Goal: Communication & Community: Answer question/provide support

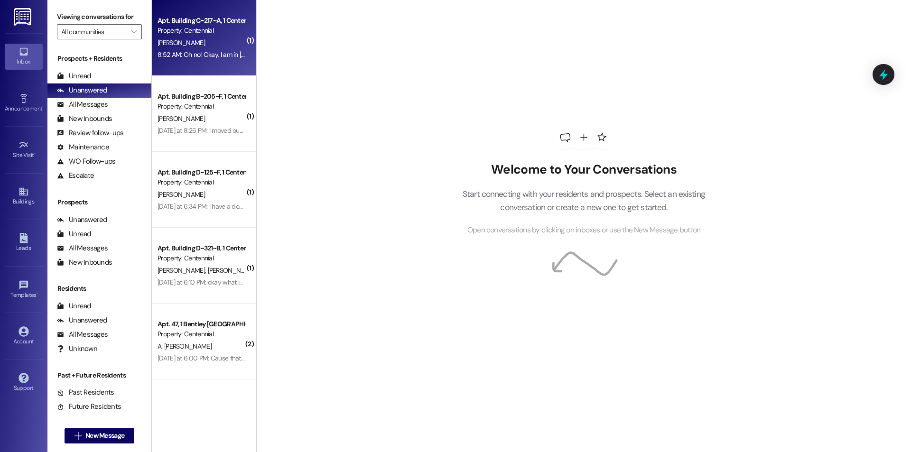
click at [220, 54] on div "8:52 AM: Oh no! Okay, I am in DC, would it be okay if my parents mail it? If no…" at bounding box center [360, 54] width 405 height 9
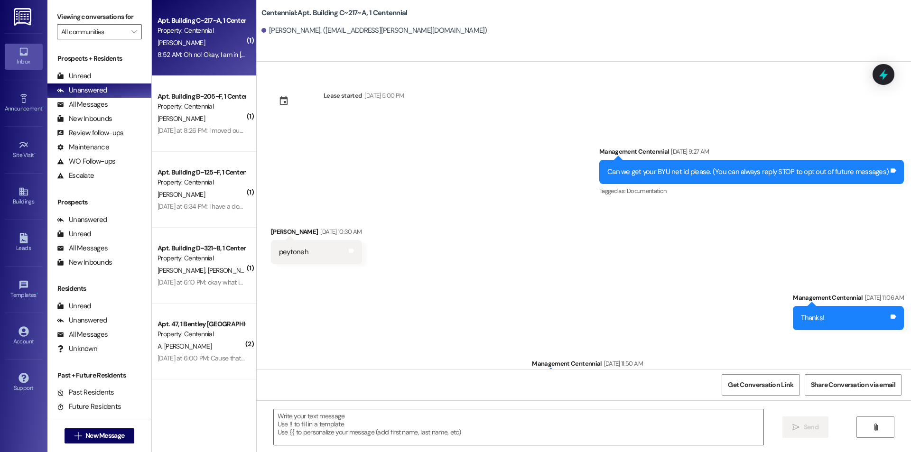
scroll to position [7091, 0]
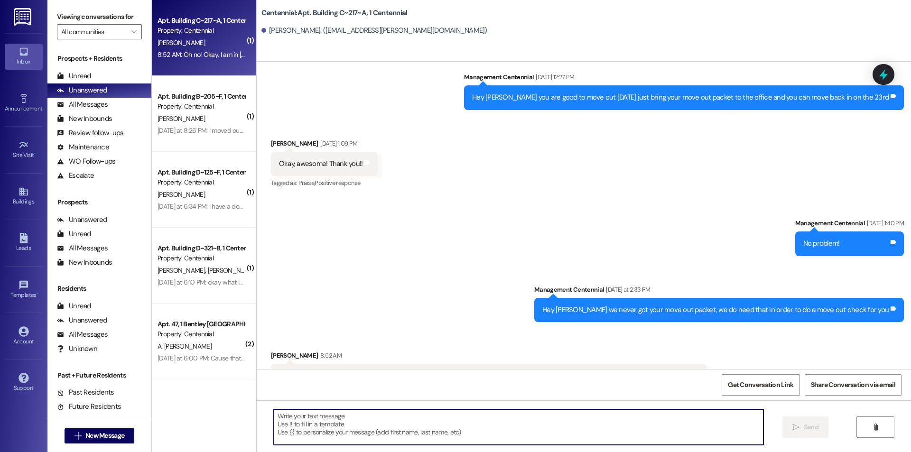
click at [521, 418] on textarea at bounding box center [519, 427] width 490 height 36
type textarea "Yes we just need it before the 15th"
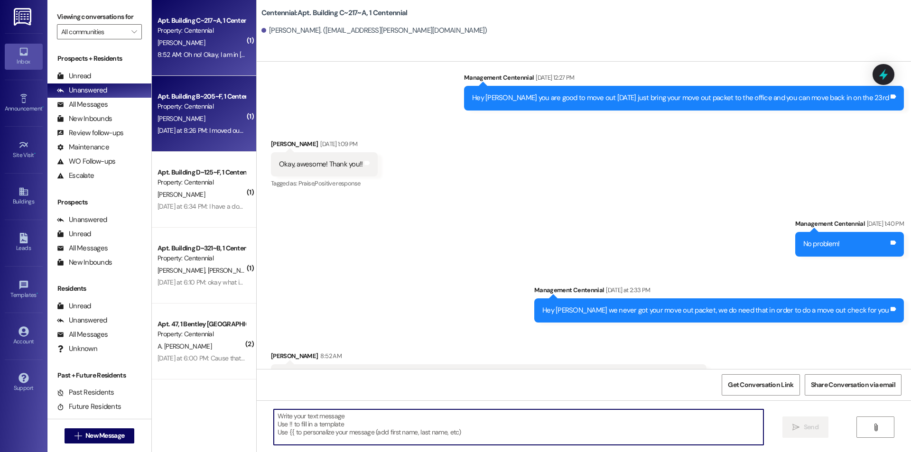
click at [213, 123] on div "[PERSON_NAME]" at bounding box center [202, 119] width 90 height 12
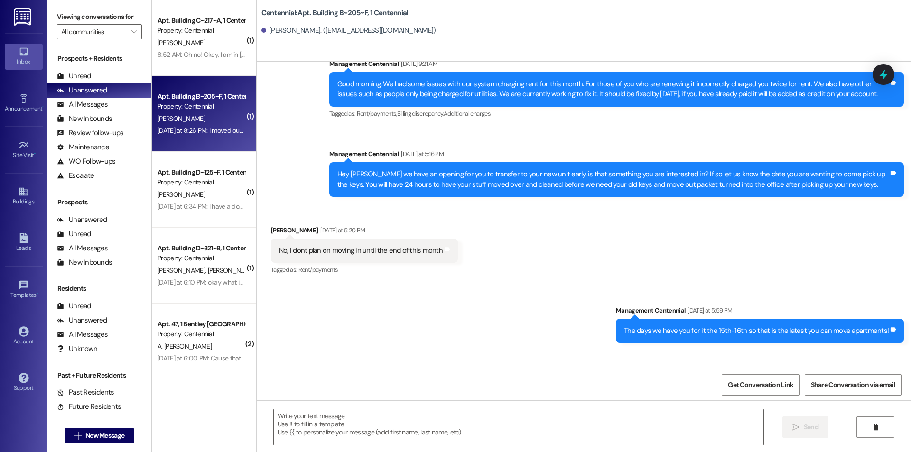
scroll to position [10345, 0]
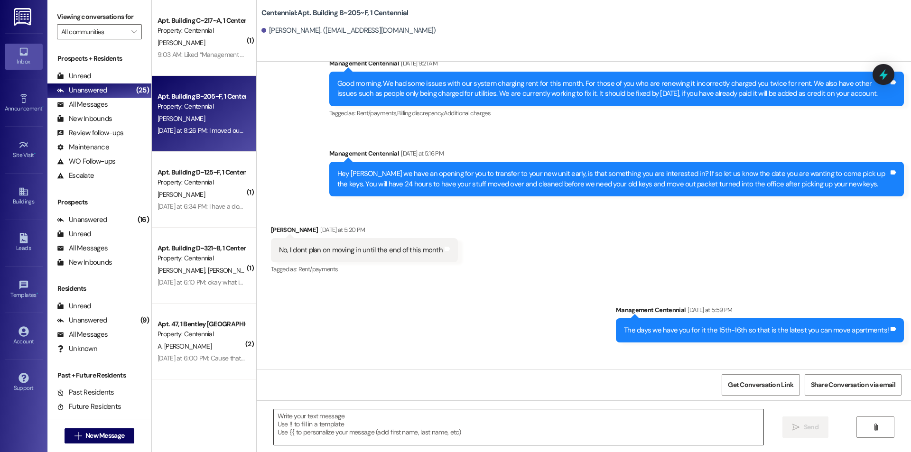
click at [493, 424] on textarea at bounding box center [519, 427] width 490 height 36
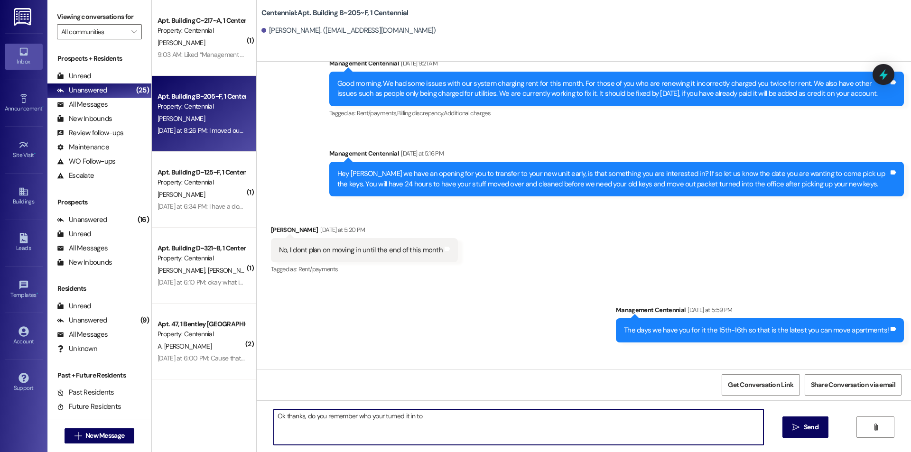
type textarea "Ok thanks, do you remember who your turned it in to?"
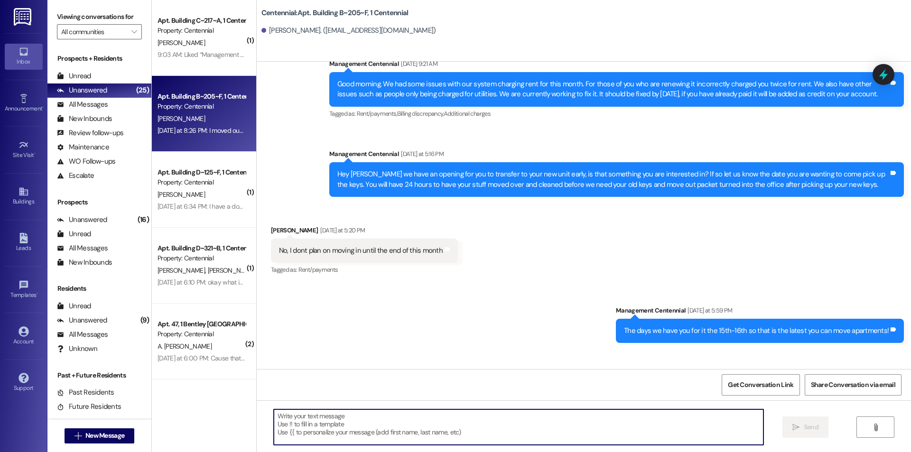
scroll to position [10411, 0]
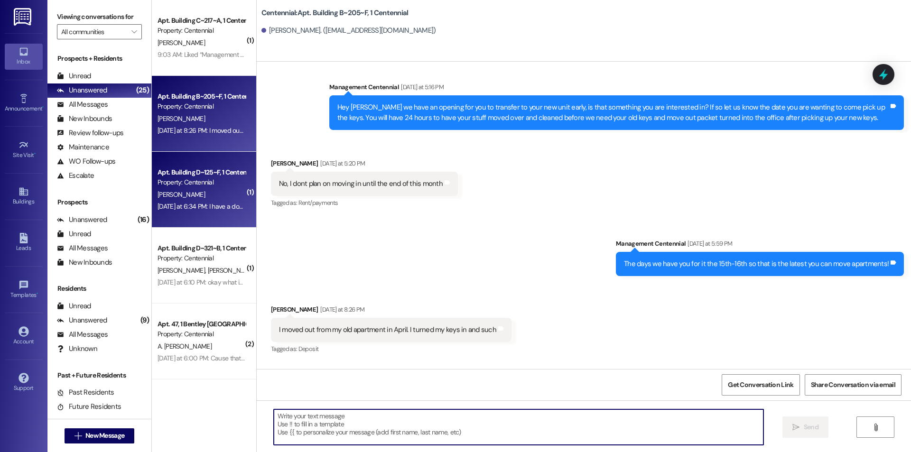
click at [220, 204] on div "Yesterday at 6:34 PM: I have a doctors appt right at 10 when you guys open Can …" at bounding box center [397, 206] width 479 height 9
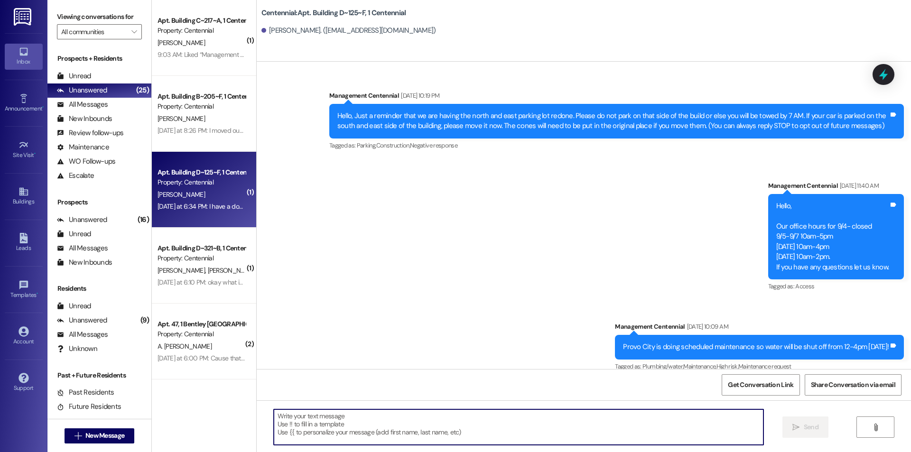
click at [420, 424] on textarea at bounding box center [519, 427] width 490 height 36
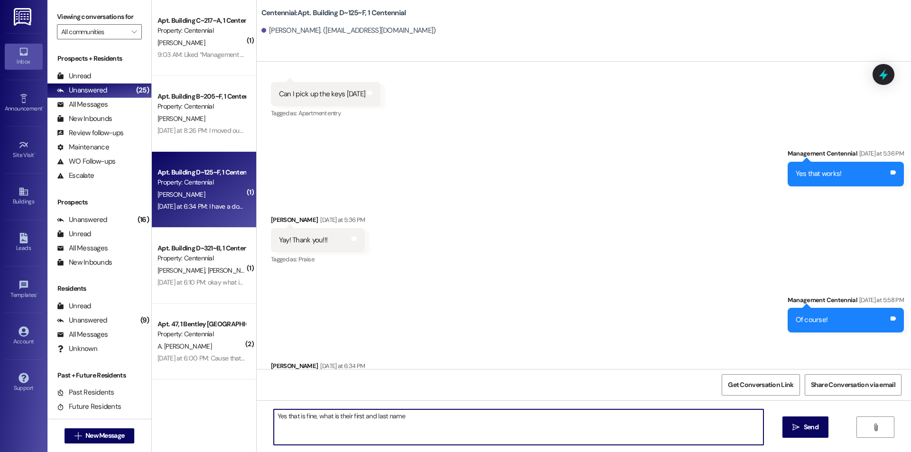
type textarea "Yes that is fine, what is their first and last name?"
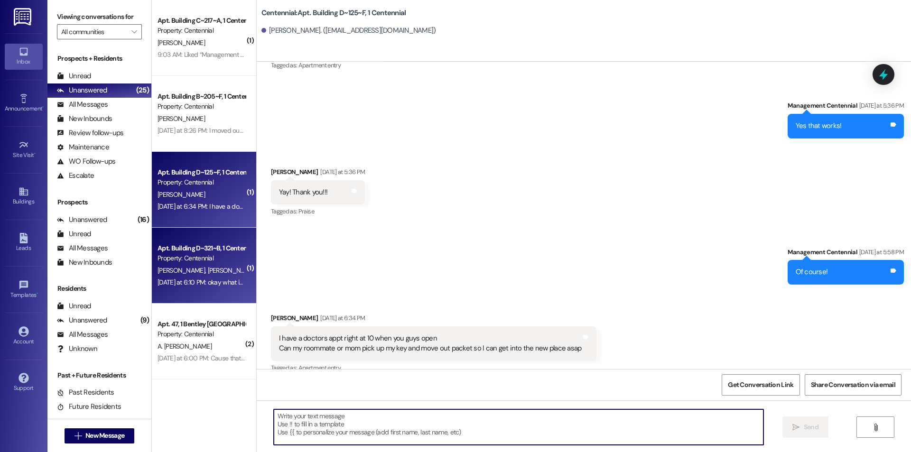
scroll to position [18963, 0]
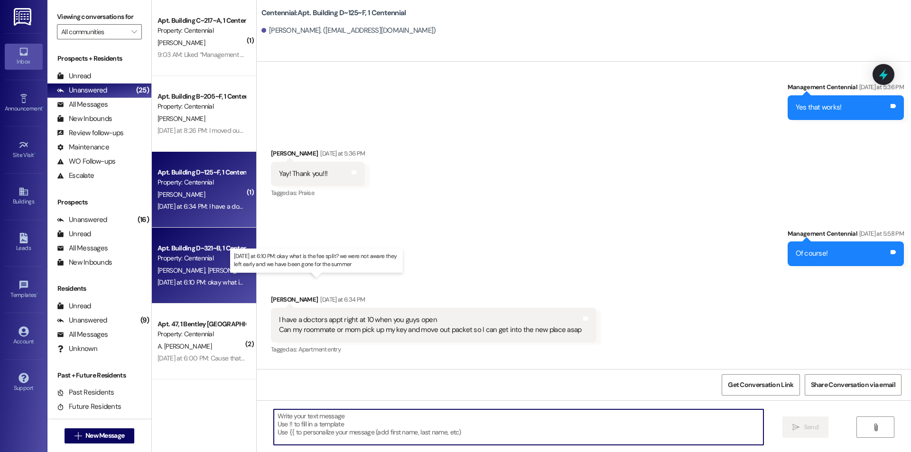
click at [205, 285] on div "Yesterday at 6:10 PM: okay what is the fee split? we were not aware they left e…" at bounding box center [322, 282] width 328 height 9
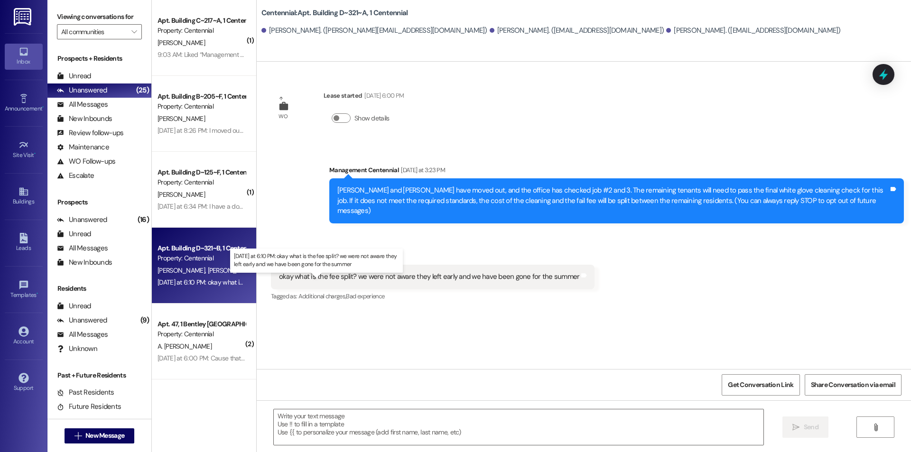
scroll to position [0, 0]
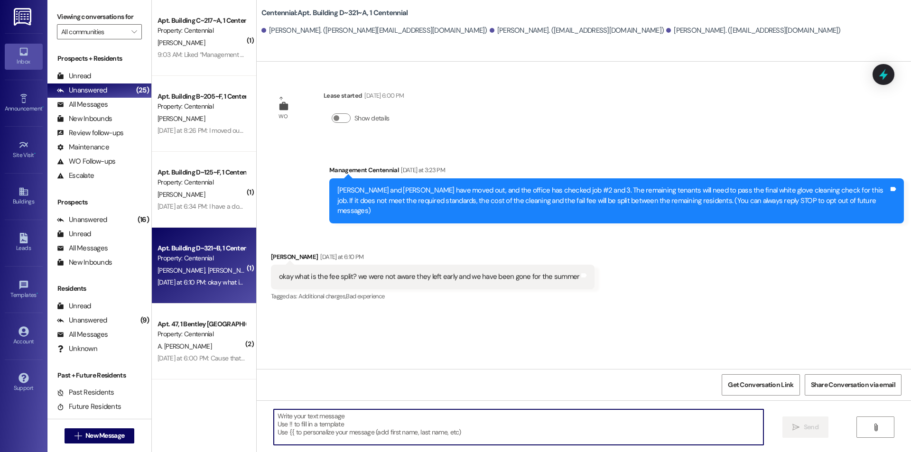
click at [440, 428] on textarea at bounding box center [519, 427] width 490 height 36
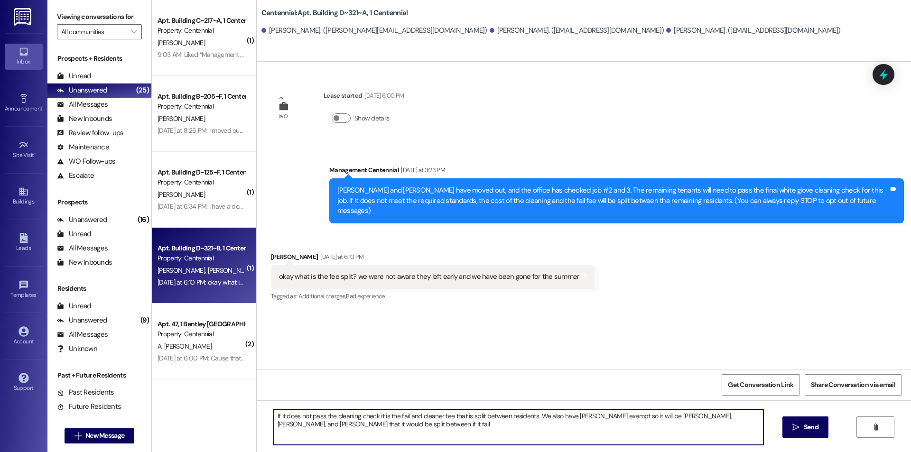
type textarea "If it does not pass the cleaning check it is the fail and cleaner fee that is s…"
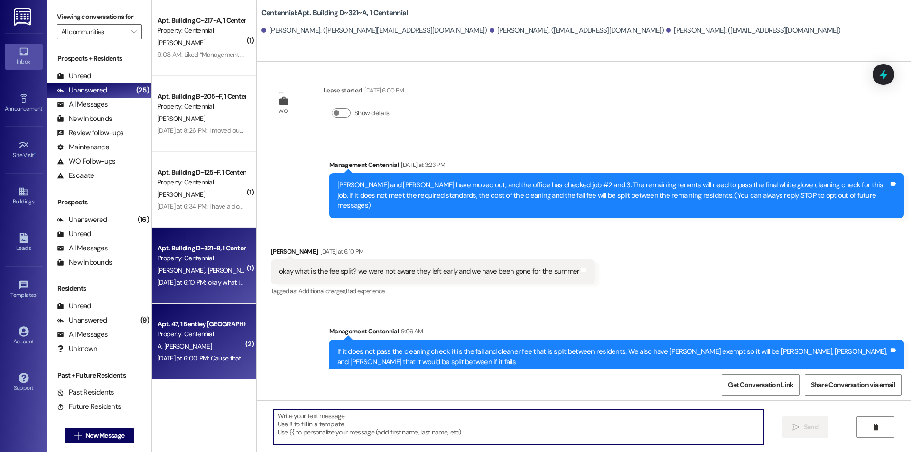
scroll to position [8, 0]
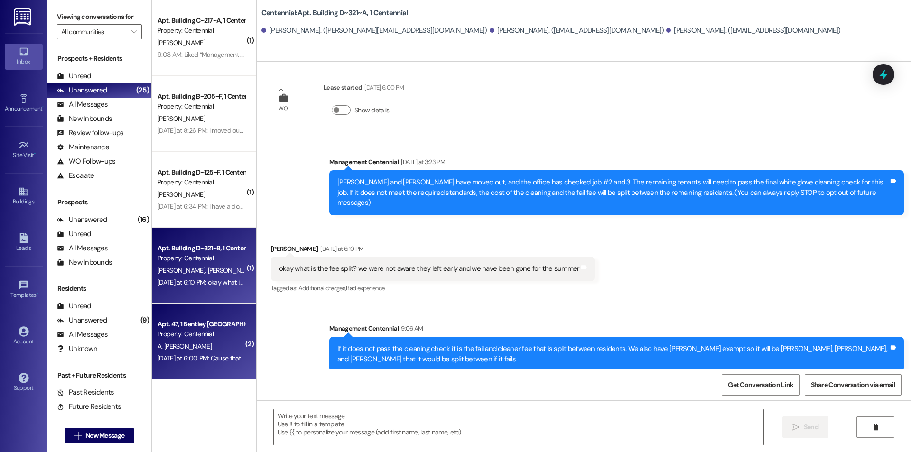
click at [188, 335] on div "Property: Centennial" at bounding box center [202, 334] width 88 height 10
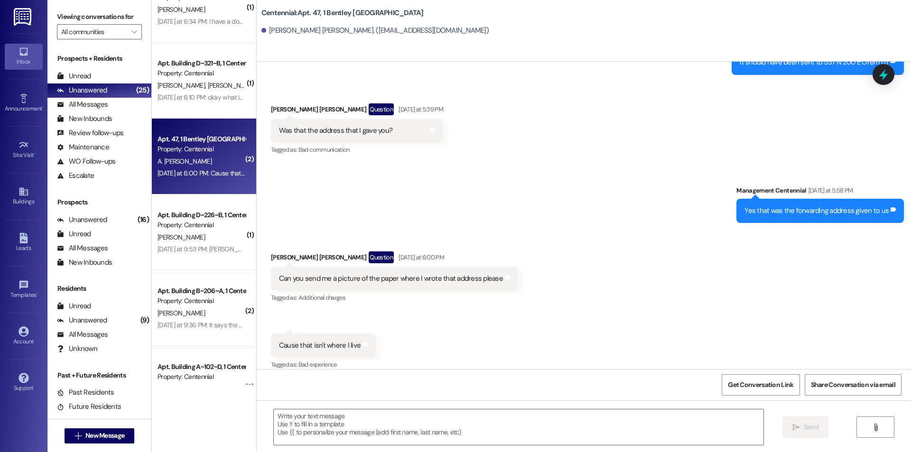
scroll to position [190, 0]
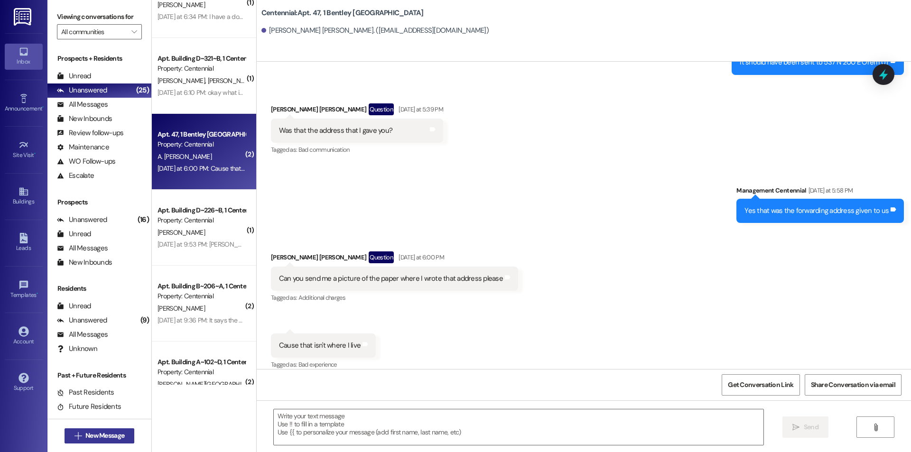
click at [72, 442] on button " New Message" at bounding box center [100, 435] width 70 height 15
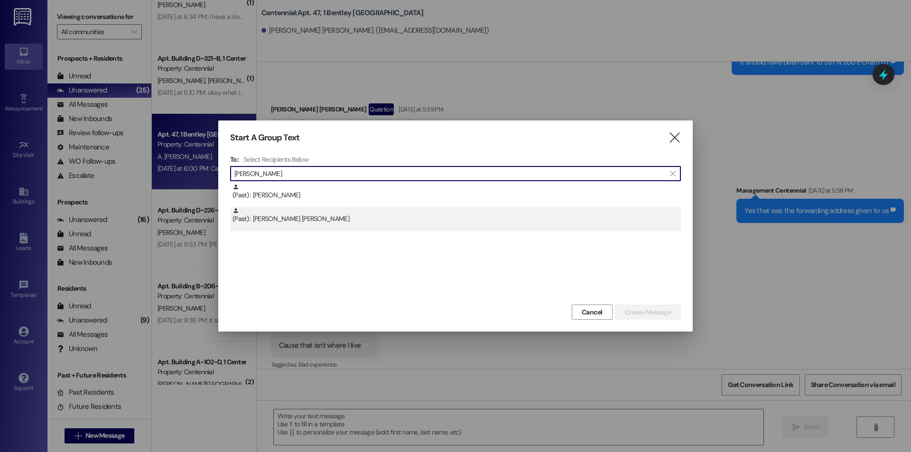
type input "laura es"
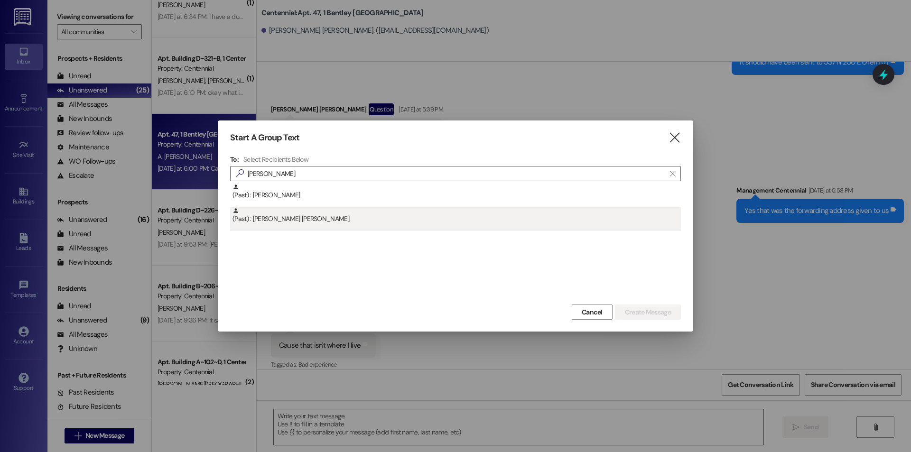
click at [367, 214] on div "(Past) : Laura Esther Aldecoa Escobar" at bounding box center [457, 215] width 448 height 17
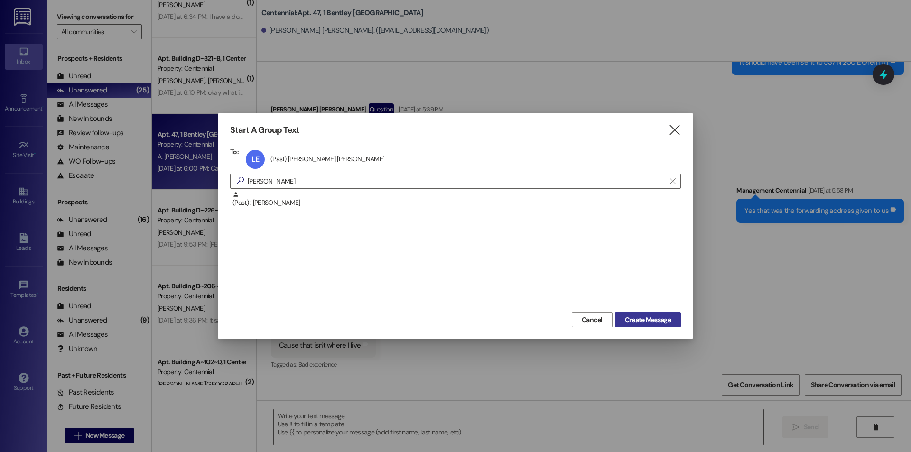
click at [668, 320] on span "Create Message" at bounding box center [648, 320] width 46 height 10
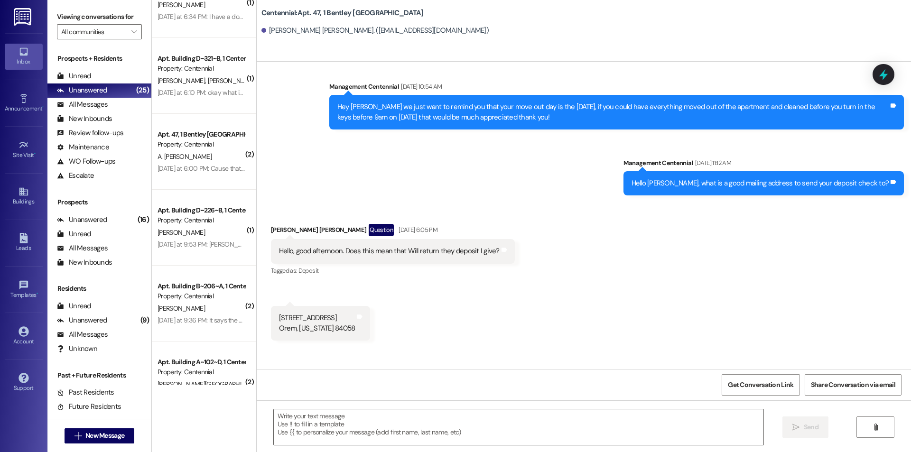
scroll to position [7675, 0]
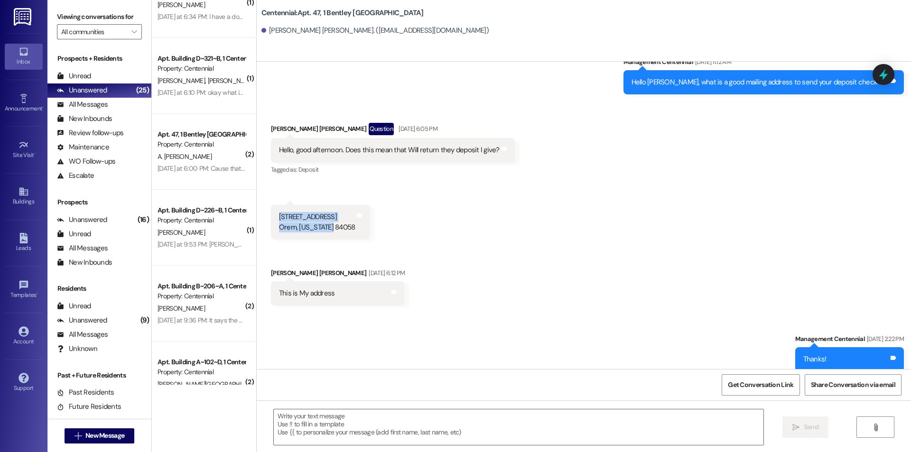
drag, startPoint x: 271, startPoint y: 207, endPoint x: 330, endPoint y: 216, distance: 59.1
click at [330, 216] on div "593 south orem blvd Orem, Utah 84058" at bounding box center [317, 222] width 76 height 20
copy div "593 south orem blvd Orem, Utah 84058"
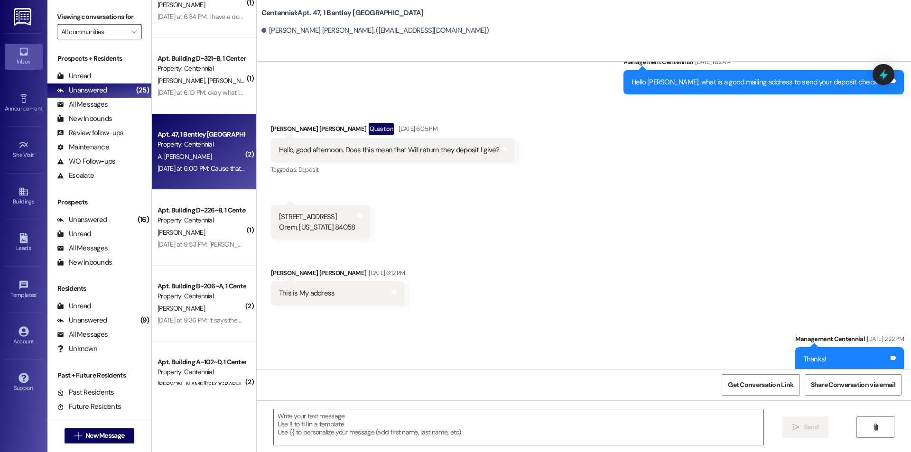
click at [226, 174] on div "Yesterday at 6:00 PM: Cause that isn't where I live Yesterday at 6:00 PM: Cause…" at bounding box center [202, 169] width 90 height 12
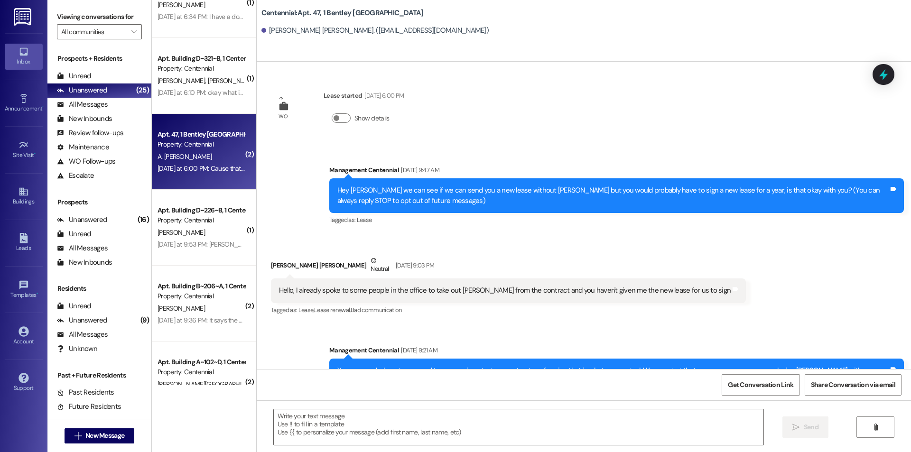
scroll to position [5010, 0]
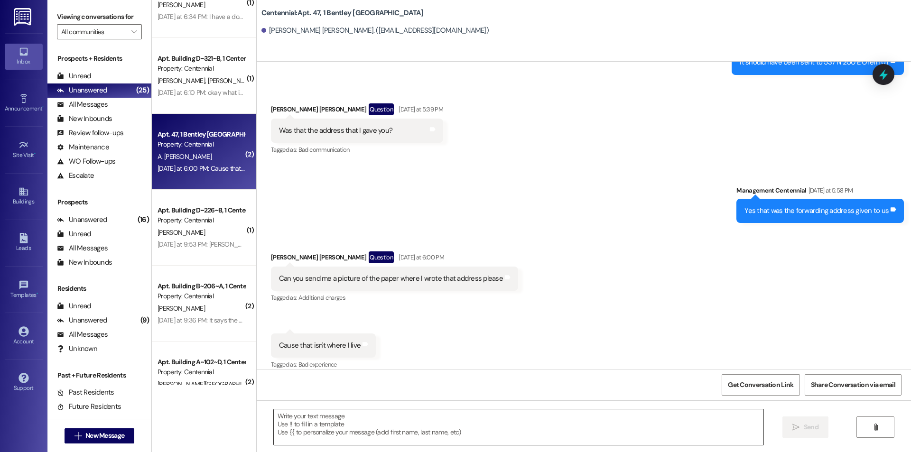
click at [378, 418] on textarea at bounding box center [519, 427] width 490 height 36
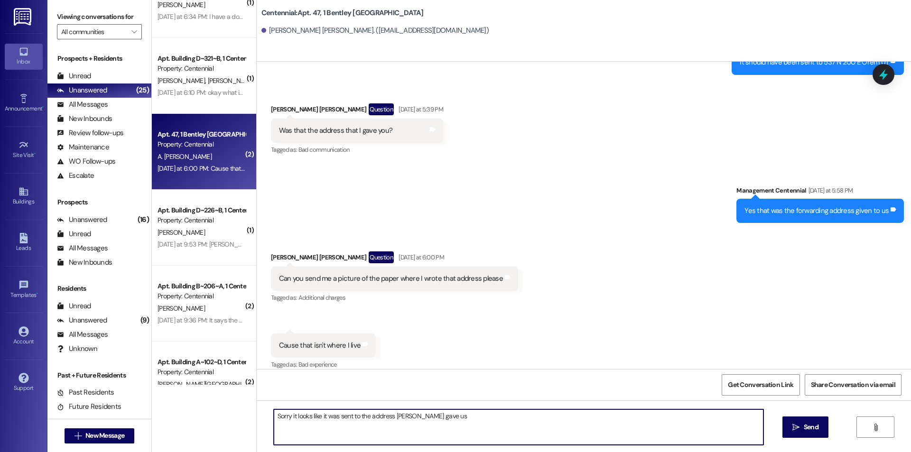
paste textarea "593 south orem blvd Orem, Utah 84058"
type textarea "Sorry it looks like it was sent to the address Laura gave us 593 south orem blv…"
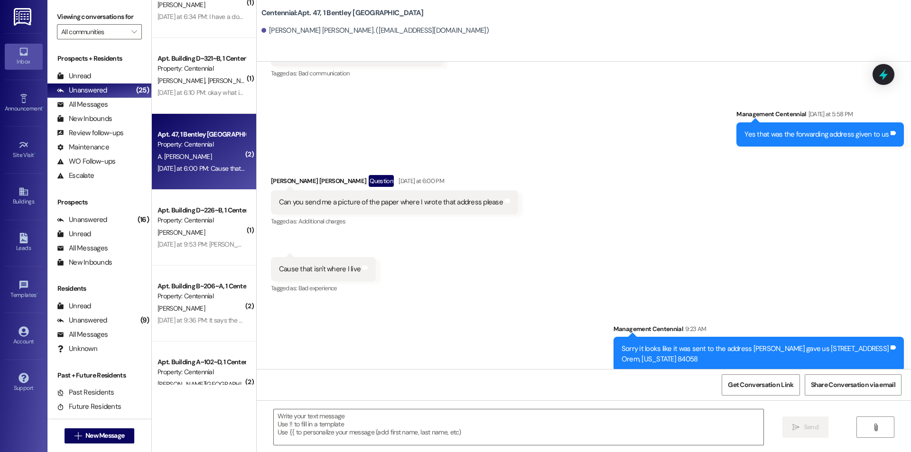
scroll to position [0, 0]
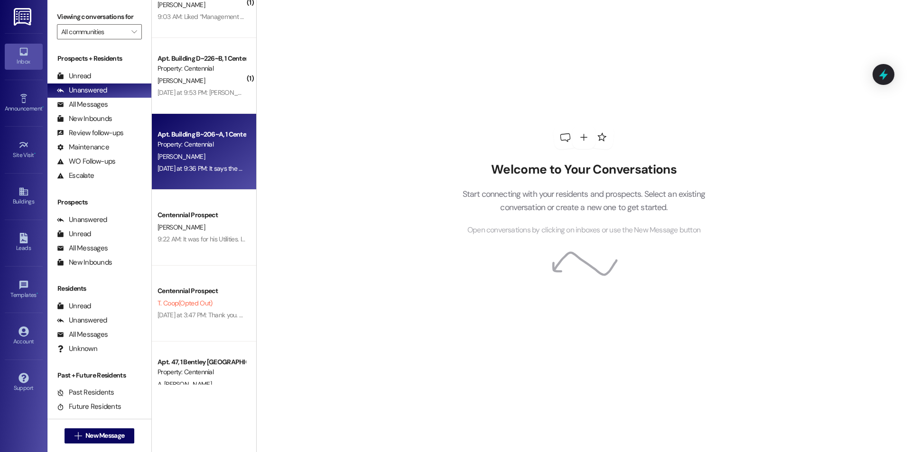
scroll to position [142, 0]
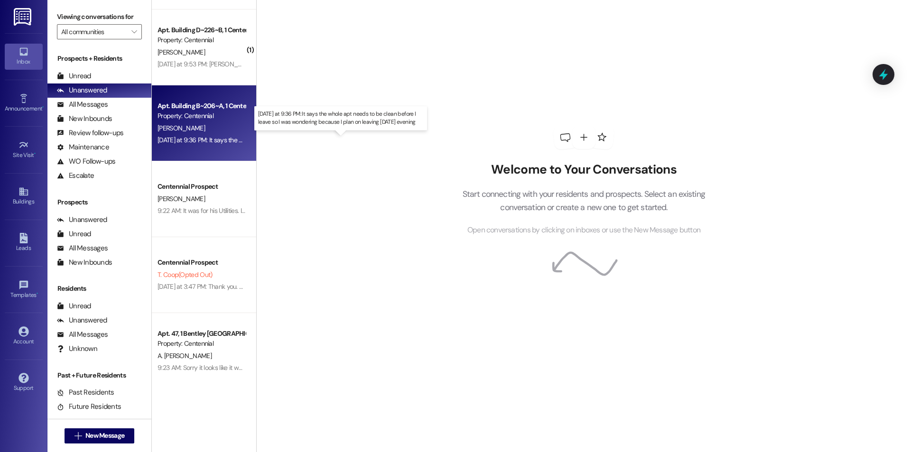
click at [217, 142] on div "[DATE] at 9:36 PM: It says the whole apt needs to be clean before I leave so I …" at bounding box center [341, 140] width 366 height 9
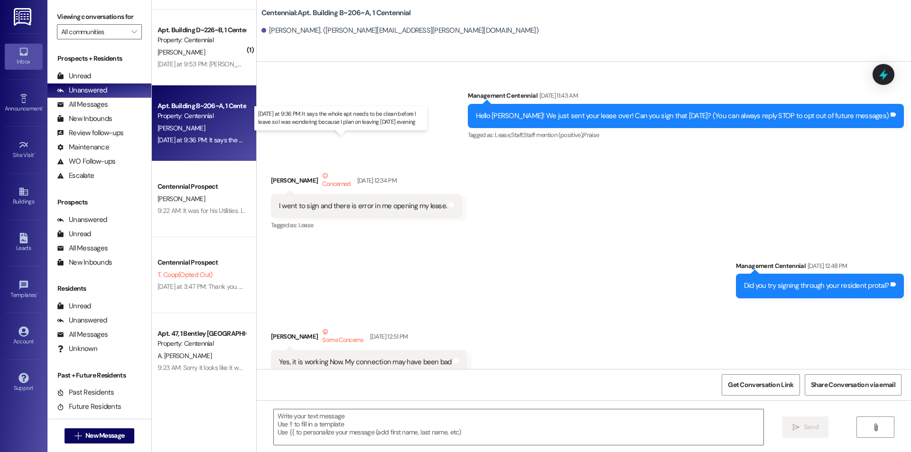
scroll to position [6367, 0]
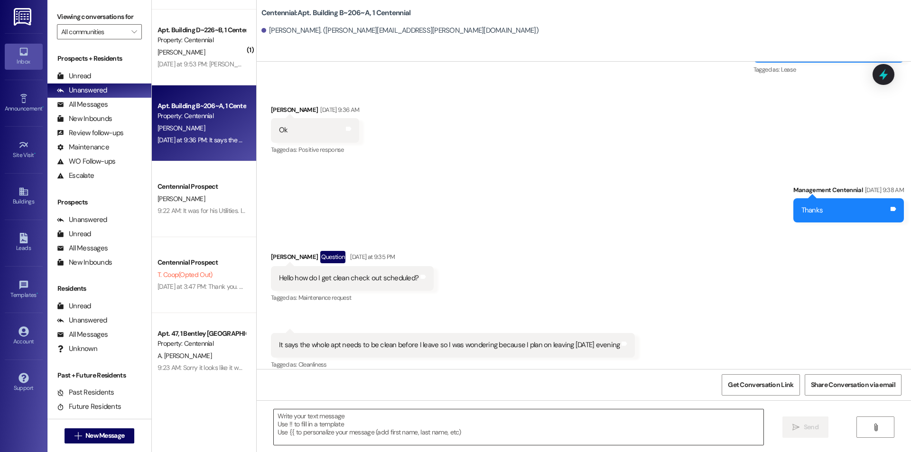
click at [426, 423] on textarea at bounding box center [519, 427] width 490 height 36
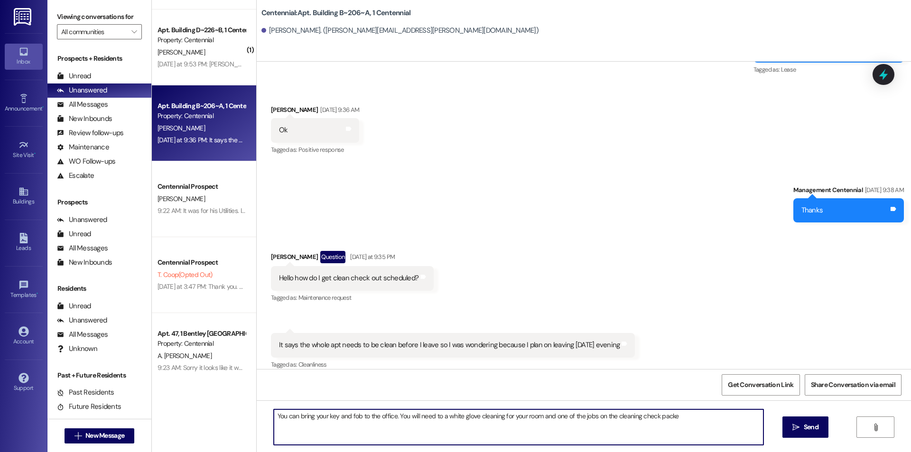
type textarea "You can bring your key and fob to the office. You will need to a white glove cl…"
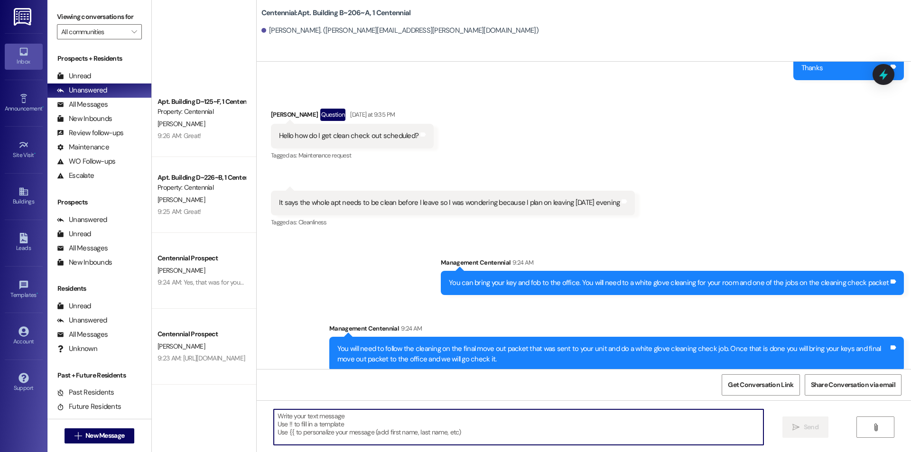
scroll to position [298, 0]
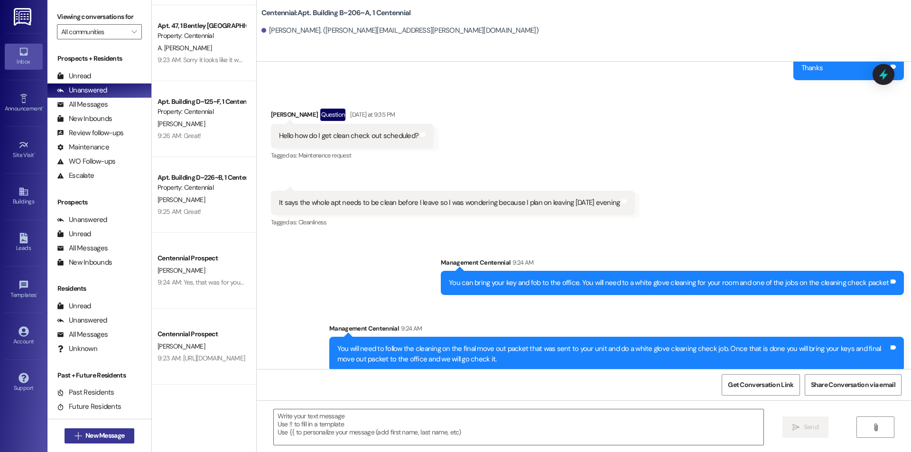
click at [120, 442] on button " New Message" at bounding box center [100, 435] width 70 height 15
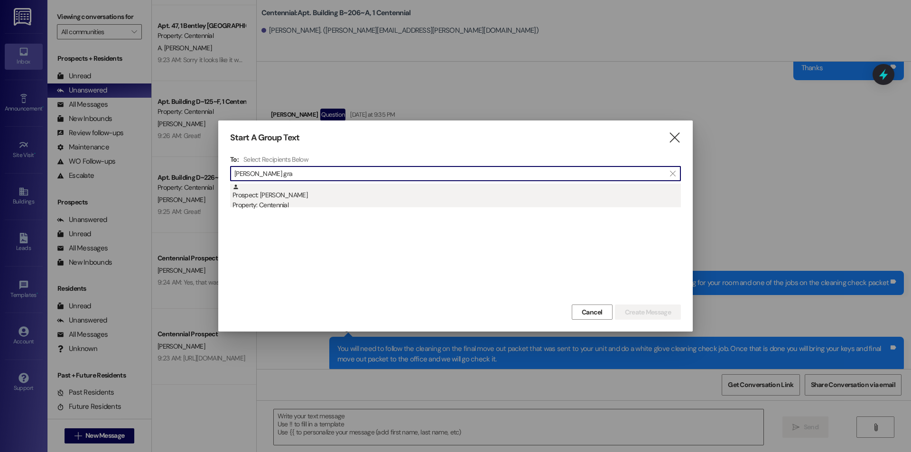
type input "[PERSON_NAME] gra"
click at [330, 201] on div "Property: Centennial" at bounding box center [457, 205] width 448 height 10
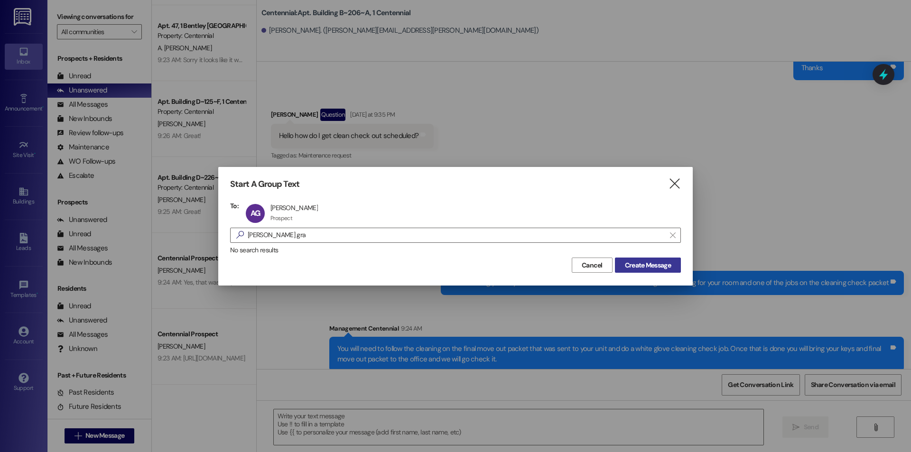
click at [636, 267] on span "Create Message" at bounding box center [648, 265] width 46 height 10
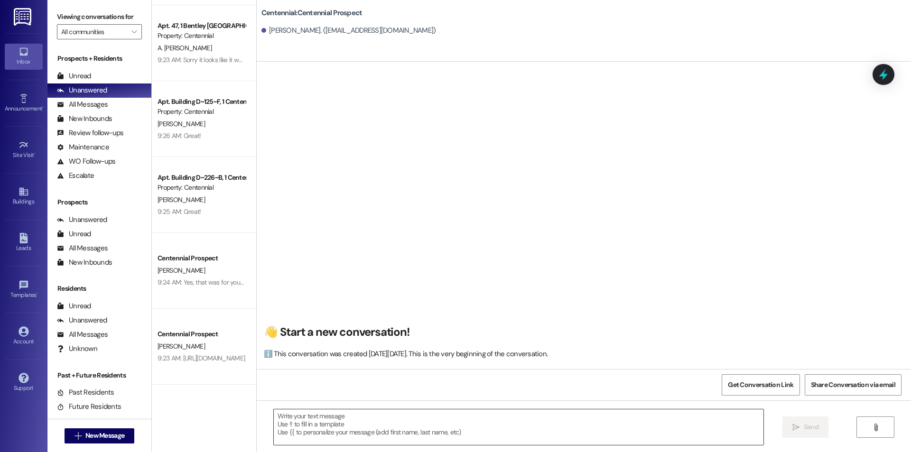
scroll to position [0, 0]
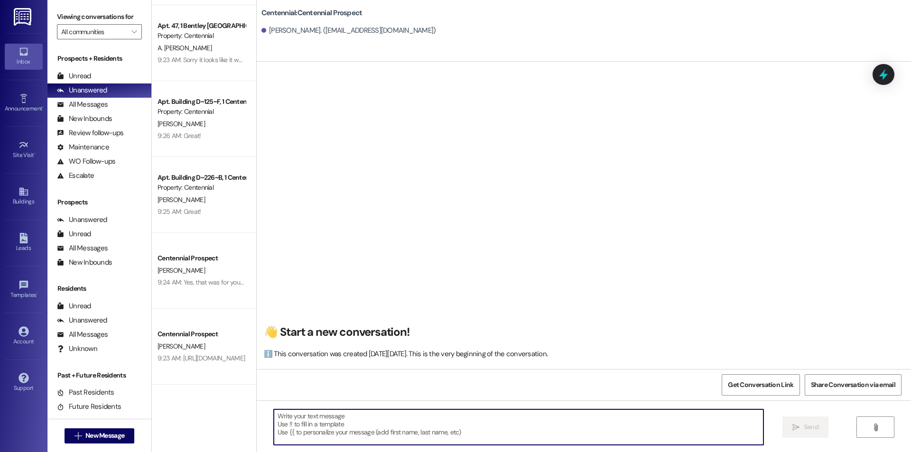
click at [522, 434] on textarea at bounding box center [519, 427] width 490 height 36
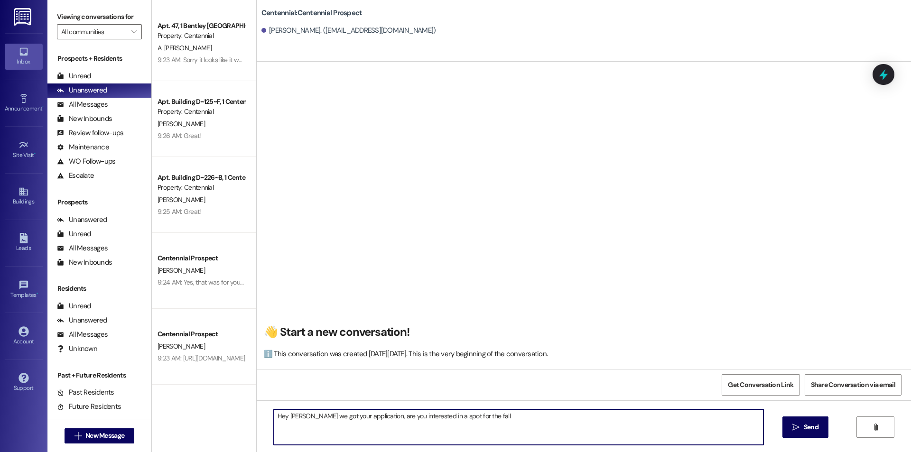
type textarea "Hey [PERSON_NAME] we got your application, are you interested in a spot for the…"
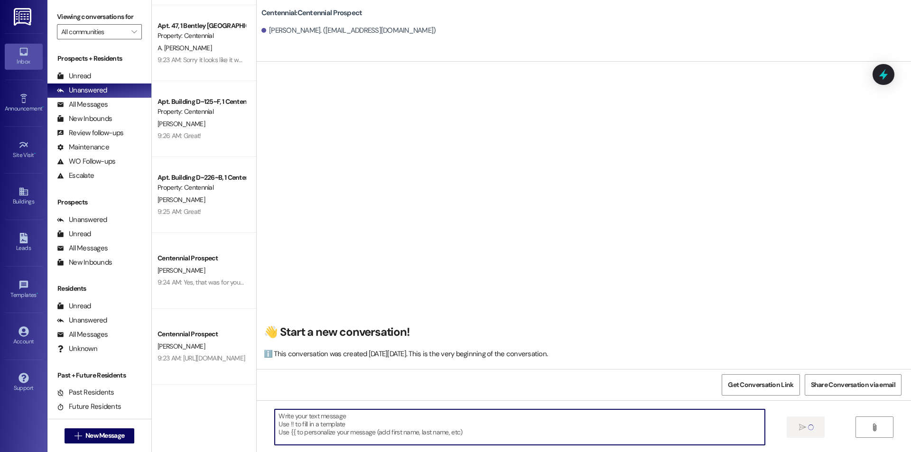
scroll to position [0, 0]
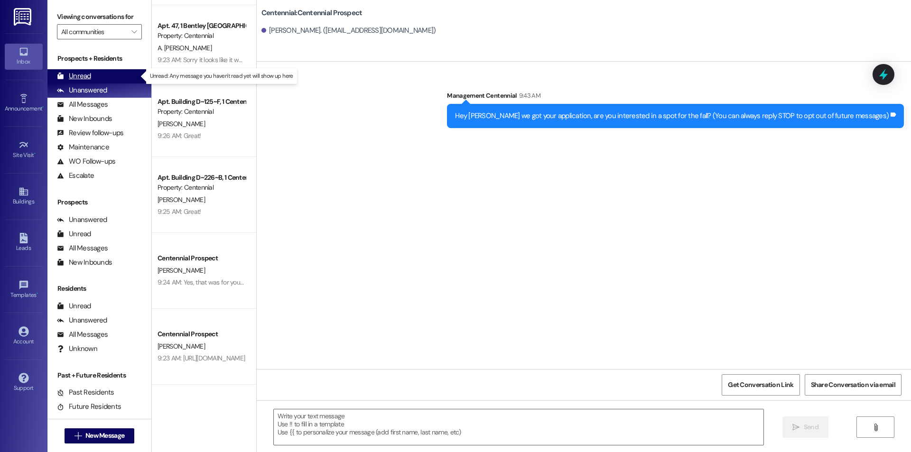
click at [128, 71] on div "Unread (0)" at bounding box center [99, 76] width 104 height 14
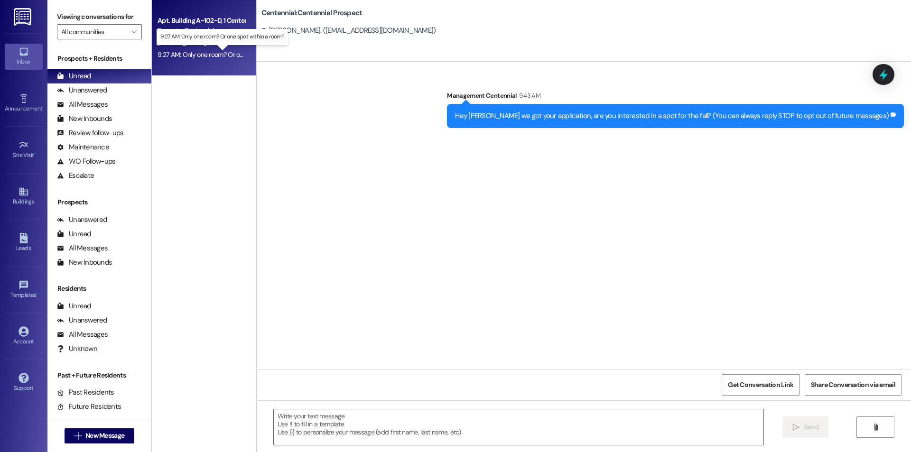
click at [217, 56] on div "9:27 AM: Only one room? Or one spot within a room? 9:27 AM: Only one room? Or o…" at bounding box center [230, 54] width 145 height 9
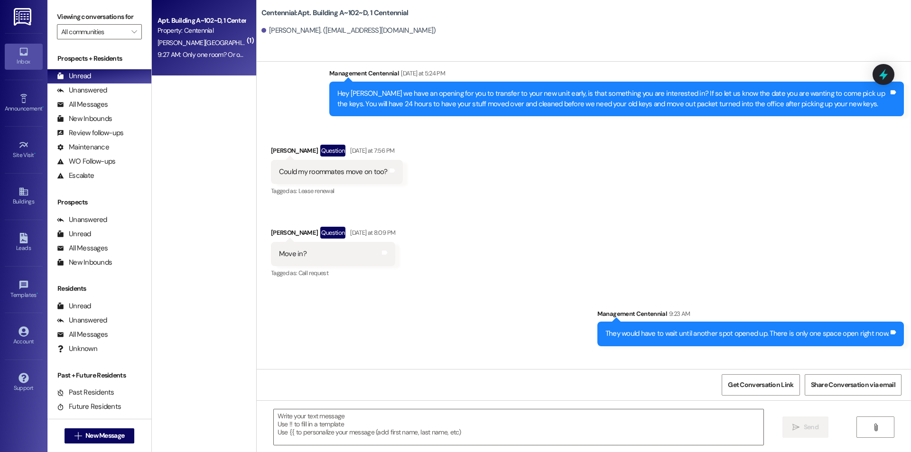
scroll to position [11304, 0]
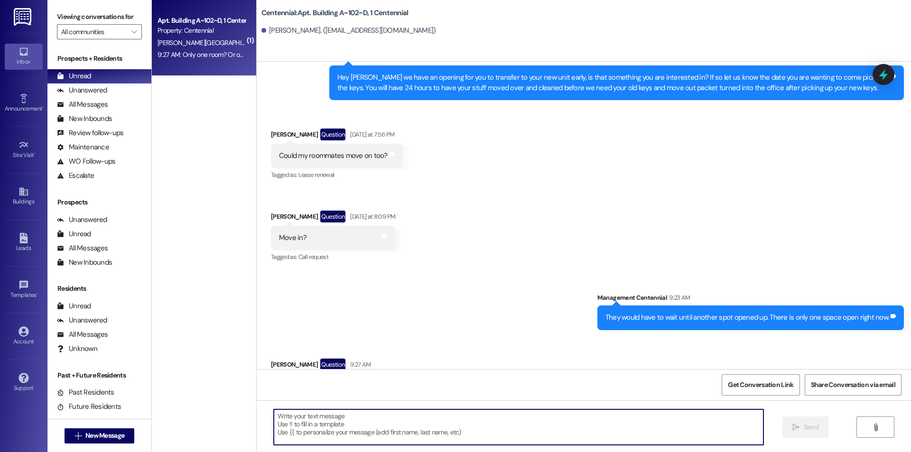
click at [503, 424] on textarea at bounding box center [519, 427] width 490 height 36
type textarea "One spot in a room"
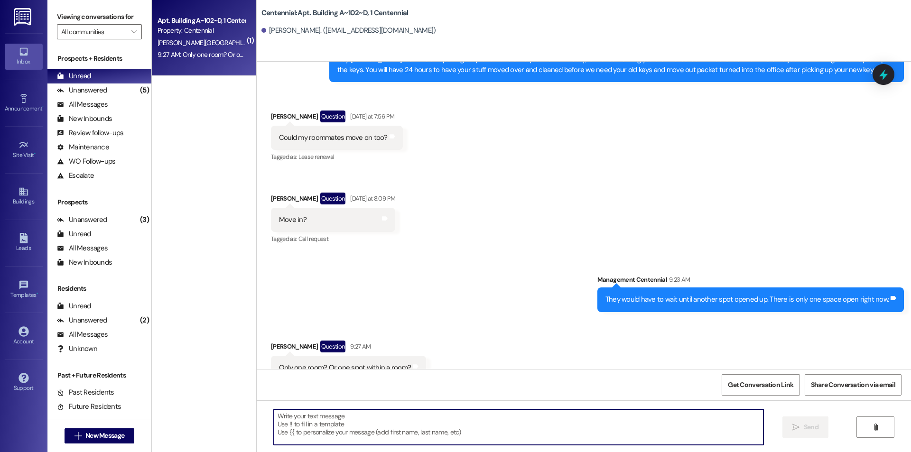
scroll to position [11370, 0]
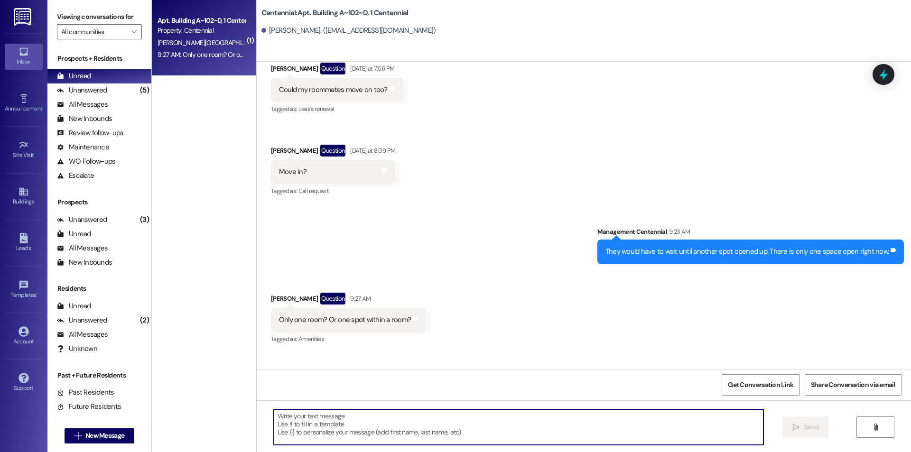
click at [531, 425] on textarea at bounding box center [519, 427] width 490 height 36
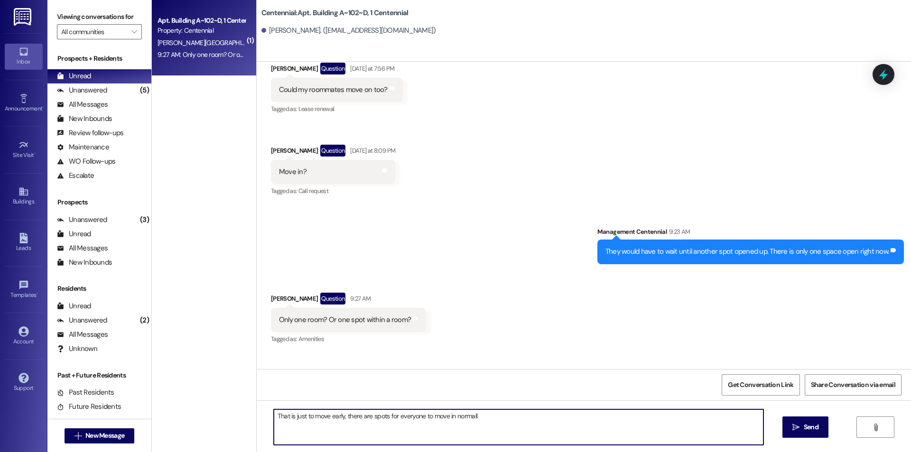
type textarea "That is just to move early, there are spots for everyone to move in normally"
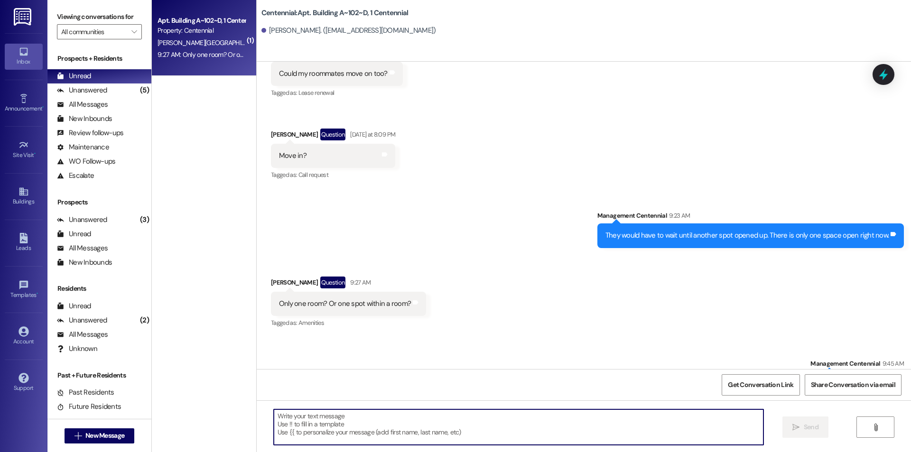
scroll to position [11436, 0]
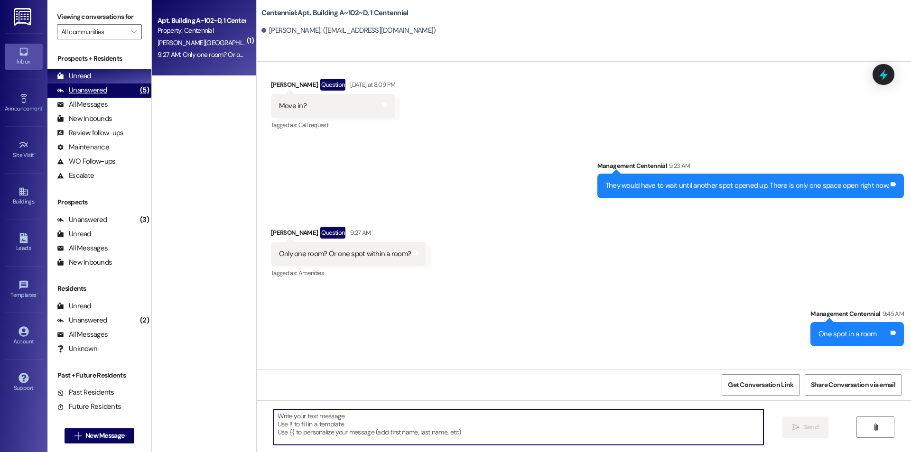
click at [121, 84] on div "Unanswered (5)" at bounding box center [99, 91] width 104 height 14
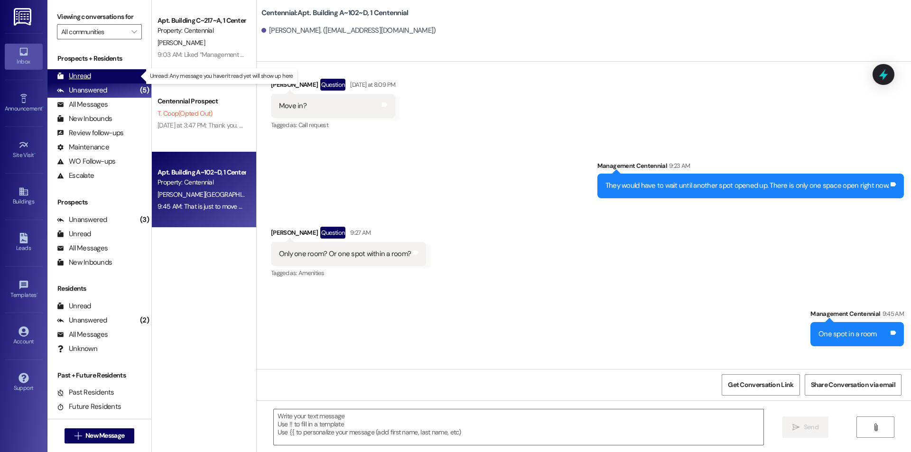
click at [124, 74] on div "Unread (0)" at bounding box center [99, 76] width 104 height 14
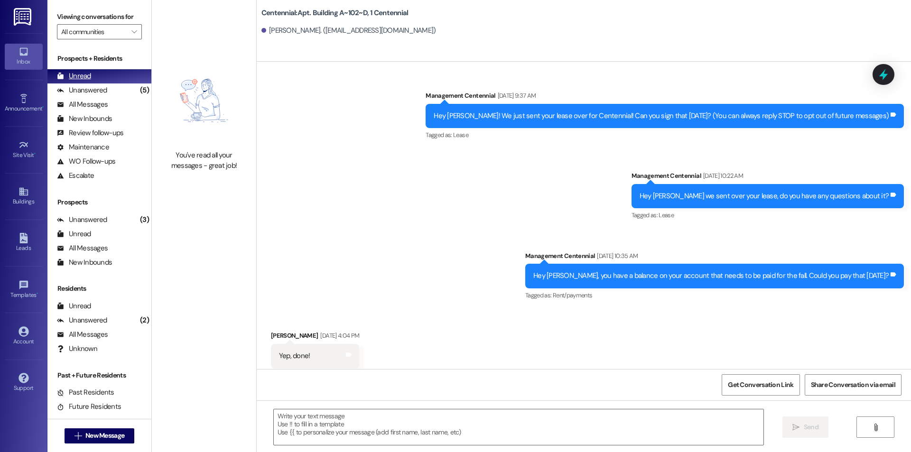
scroll to position [11303, 0]
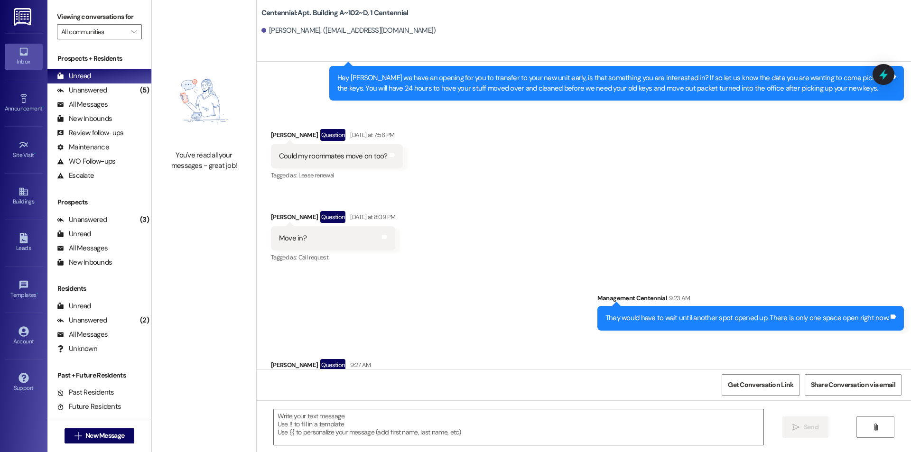
drag, startPoint x: 117, startPoint y: 93, endPoint x: 119, endPoint y: 76, distance: 16.3
click at [116, 93] on div "Unanswered (5)" at bounding box center [99, 91] width 104 height 14
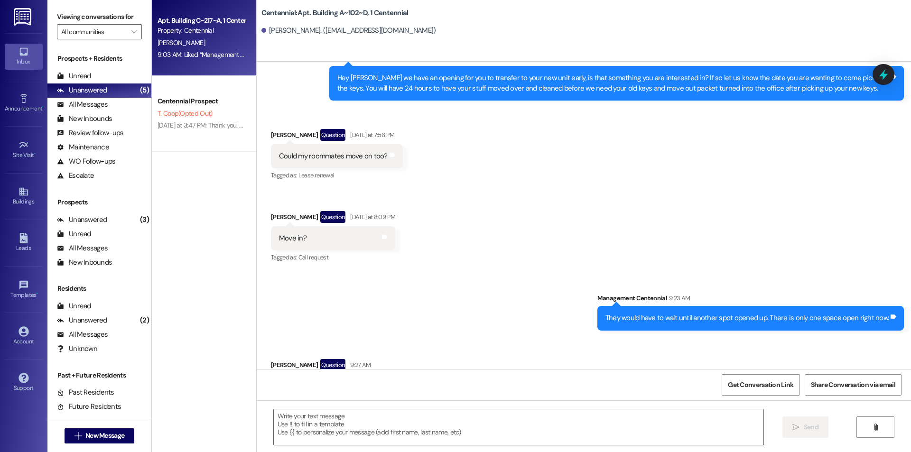
click at [211, 38] on div "[PERSON_NAME]" at bounding box center [202, 43] width 90 height 12
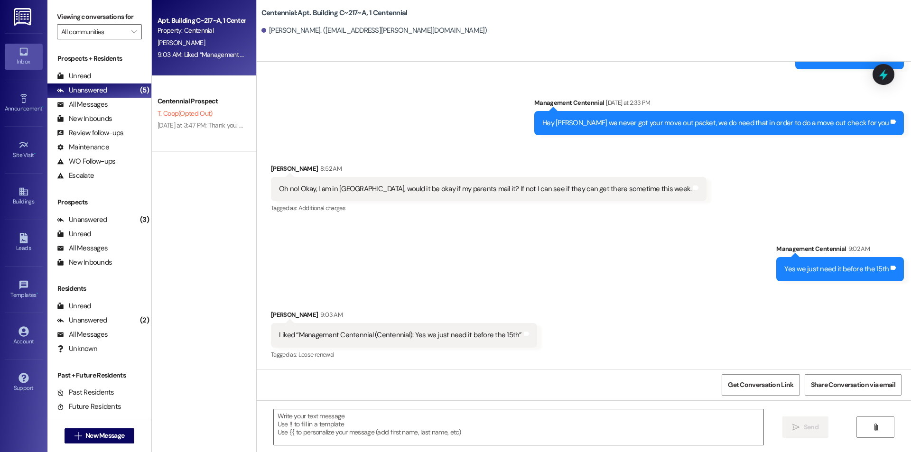
scroll to position [7238, 0]
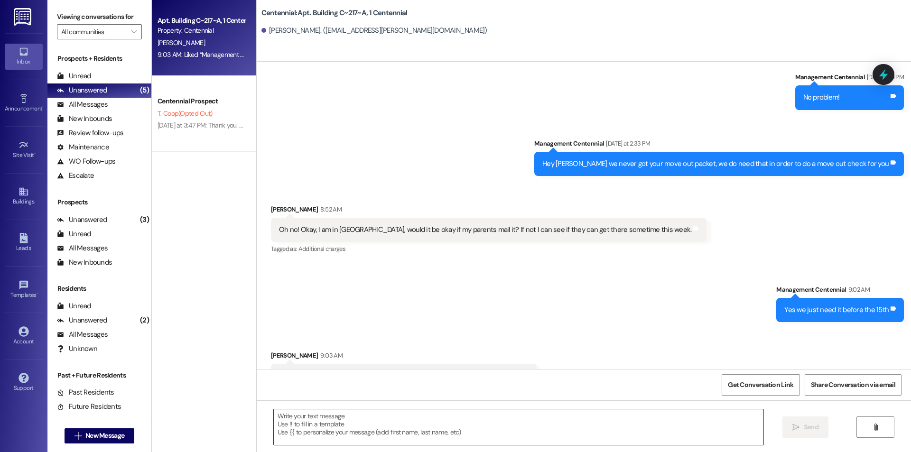
click at [498, 432] on textarea at bounding box center [519, 427] width 490 height 36
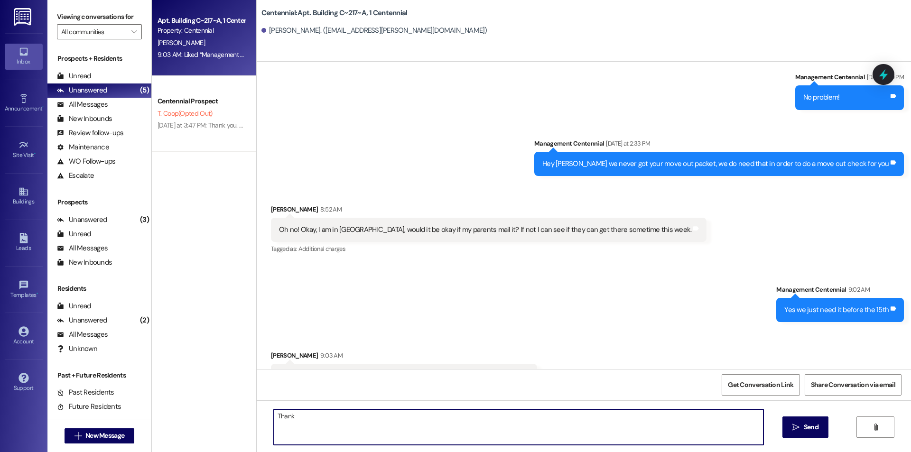
type textarea "Thanks"
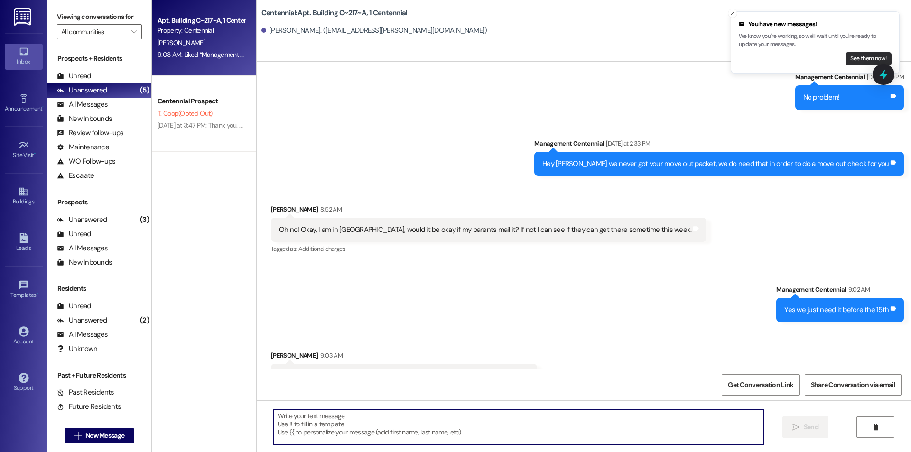
click at [850, 56] on button "See them now!" at bounding box center [869, 58] width 46 height 13
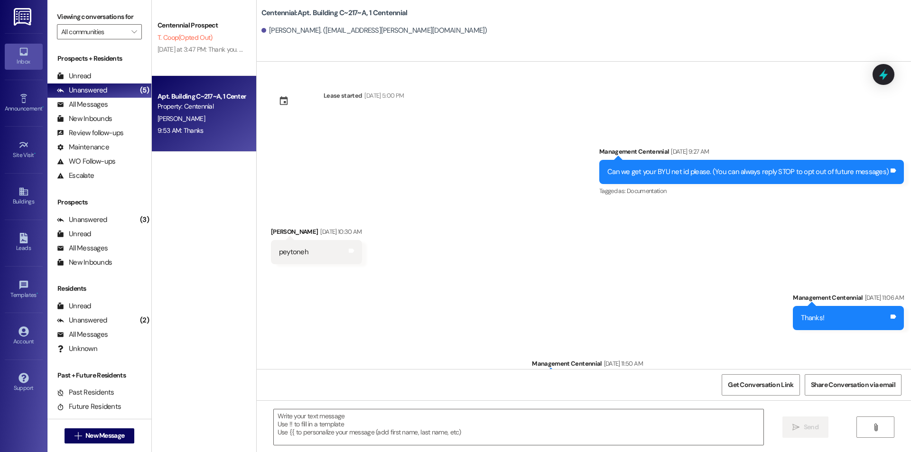
scroll to position [7237, 0]
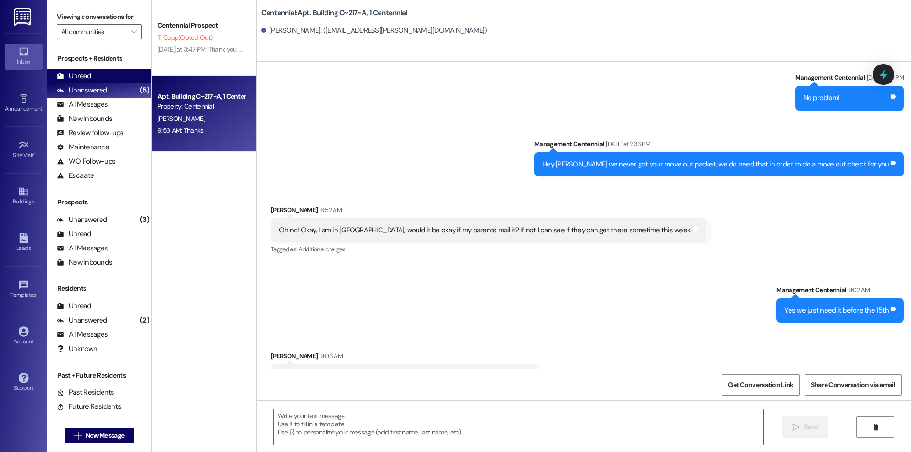
click at [108, 78] on div "Unread (0)" at bounding box center [99, 76] width 104 height 14
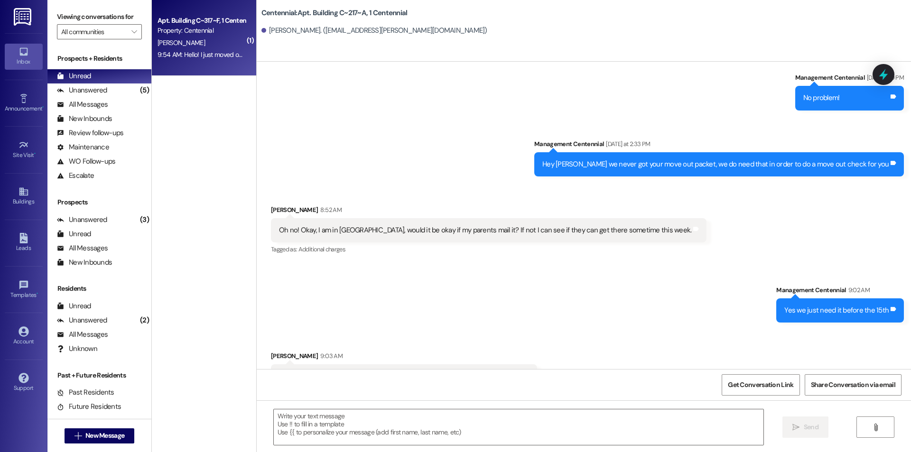
click at [159, 58] on div "9:54 AM: Hello! I just moved out and my roommate told me that I failed my check…" at bounding box center [315, 54] width 315 height 9
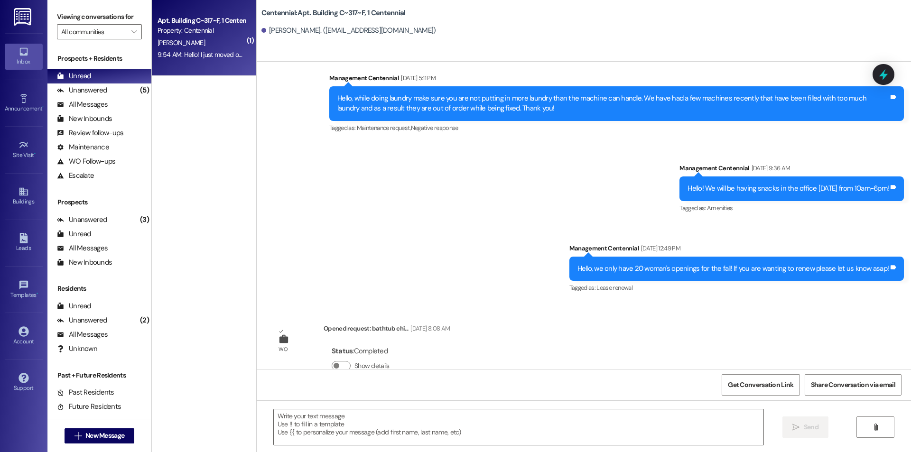
scroll to position [18845, 0]
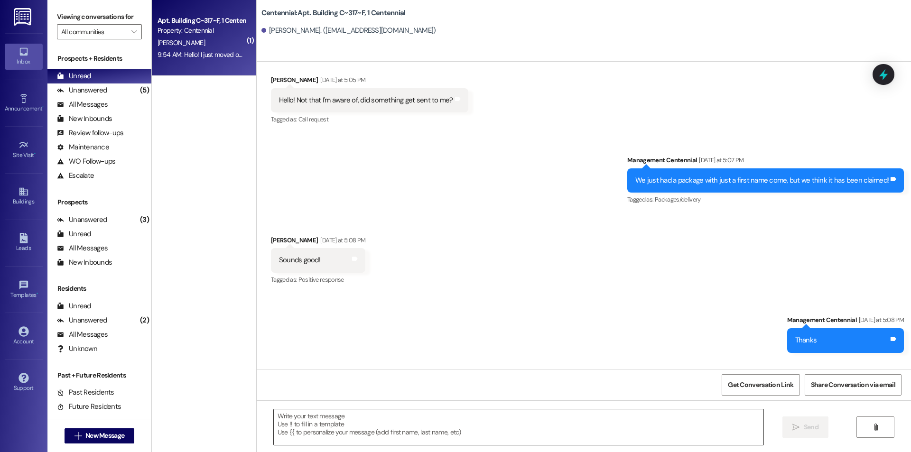
click at [468, 423] on textarea at bounding box center [519, 427] width 490 height 36
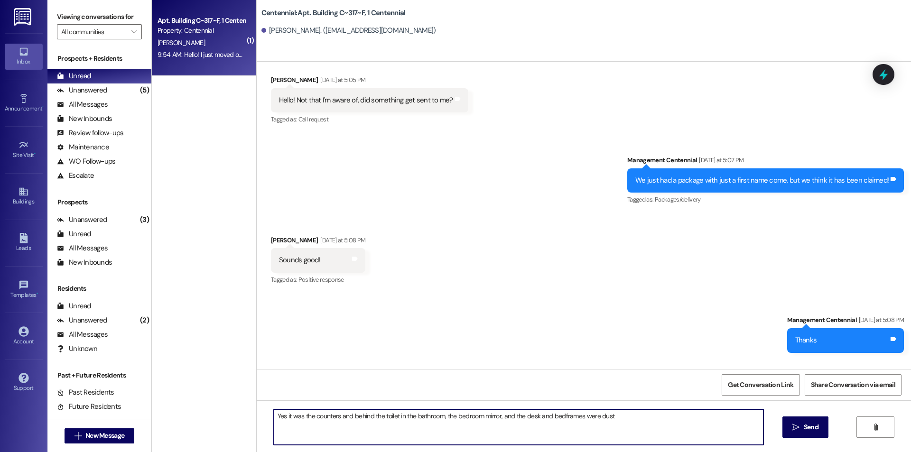
type textarea "Yes it was the counters and behind the toilet in the bathroom, the bedroom mirr…"
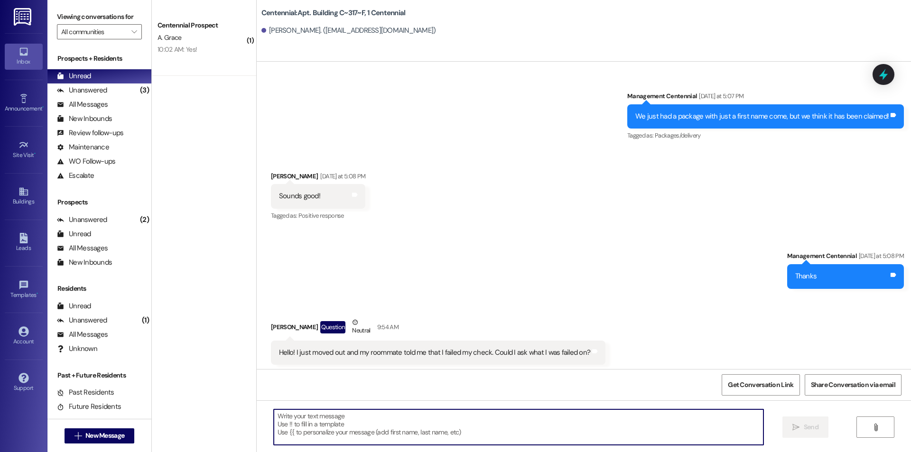
scroll to position [18911, 0]
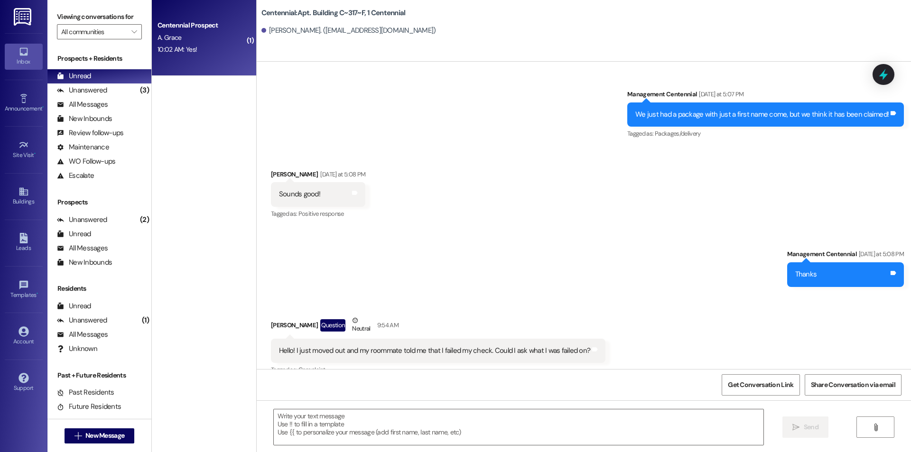
click at [164, 51] on div "10:02 AM: Yes! 10:02 AM: Yes!" at bounding box center [177, 49] width 39 height 9
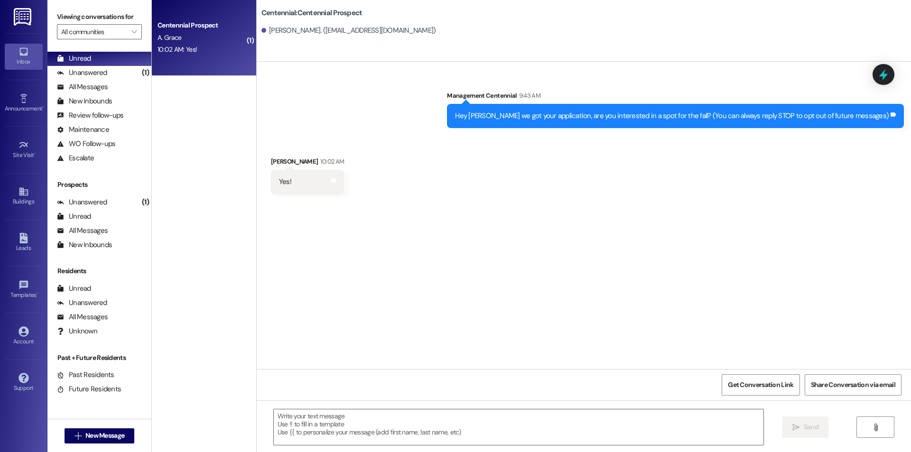
scroll to position [0, 0]
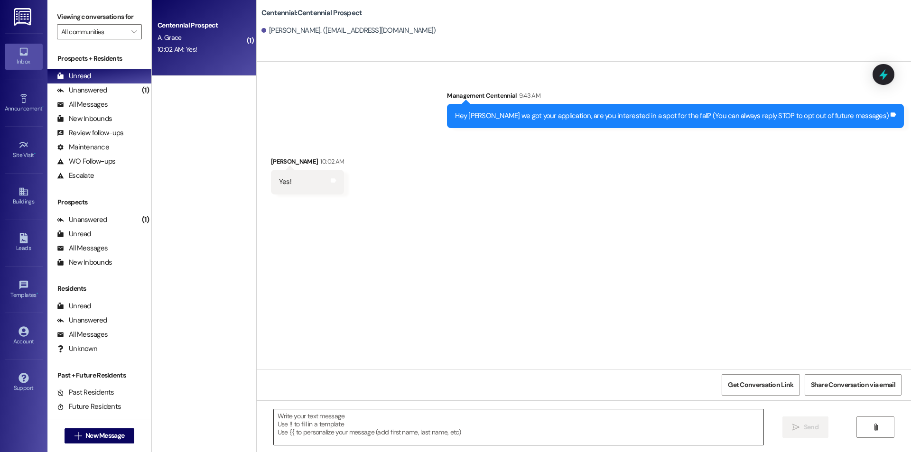
click at [454, 426] on textarea at bounding box center [519, 427] width 490 height 36
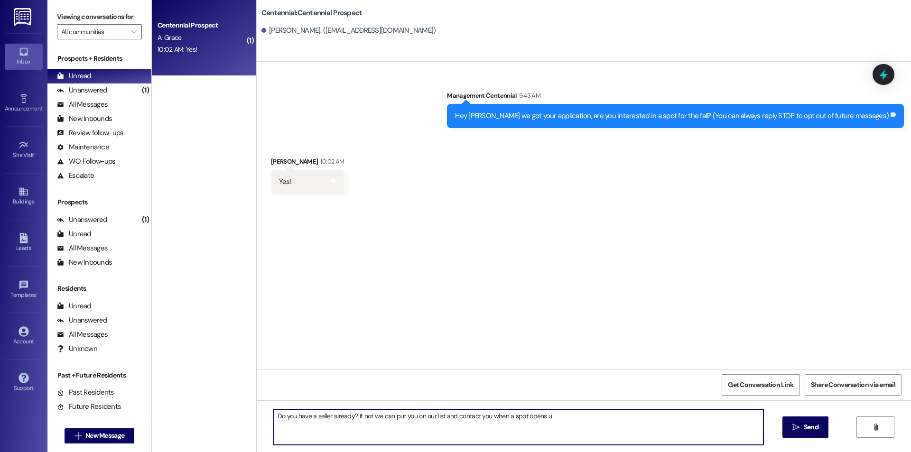
type textarea "Do you have a seller already? If not we can put you on our list and contact you…"
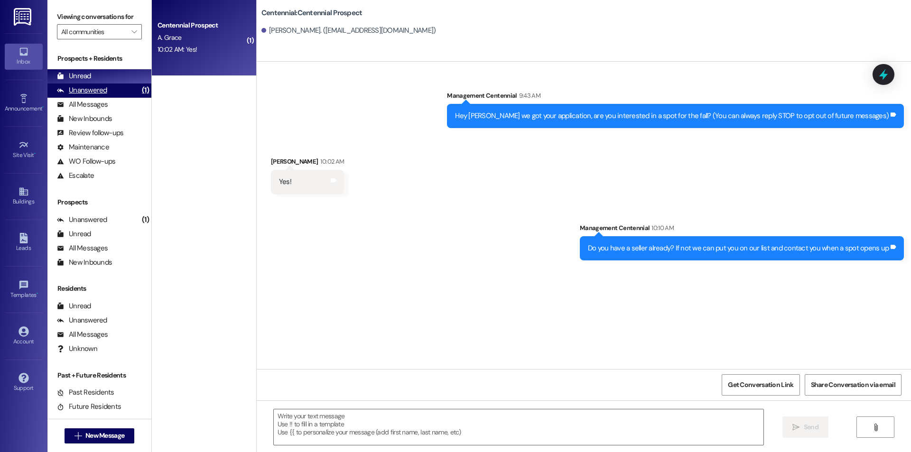
click at [101, 95] on div "Unanswered" at bounding box center [82, 90] width 50 height 10
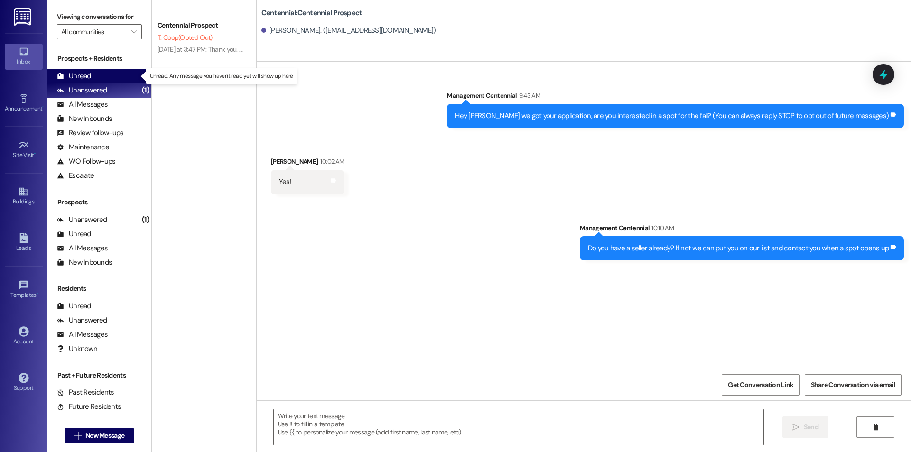
click at [105, 80] on div "Unread (0)" at bounding box center [99, 76] width 104 height 14
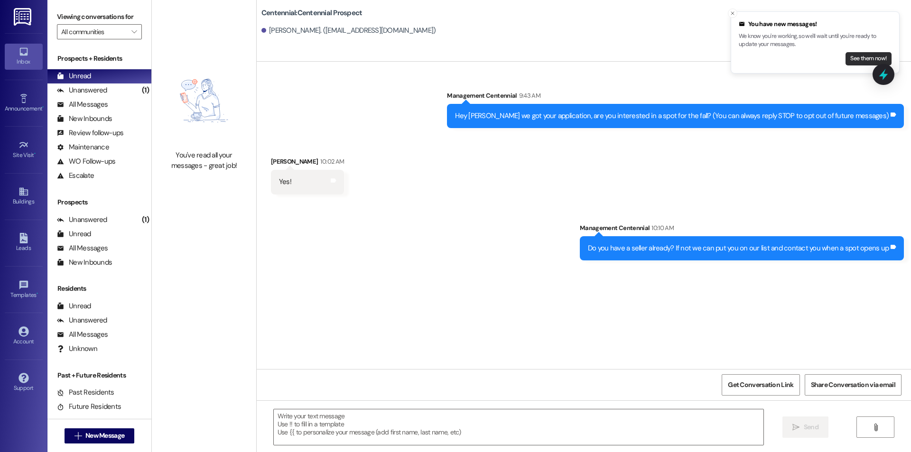
click at [850, 62] on button "See them now!" at bounding box center [869, 58] width 46 height 13
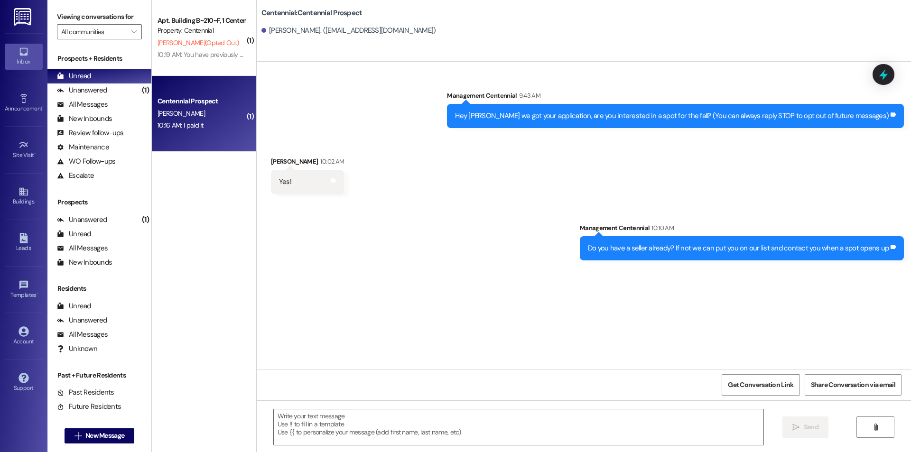
click at [217, 132] on div "Centennial Prospect [PERSON_NAME] 10:16 AM: I paid it 10:16 AM: I paid it" at bounding box center [204, 114] width 104 height 76
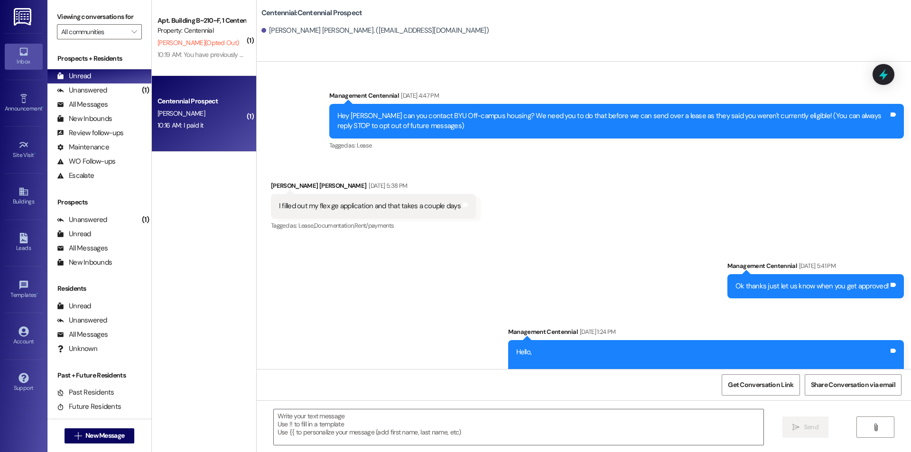
scroll to position [1652, 0]
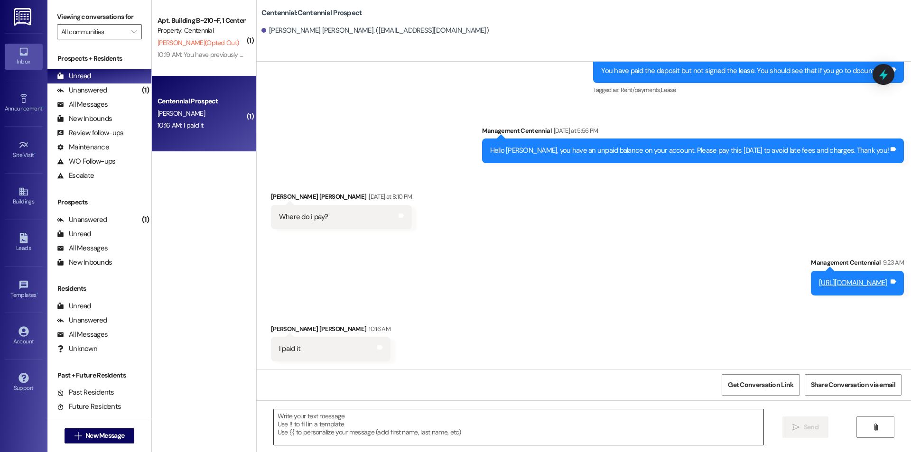
click at [326, 410] on textarea at bounding box center [519, 427] width 490 height 36
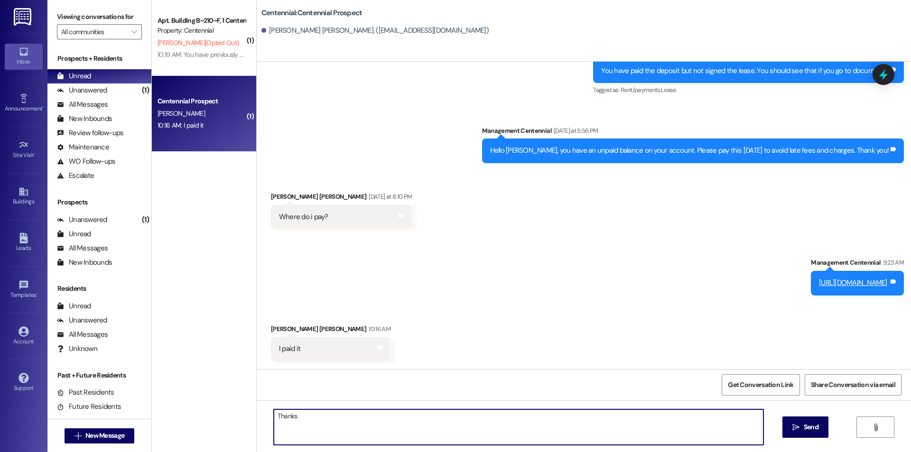
type textarea "Thanks!"
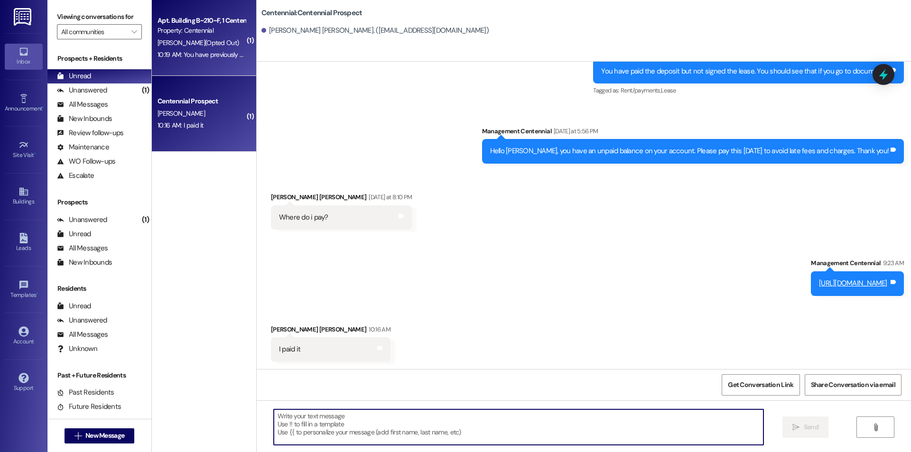
click at [208, 46] on span "[PERSON_NAME] (Opted Out)" at bounding box center [198, 42] width 81 height 9
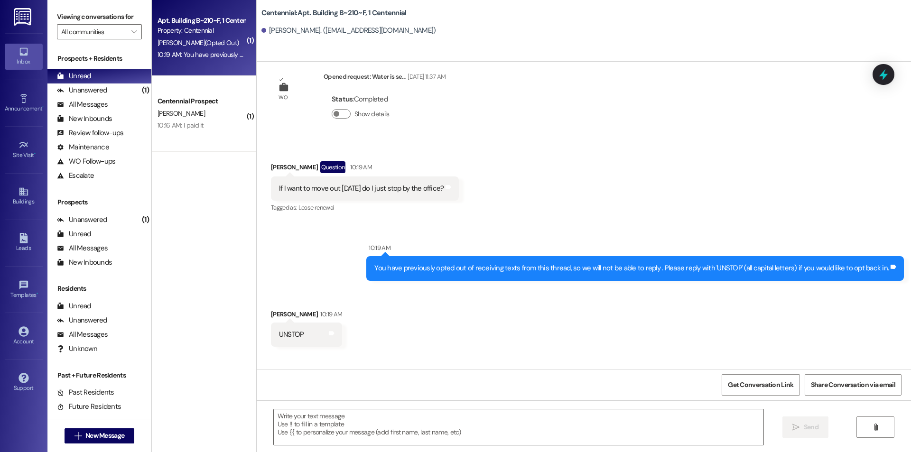
scroll to position [4336, 0]
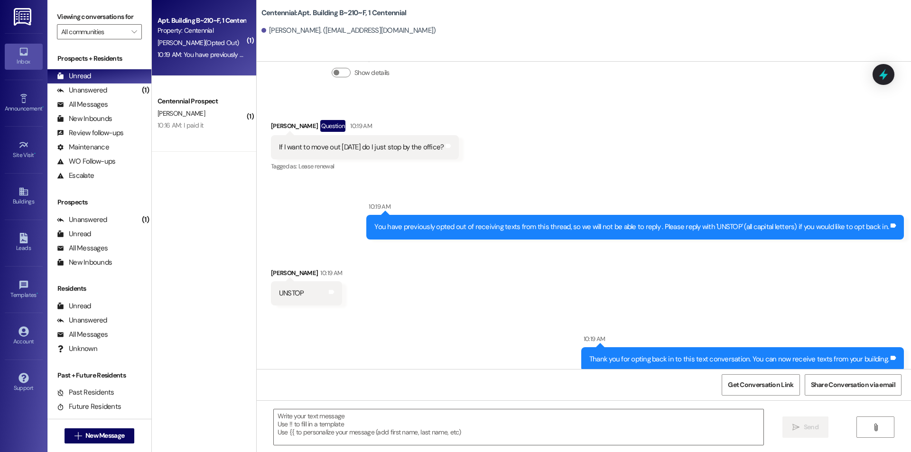
click at [423, 449] on div " Send " at bounding box center [584, 435] width 654 height 71
click at [409, 419] on textarea at bounding box center [519, 427] width 490 height 36
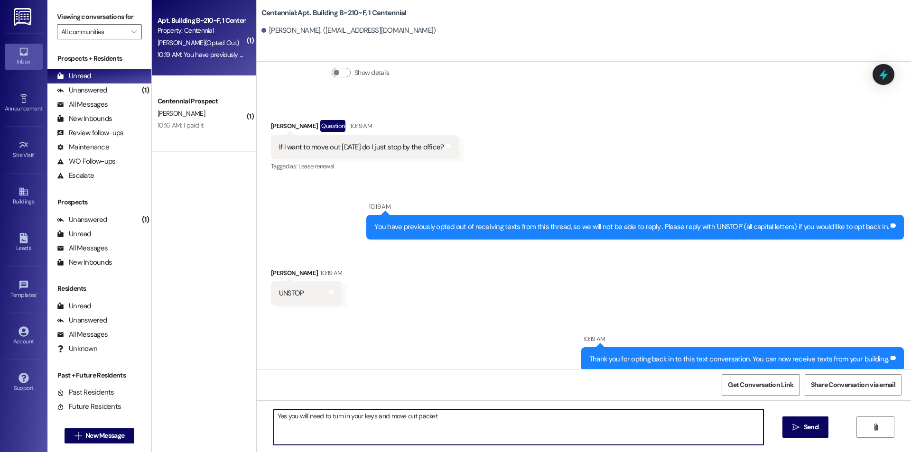
type textarea "Yes you will need to turn in your keys and move out packet!"
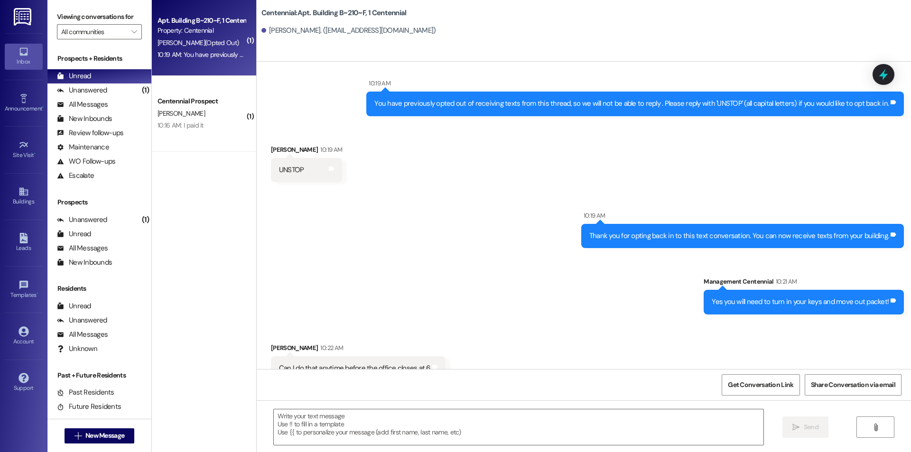
scroll to position [4468, 0]
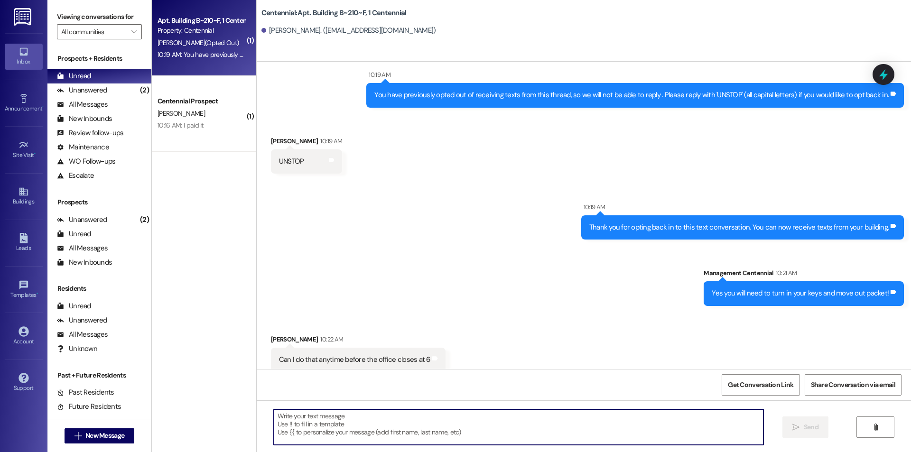
click at [474, 435] on textarea at bounding box center [519, 427] width 490 height 36
type textarea "Yes"
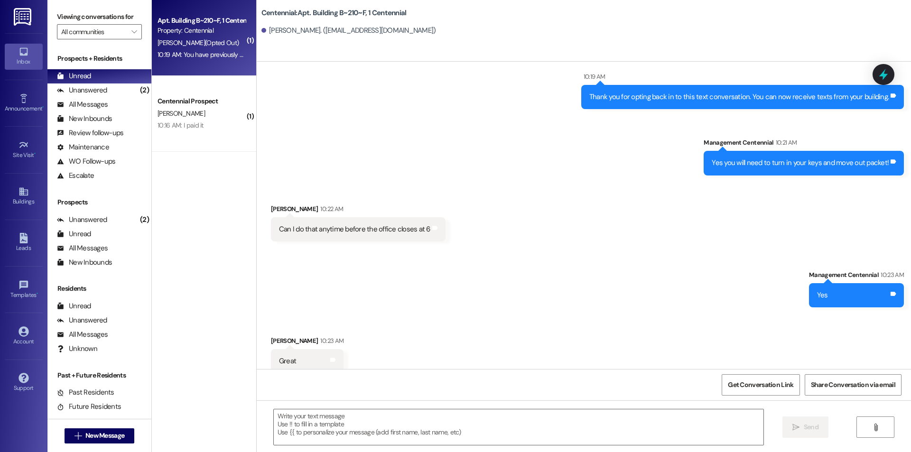
scroll to position [4600, 0]
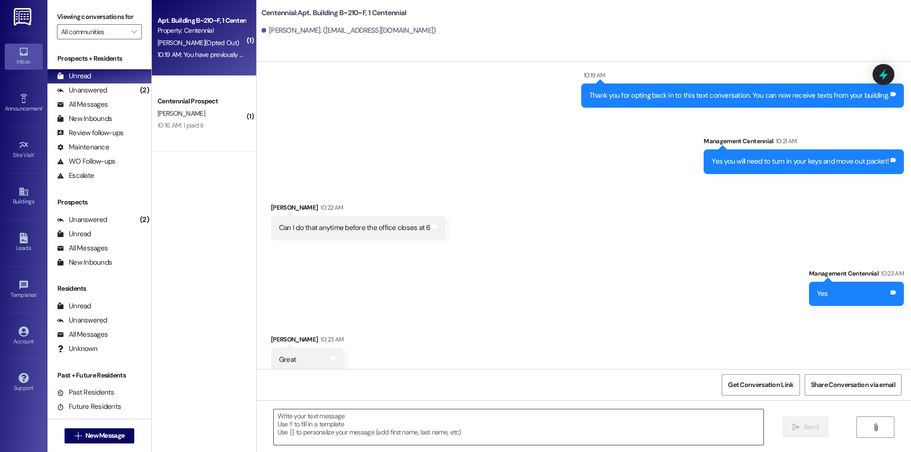
click at [304, 422] on textarea at bounding box center [519, 427] width 490 height 36
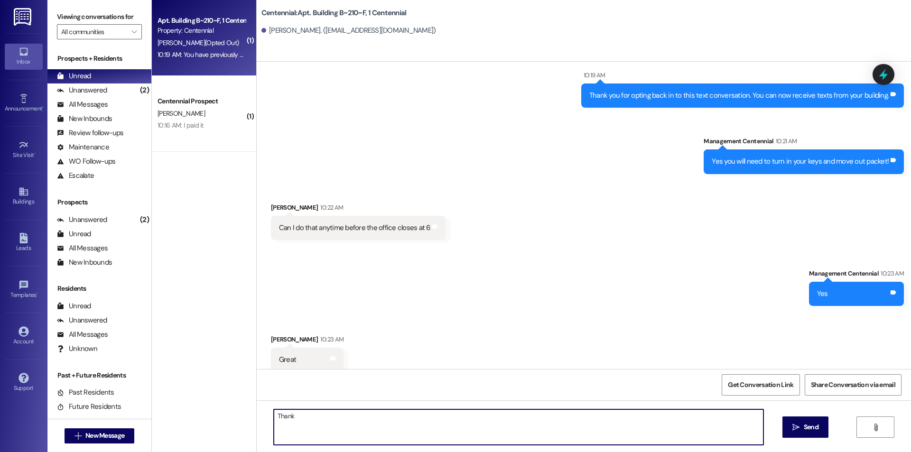
type textarea "Thanks"
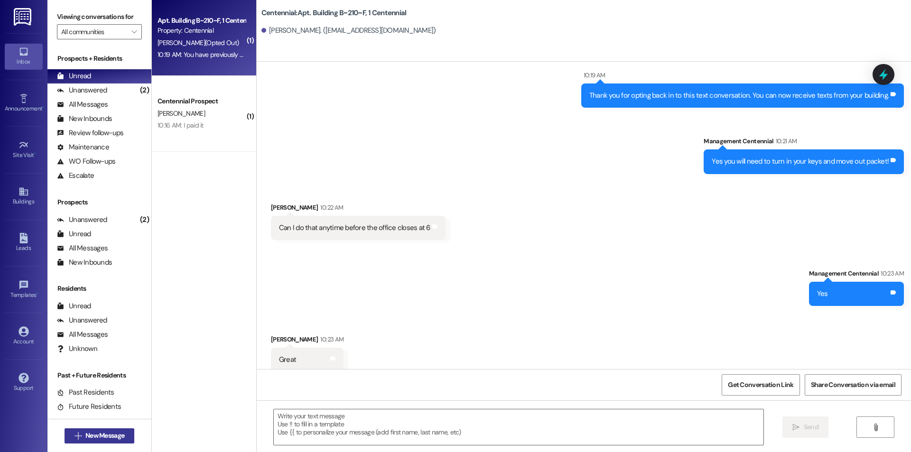
click at [75, 439] on icon "" at bounding box center [77, 436] width 7 height 8
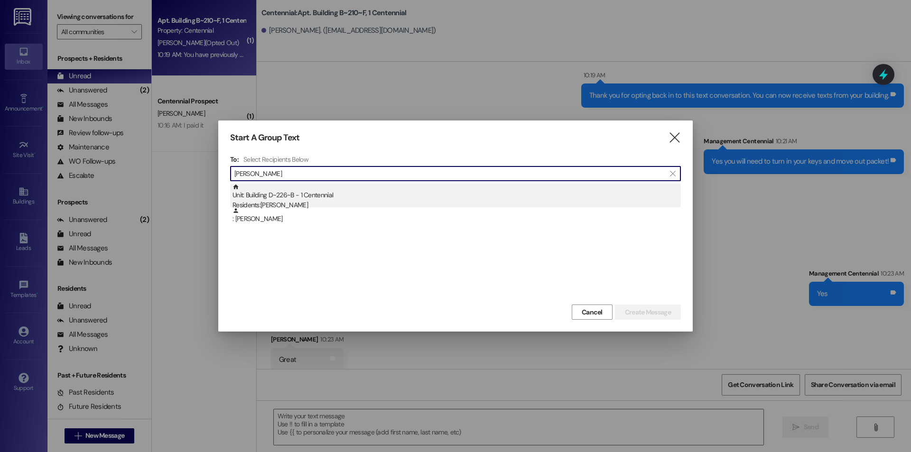
type input "[PERSON_NAME]"
click at [437, 195] on div "Unit: Building D~226~B - 1 Centennial Residents: [PERSON_NAME]" at bounding box center [457, 197] width 448 height 27
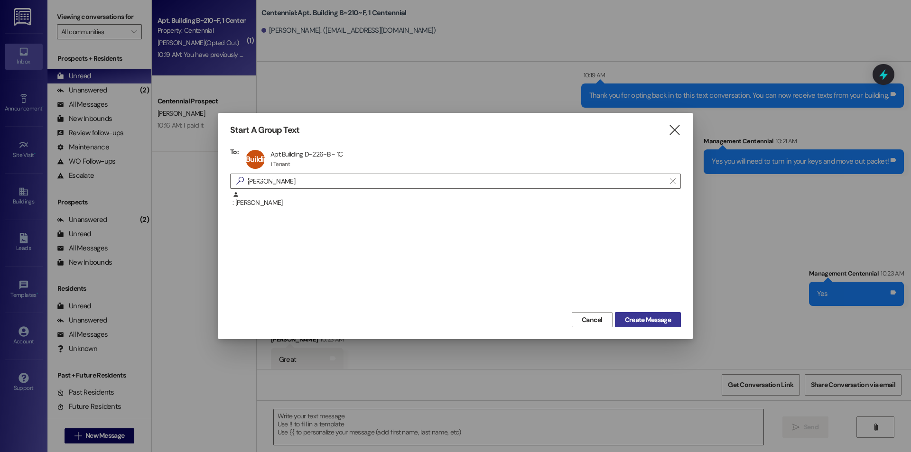
click at [644, 320] on span "Create Message" at bounding box center [648, 320] width 46 height 10
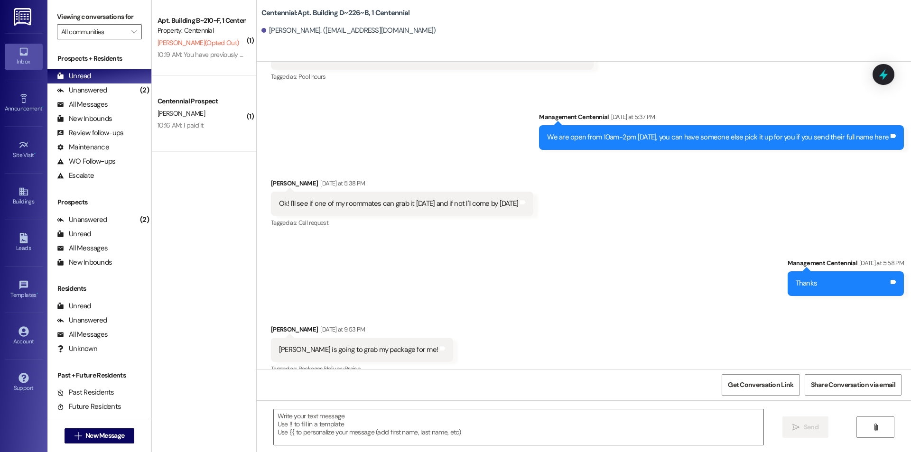
scroll to position [22901, 0]
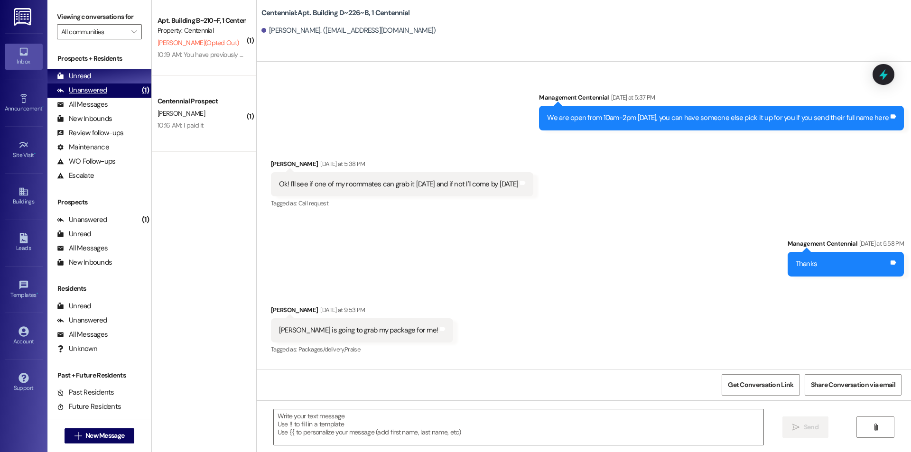
click at [117, 87] on div "Unanswered (1)" at bounding box center [99, 91] width 104 height 14
click at [116, 74] on div "Unread (0)" at bounding box center [99, 76] width 104 height 14
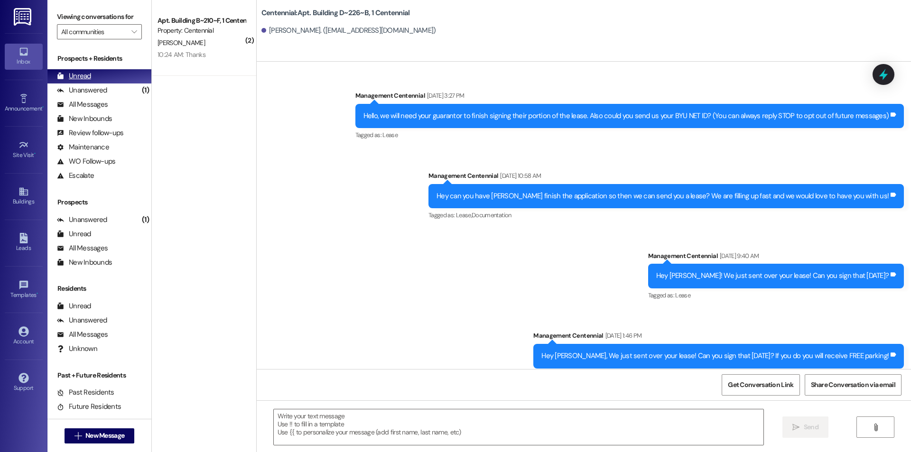
scroll to position [22835, 0]
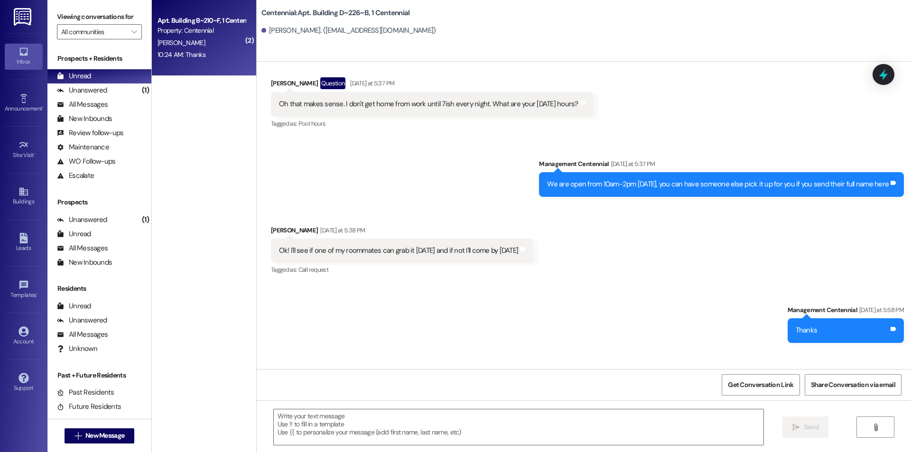
click at [203, 45] on div "[PERSON_NAME]" at bounding box center [202, 43] width 90 height 12
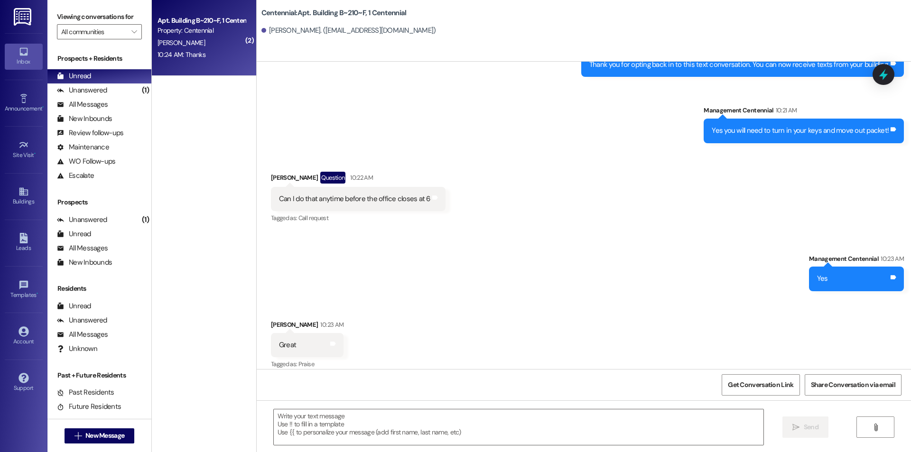
scroll to position [4697, 0]
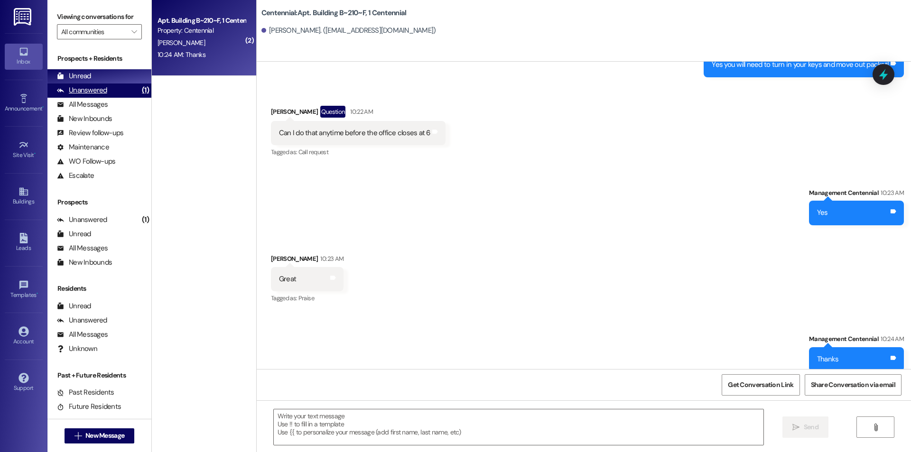
click at [115, 84] on div "Unanswered (1)" at bounding box center [99, 91] width 104 height 14
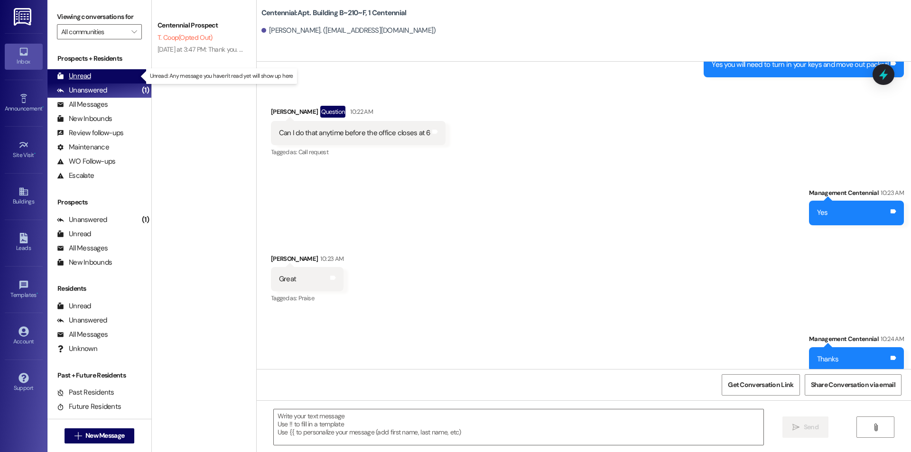
click at [116, 75] on div "Unread (0)" at bounding box center [99, 76] width 104 height 14
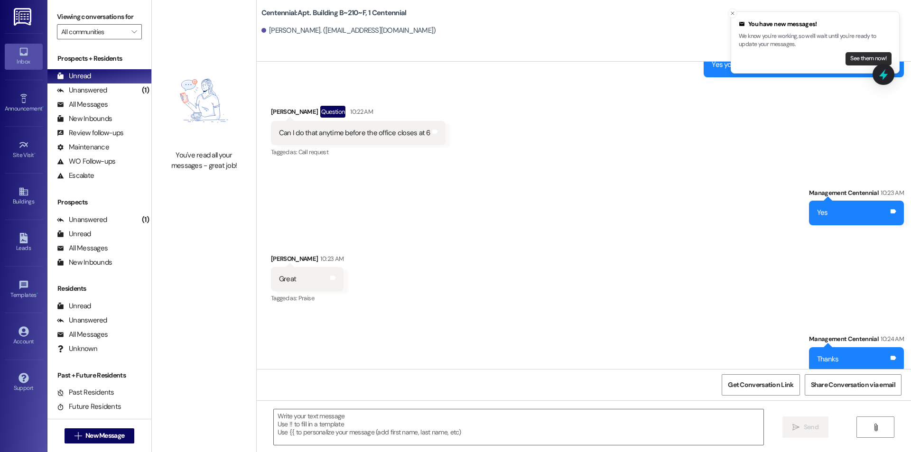
click at [858, 59] on button "See them now!" at bounding box center [869, 58] width 46 height 13
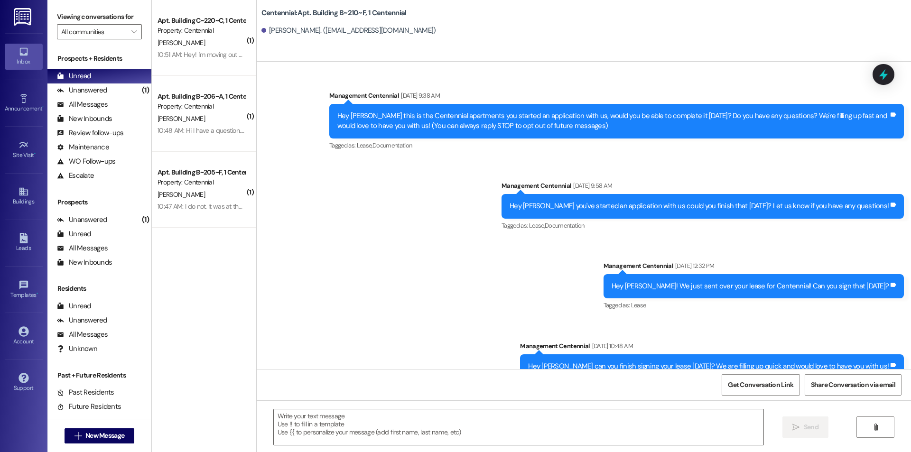
scroll to position [4630, 0]
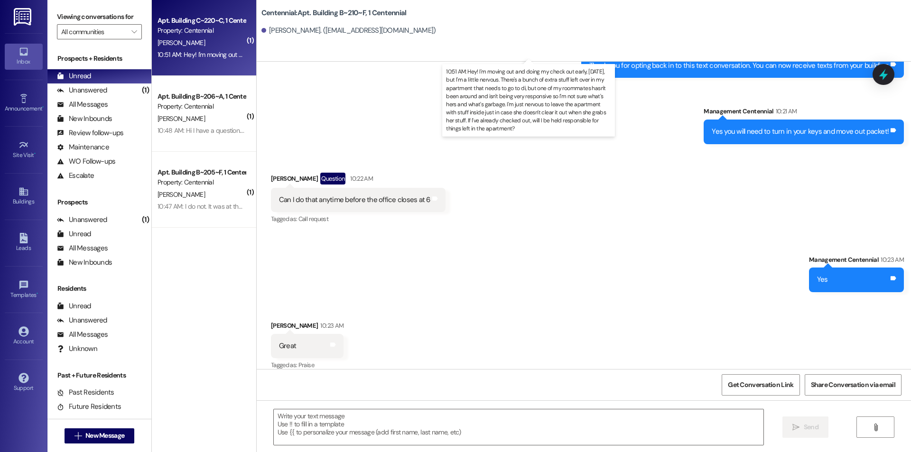
click at [202, 56] on div "10:51 AM: Hey! I'm moving out and doing my check out early, [DATE], but I'm a l…" at bounding box center [835, 54] width 1355 height 9
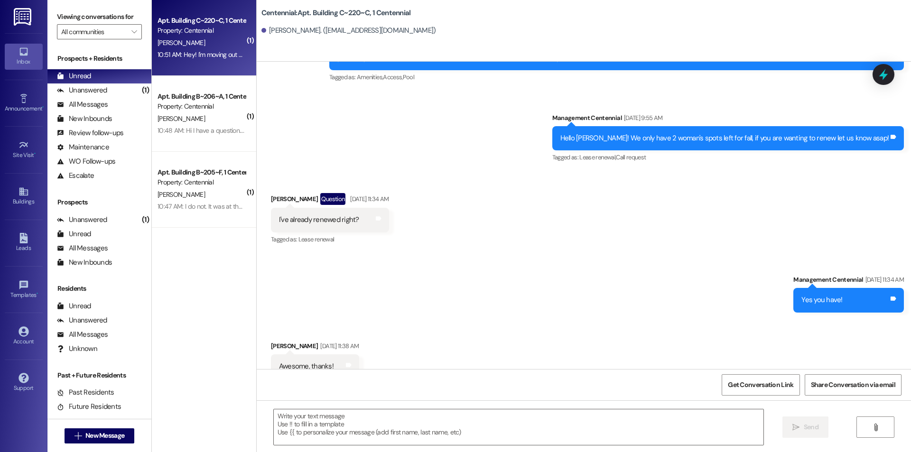
scroll to position [16457, 0]
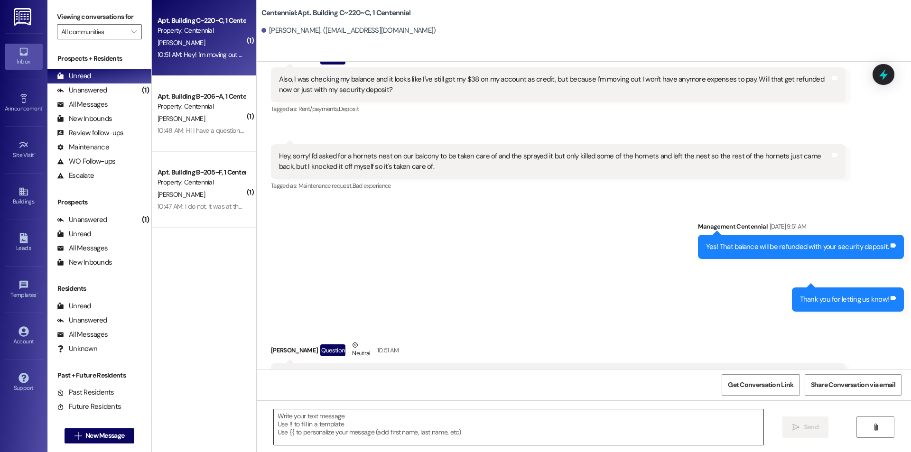
click at [600, 441] on textarea at bounding box center [519, 427] width 490 height 36
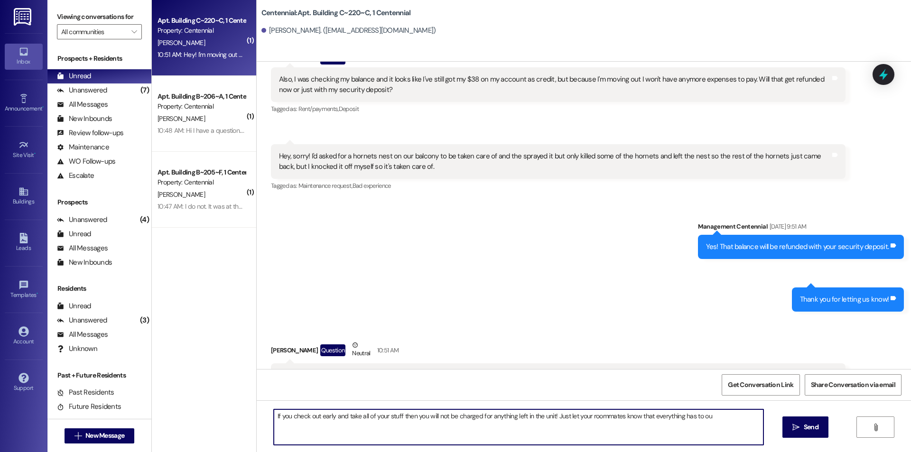
type textarea "If you check out early and take all of your stuff then you will not be charged …"
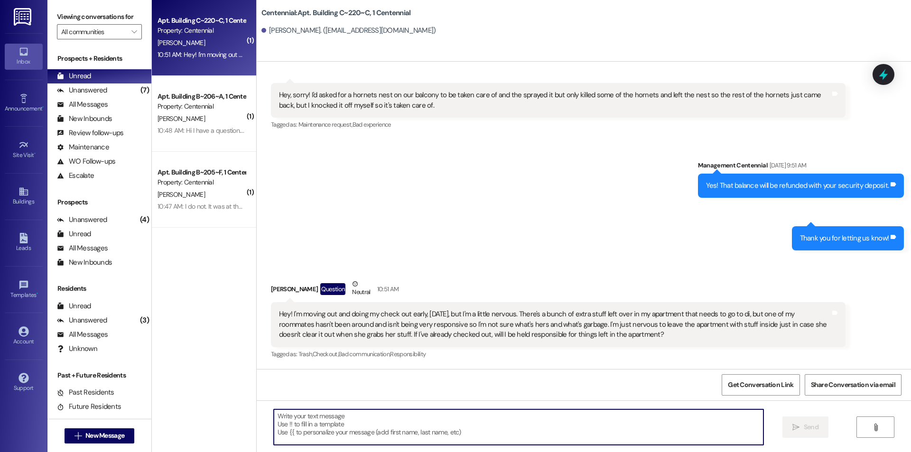
scroll to position [16523, 0]
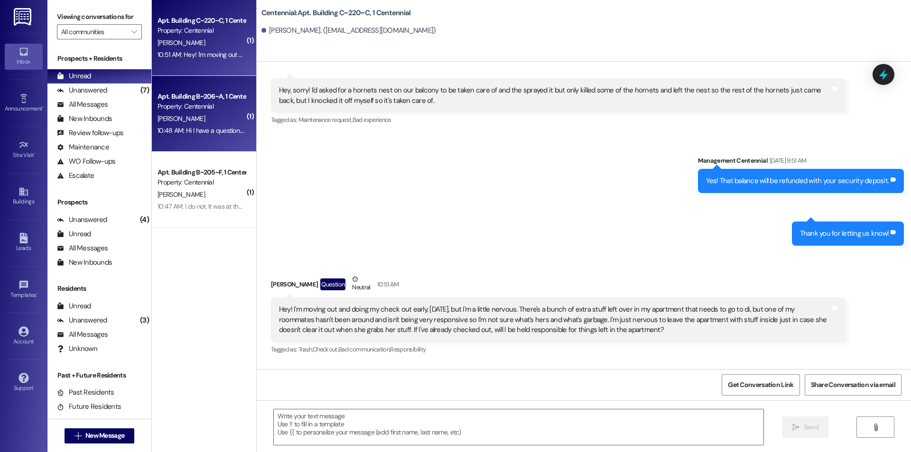
click at [202, 126] on div "10:48 AM: Hi I have a question. What a reconditioning fee? 10:48 AM: Hi I have …" at bounding box center [237, 130] width 159 height 9
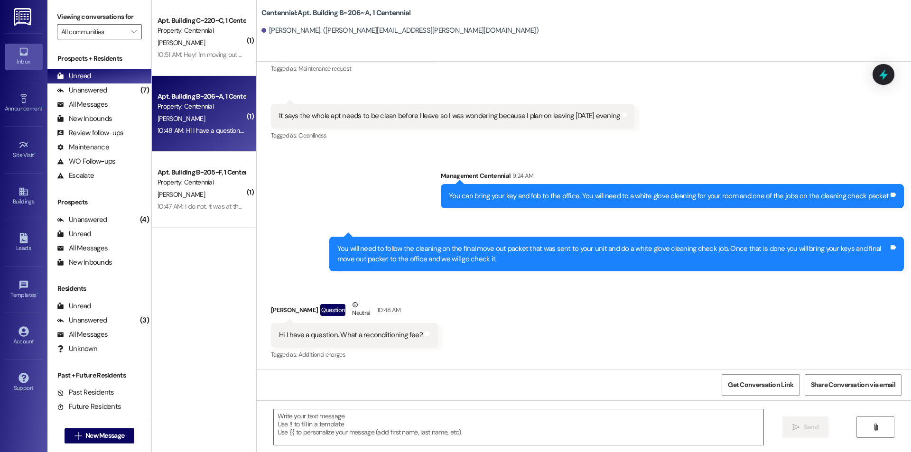
scroll to position [6586, 0]
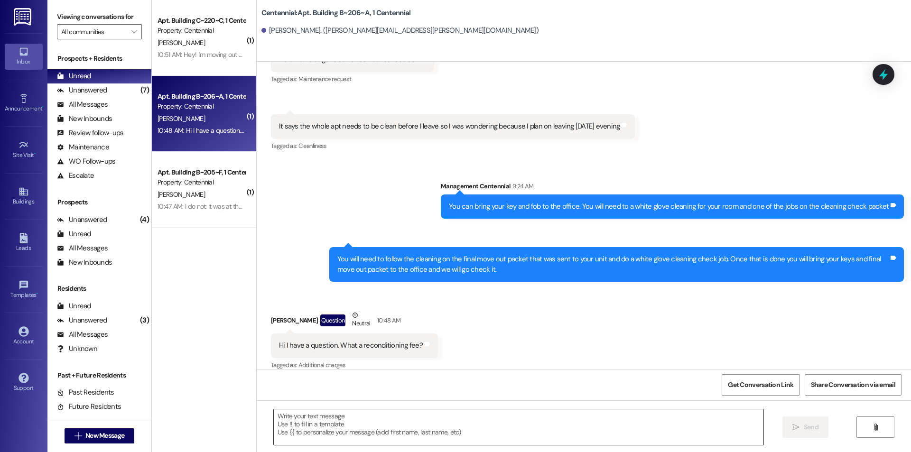
click at [494, 424] on textarea at bounding box center [519, 427] width 490 height 36
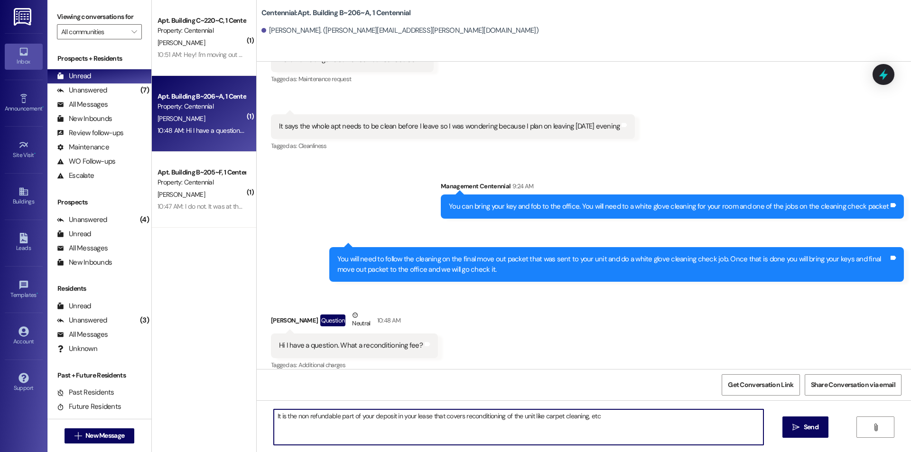
type textarea "It is the non refundable part of your deposit in your lease that covers recondi…"
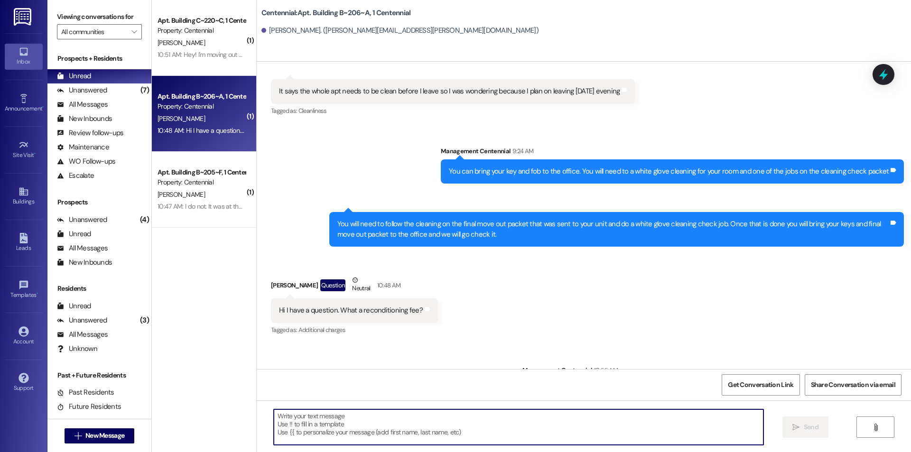
scroll to position [6652, 0]
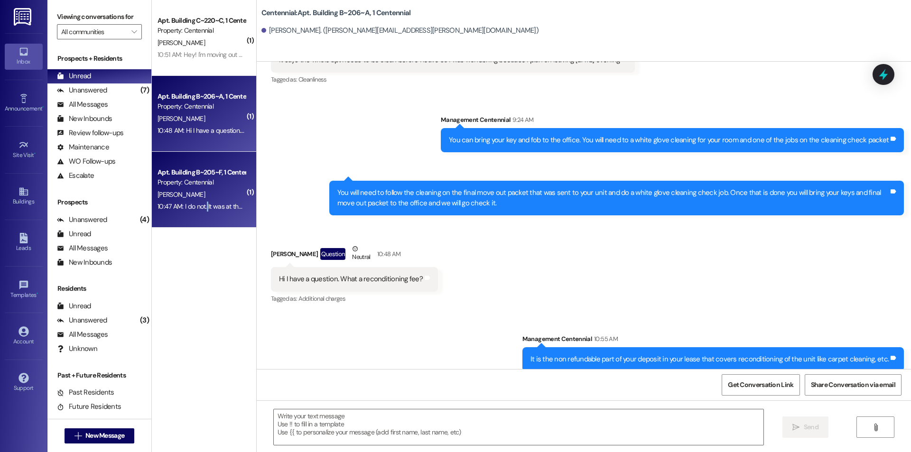
click at [199, 205] on div "10:47 AM: I do not. It was at the office though 10:47 AM: I do not. It was at t…" at bounding box center [219, 206] width 122 height 9
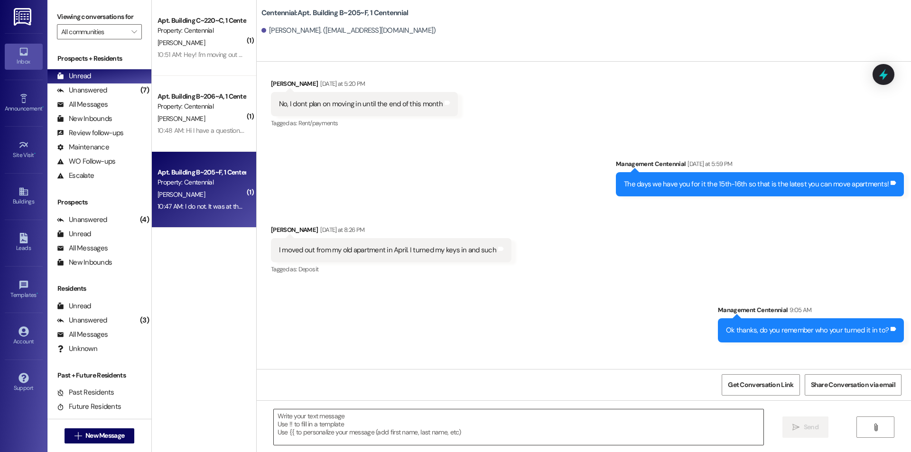
scroll to position [10481, 0]
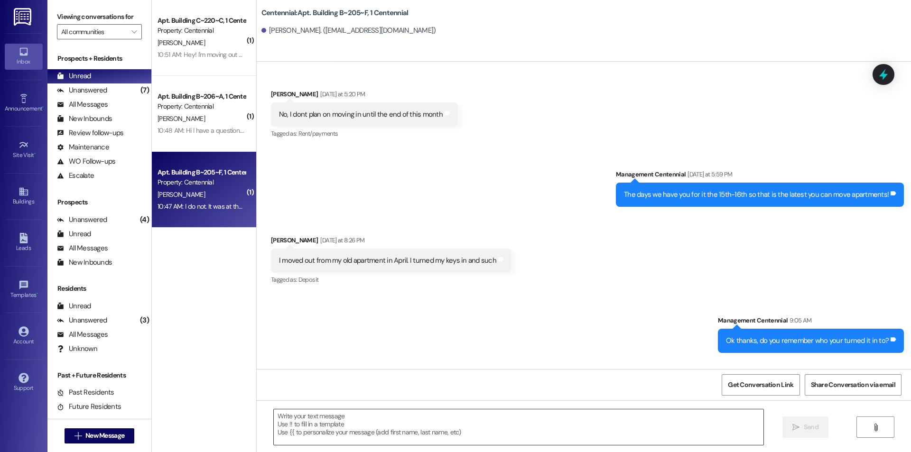
click at [411, 422] on textarea at bounding box center [519, 427] width 490 height 36
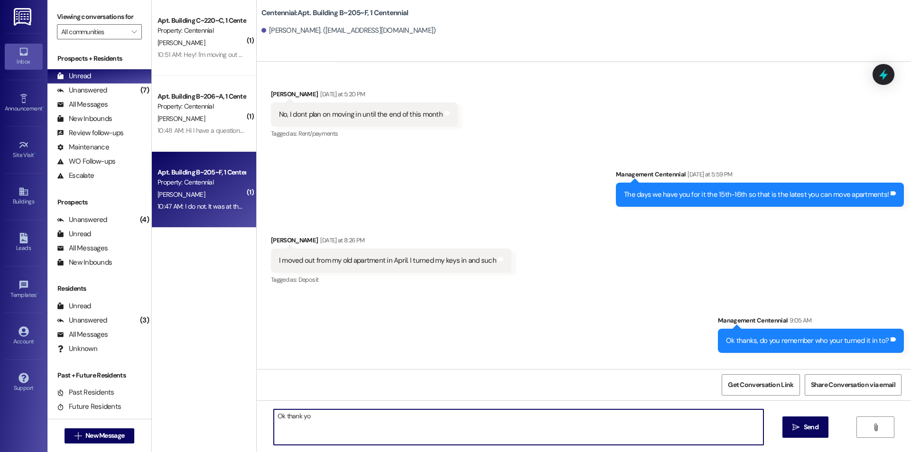
type textarea "Ok thank you"
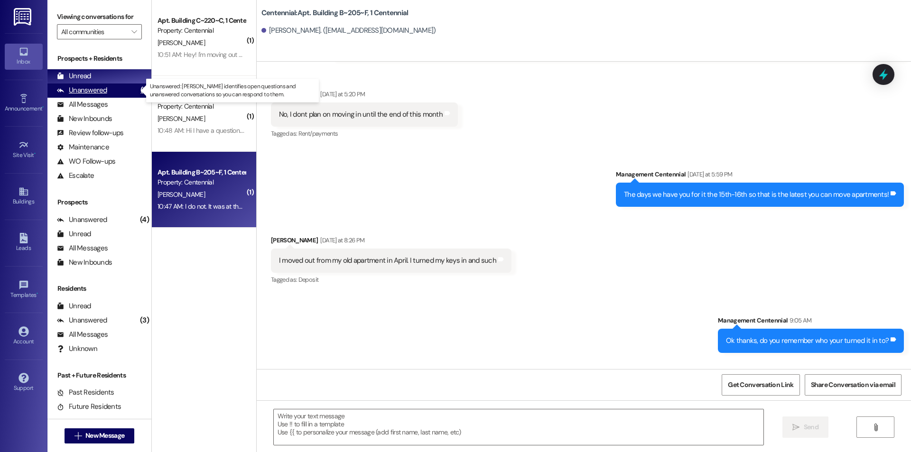
click at [127, 93] on div "Unanswered (7)" at bounding box center [99, 91] width 104 height 14
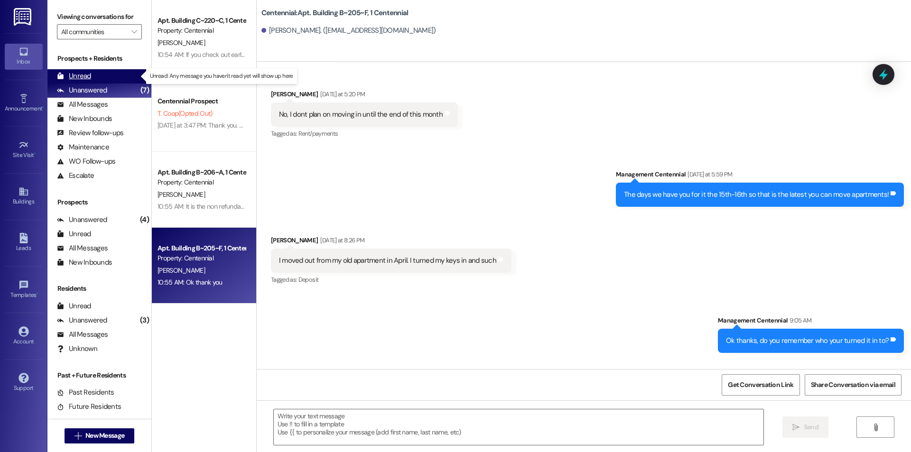
click at [114, 72] on div "Unread (0)" at bounding box center [99, 76] width 104 height 14
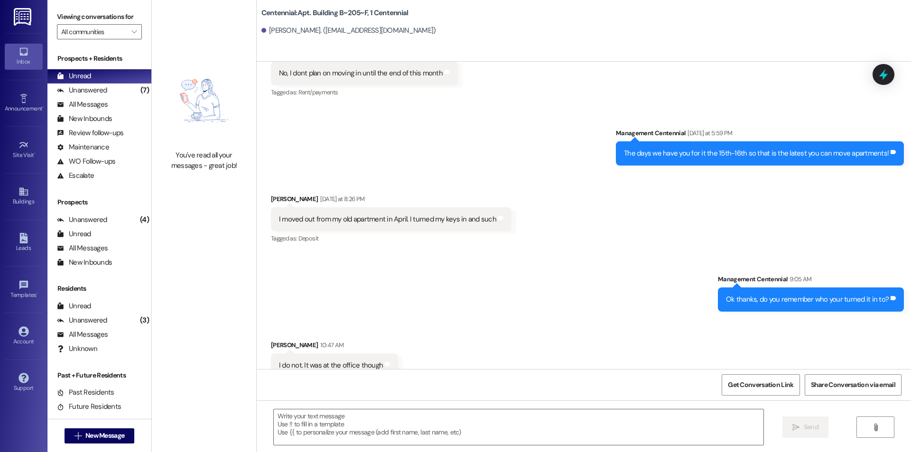
scroll to position [10558, 0]
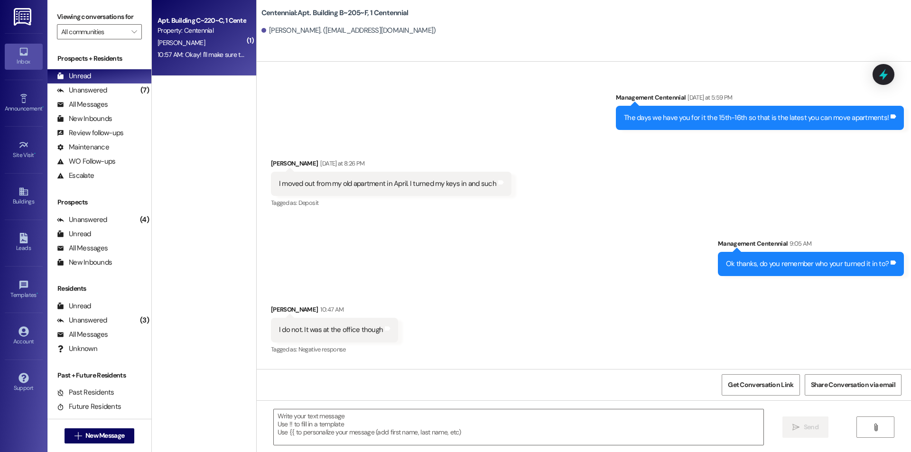
click at [190, 57] on div "10:57 AM: Okay! I'll make sure they know! And then when I do my check out [DATE…" at bounding box center [395, 54] width 474 height 9
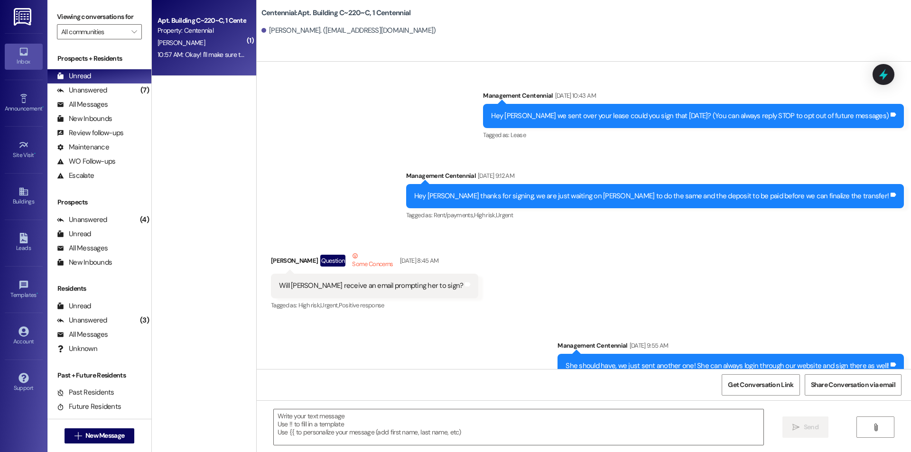
scroll to position [16625, 0]
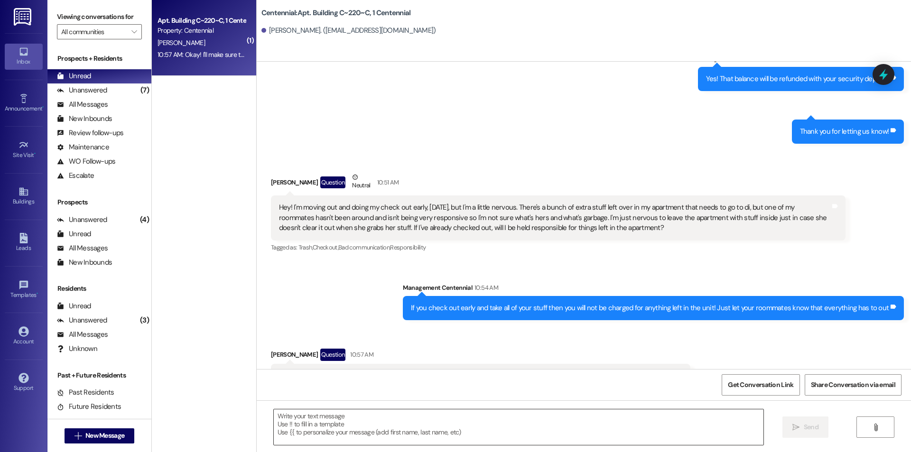
click at [513, 425] on textarea at bounding box center [519, 427] width 490 height 36
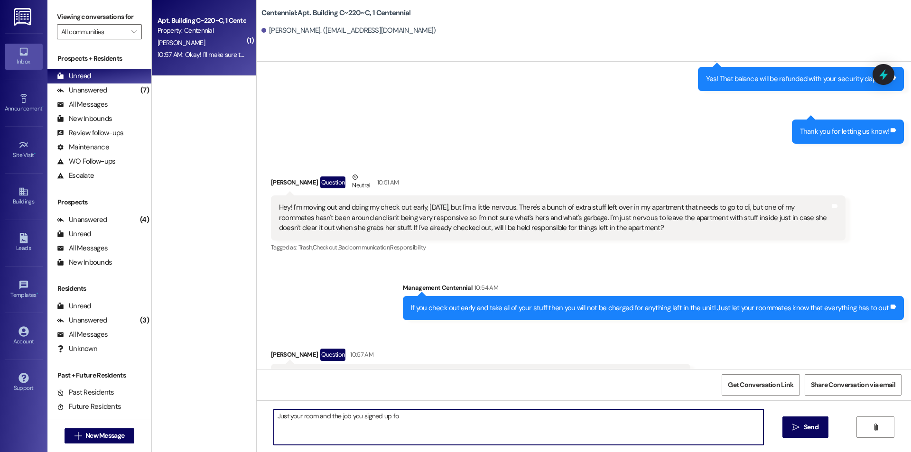
type textarea "Just your room and the job you signed up for"
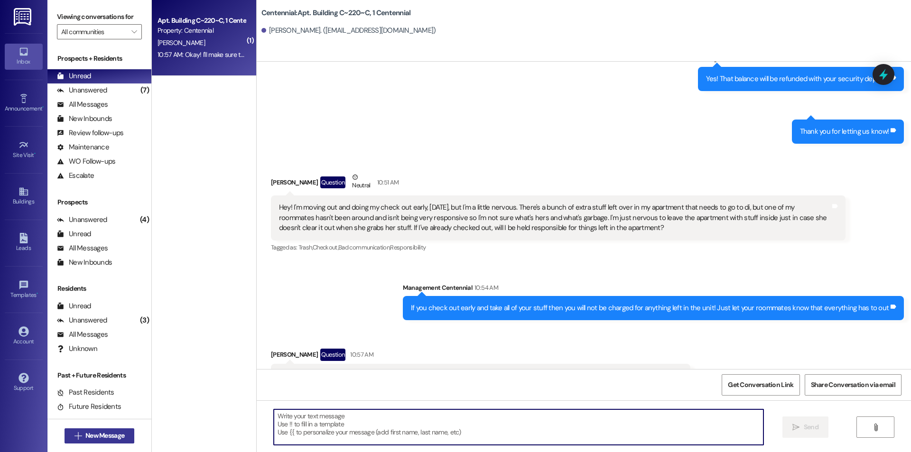
scroll to position [16625, 0]
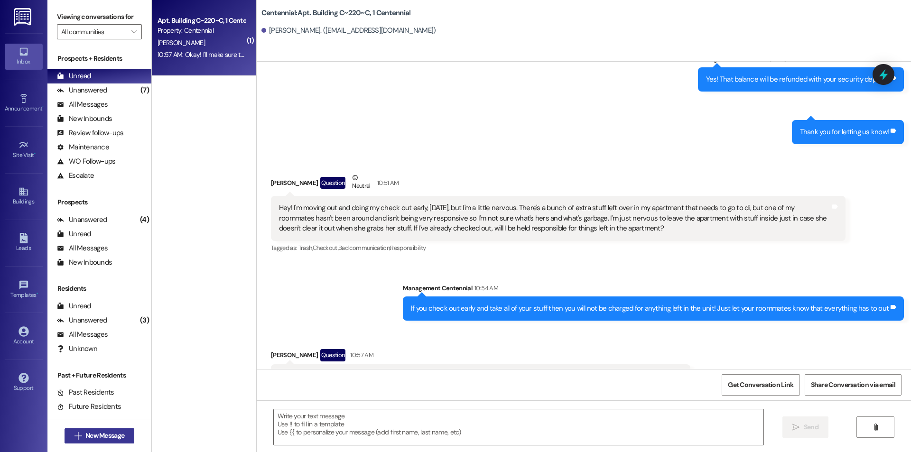
click at [91, 435] on span "New Message" at bounding box center [104, 436] width 39 height 10
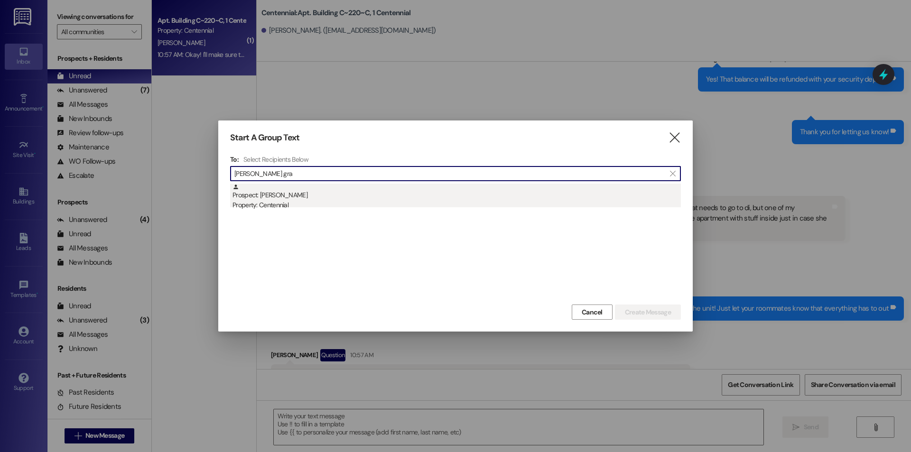
type input "[PERSON_NAME] gra"
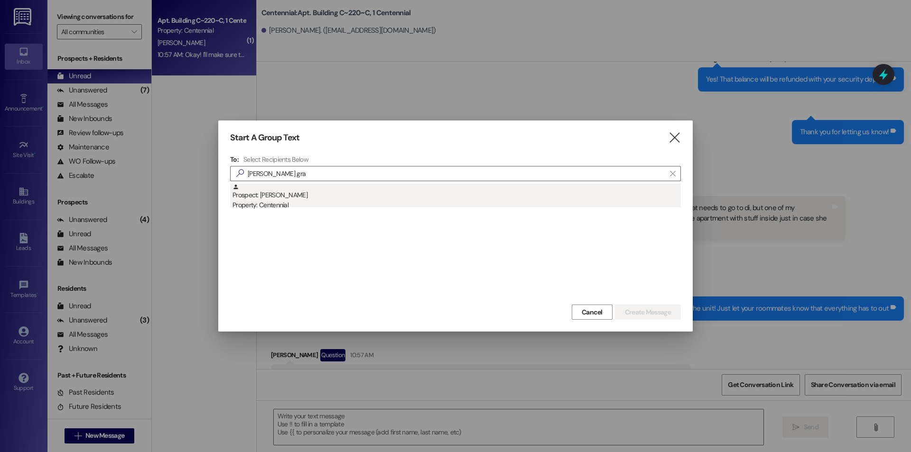
click at [283, 208] on div "Property: Centennial" at bounding box center [457, 205] width 448 height 10
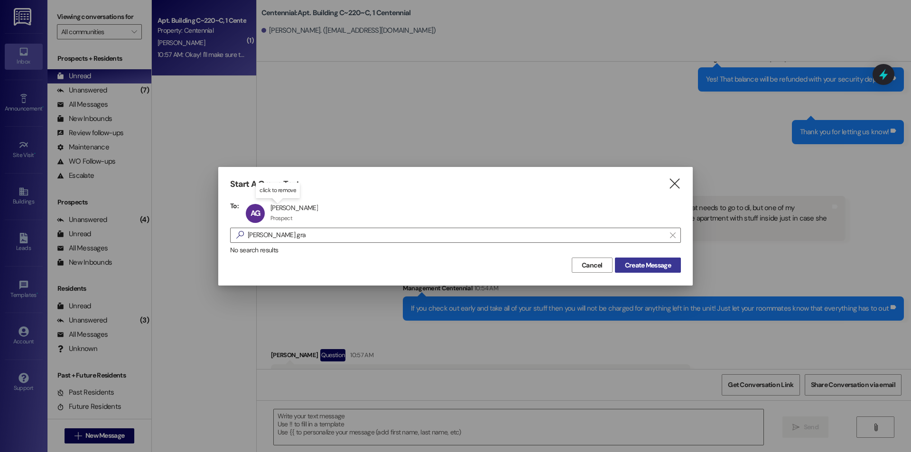
click at [656, 266] on span "Create Message" at bounding box center [648, 265] width 46 height 10
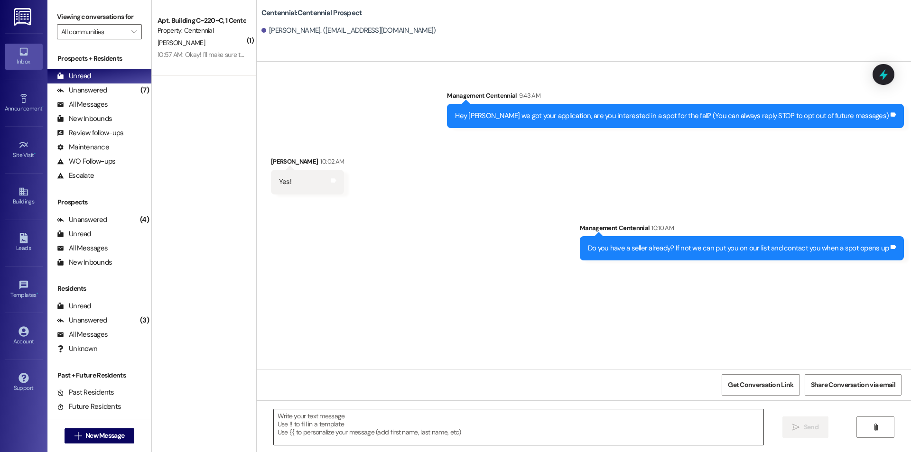
scroll to position [0, 0]
click at [568, 421] on textarea at bounding box center [519, 427] width 490 height 36
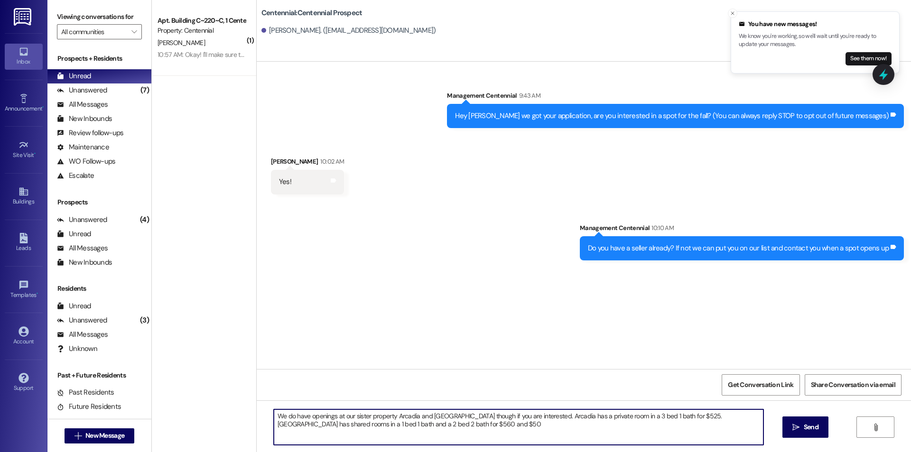
type textarea "We do have openings at our sister property Arcadia and [GEOGRAPHIC_DATA] though…"
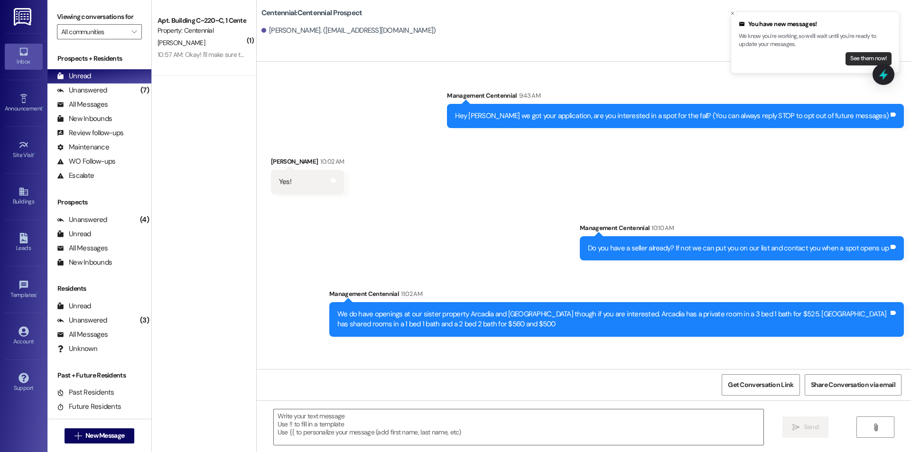
click at [867, 61] on button "See them now!" at bounding box center [869, 58] width 46 height 13
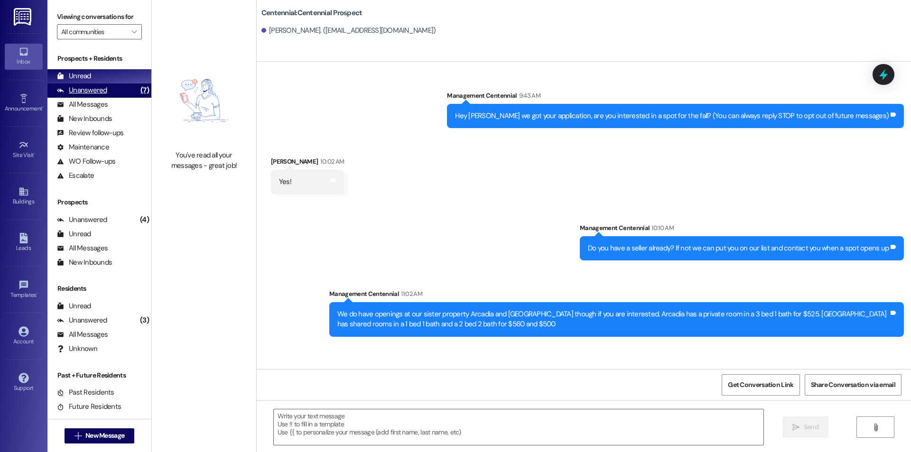
click at [102, 88] on div "Unanswered" at bounding box center [82, 90] width 50 height 10
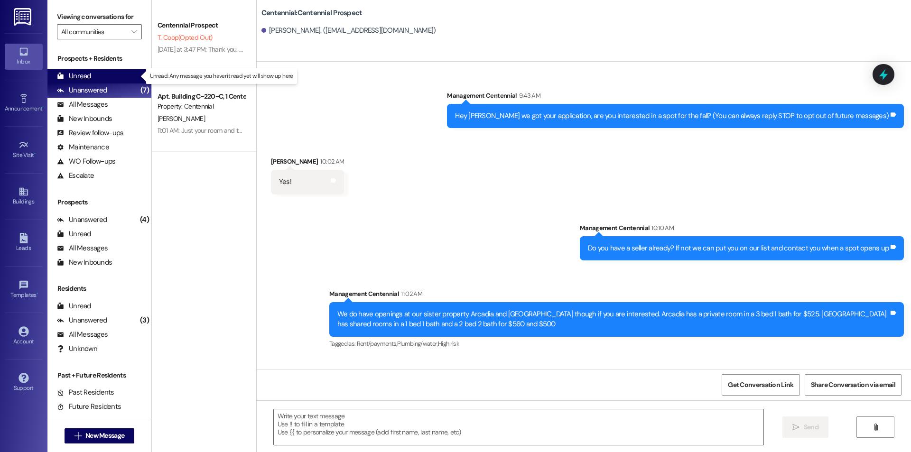
click at [109, 78] on div "Unread (0)" at bounding box center [99, 76] width 104 height 14
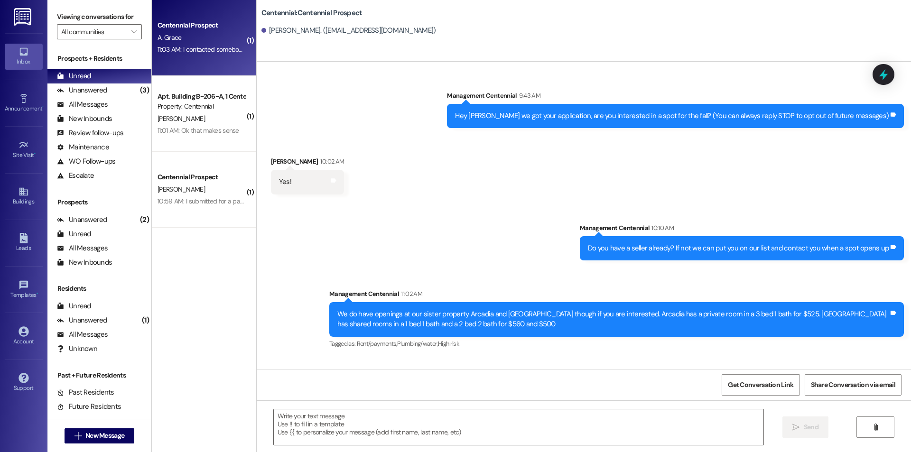
scroll to position [55, 0]
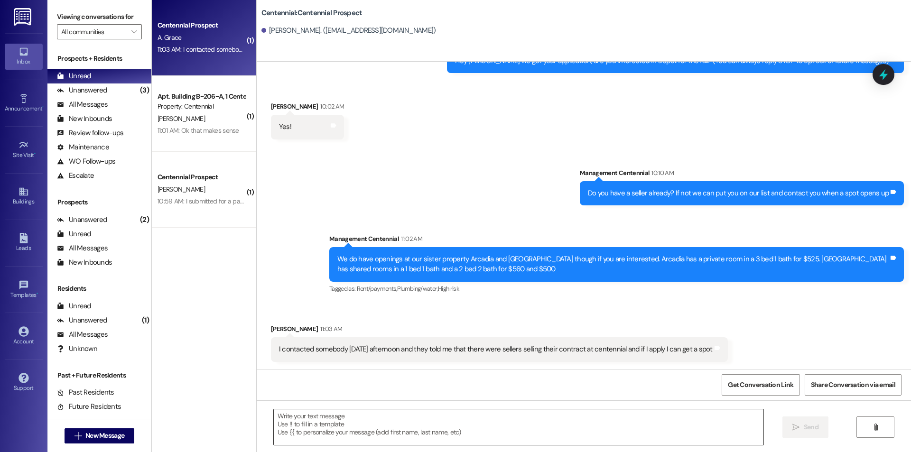
click at [386, 436] on textarea at bounding box center [519, 427] width 490 height 36
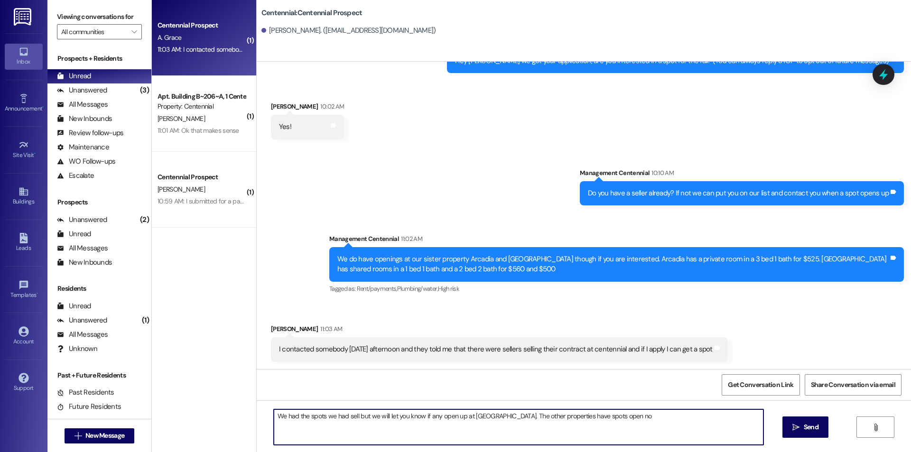
type textarea "We had the spots we had sell but we will let you know if any open up at [GEOGRA…"
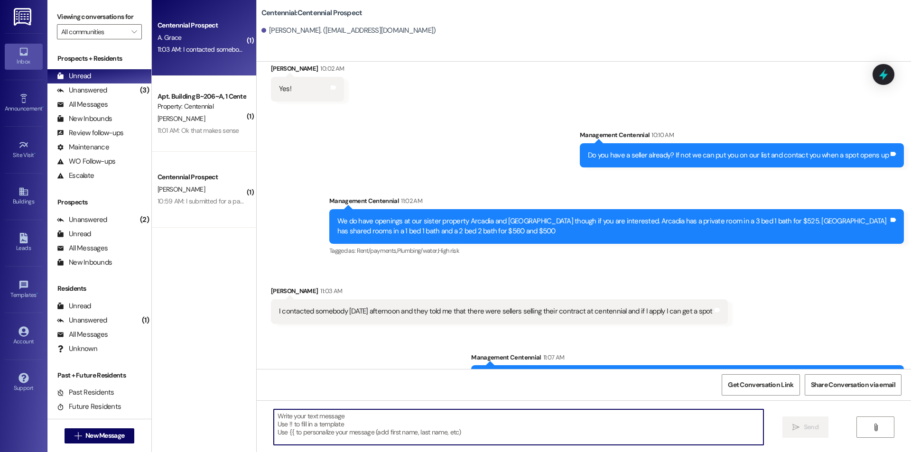
scroll to position [121, 0]
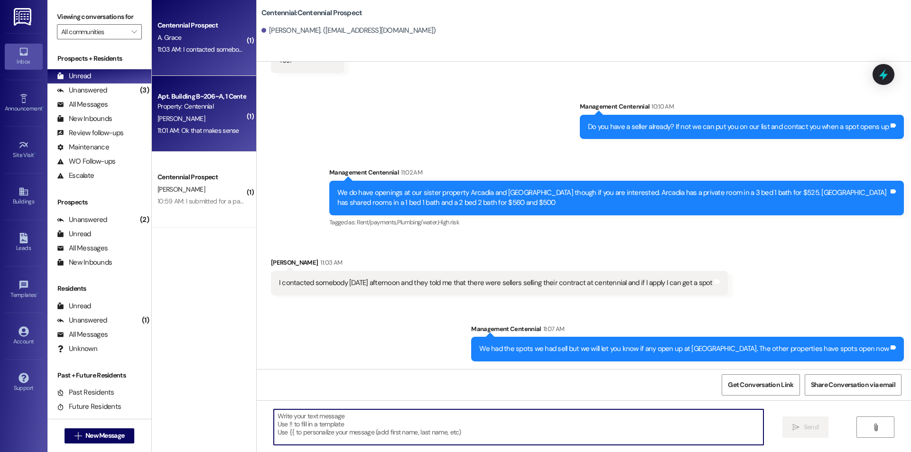
click at [220, 135] on div "11:01 AM: Ok that makes sense 11:01 AM: Ok that makes sense" at bounding box center [202, 131] width 90 height 12
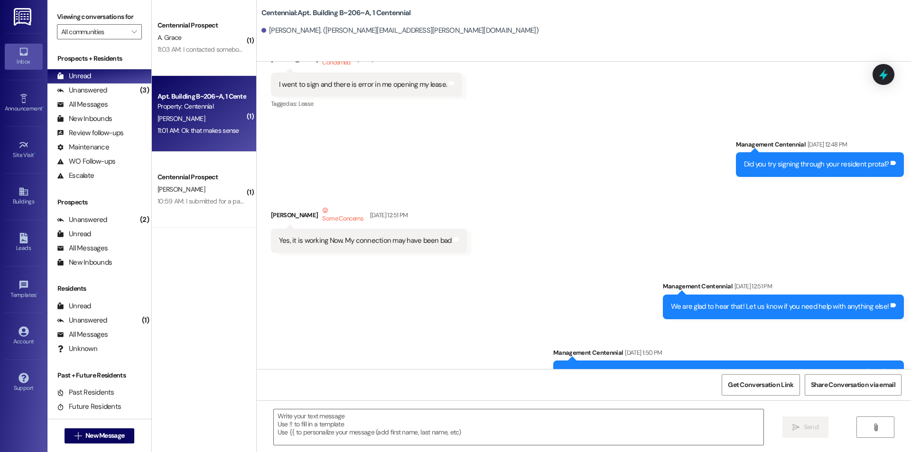
scroll to position [6746, 0]
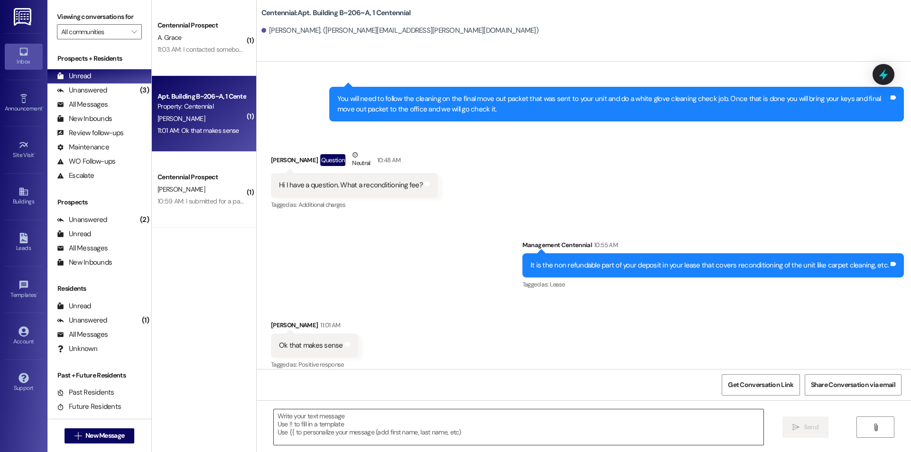
click at [469, 433] on textarea at bounding box center [519, 427] width 490 height 36
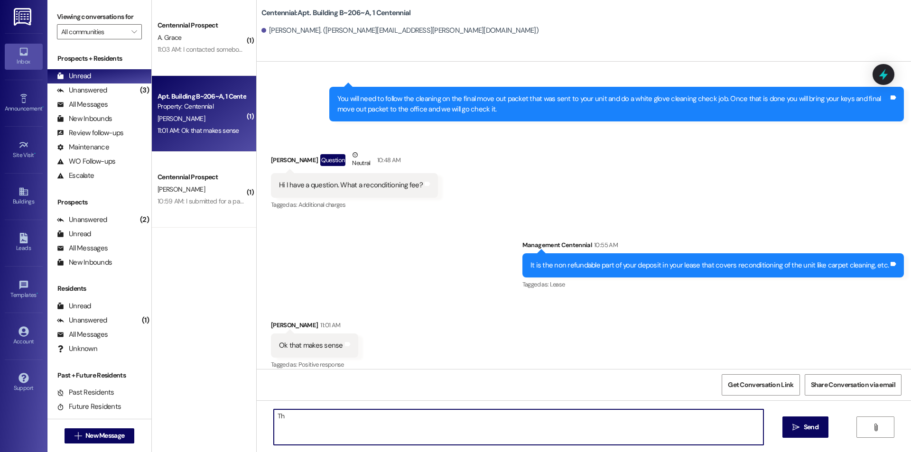
type textarea "T"
type textarea "No problem"
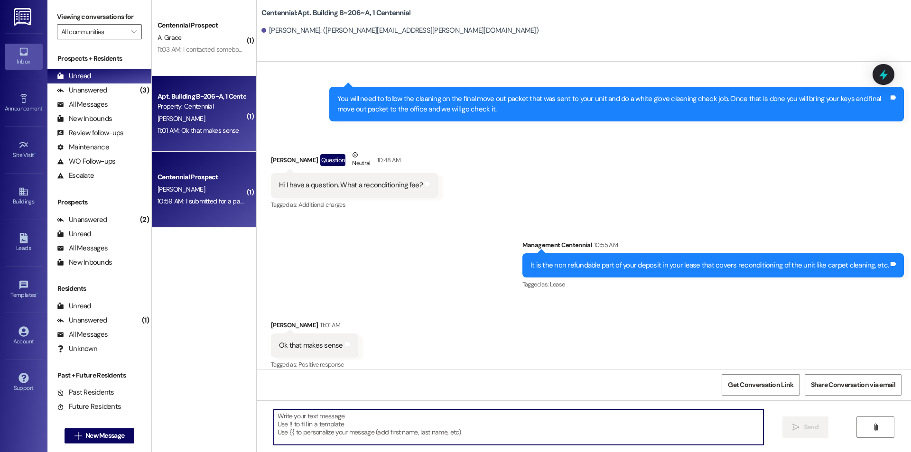
scroll to position [6746, 0]
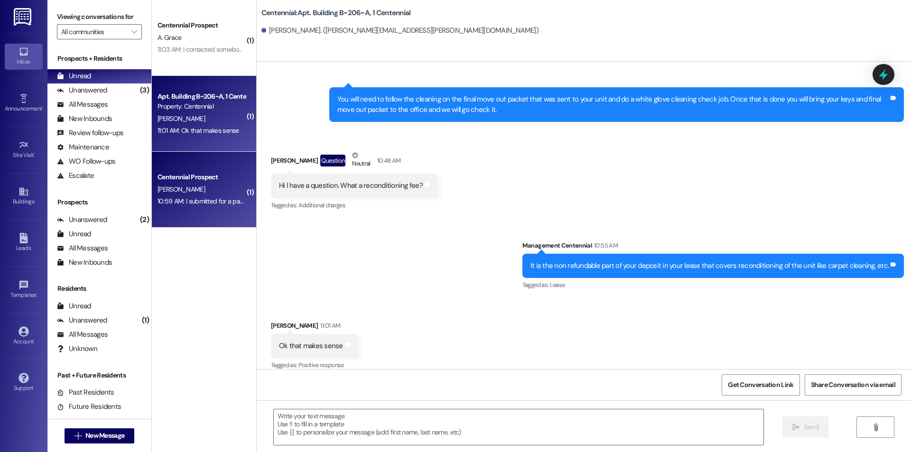
click at [222, 206] on div "10:59 AM: I submitted for a parking pass a couple weeks ago and it still says i…" at bounding box center [202, 201] width 90 height 12
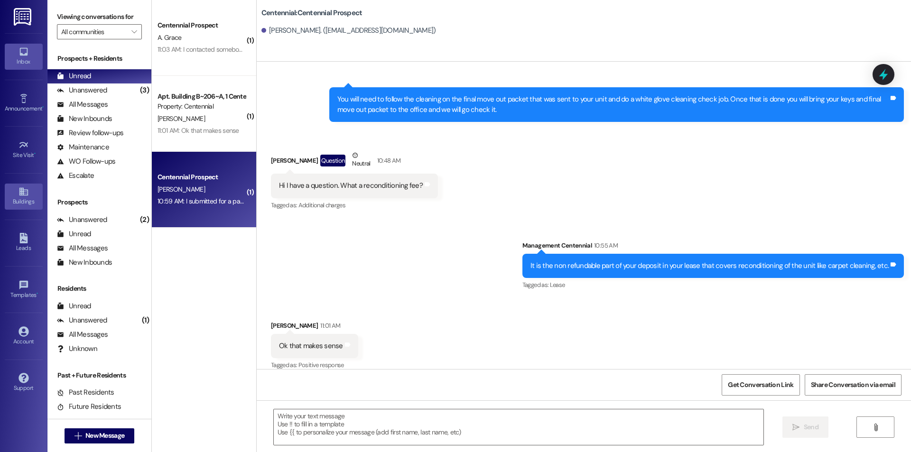
scroll to position [586, 0]
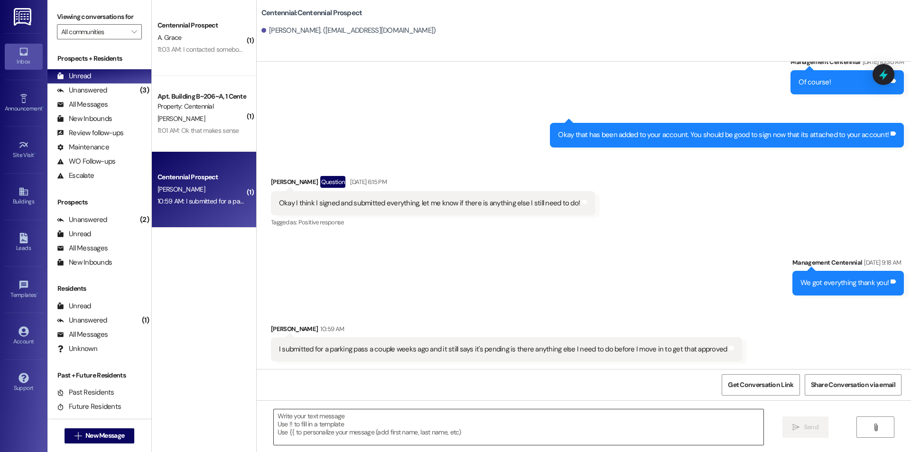
click at [323, 417] on textarea at bounding box center [519, 427] width 490 height 36
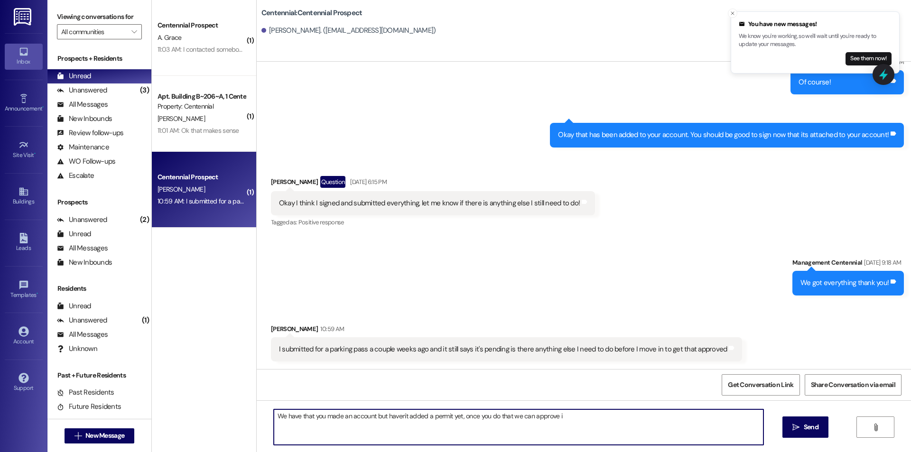
type textarea "We have that you made an account but haven't added a permit yet, once you do th…"
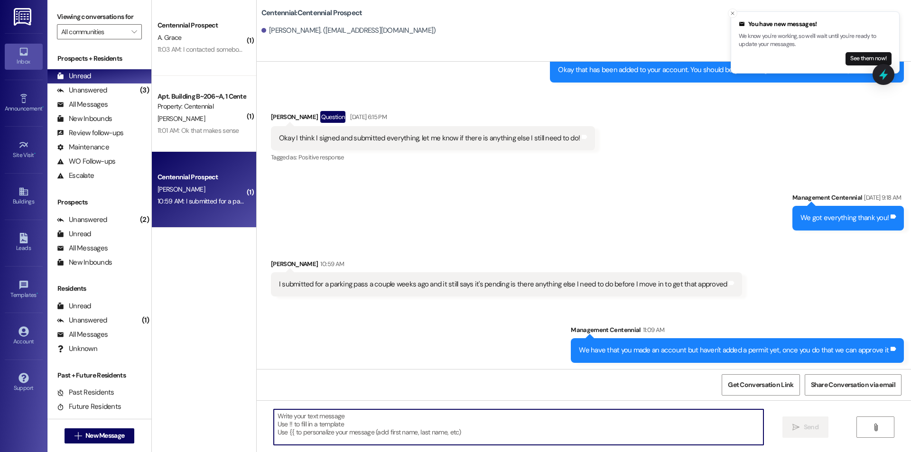
scroll to position [653, 0]
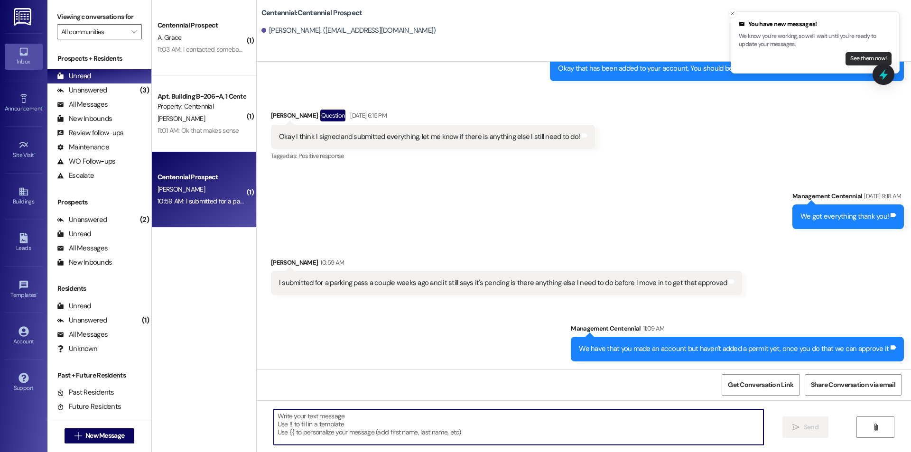
click at [847, 58] on button "See them now!" at bounding box center [869, 58] width 46 height 13
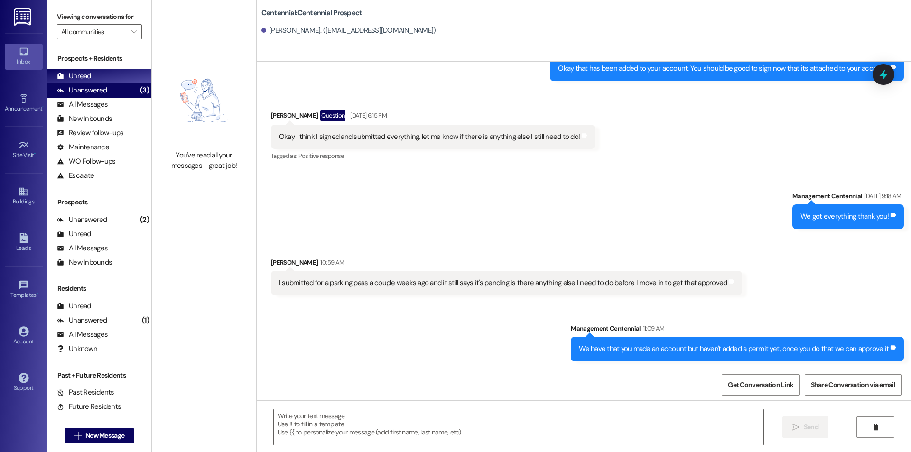
click at [101, 89] on div "Unanswered" at bounding box center [82, 90] width 50 height 10
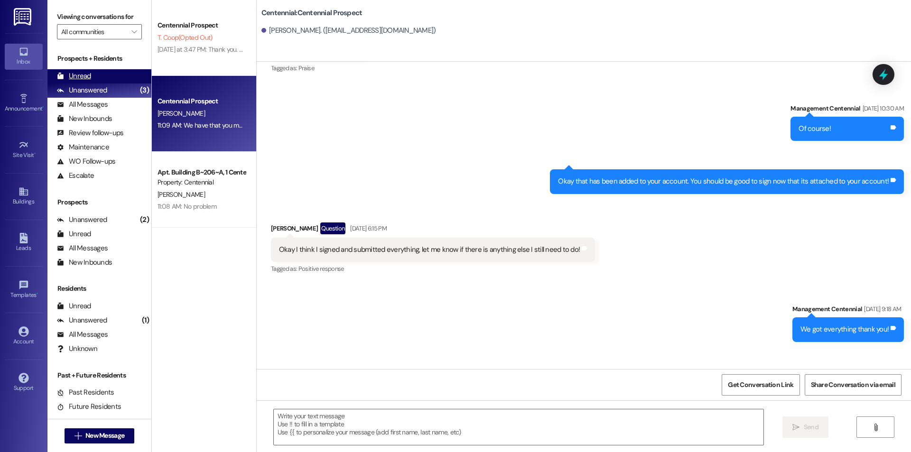
scroll to position [586, 0]
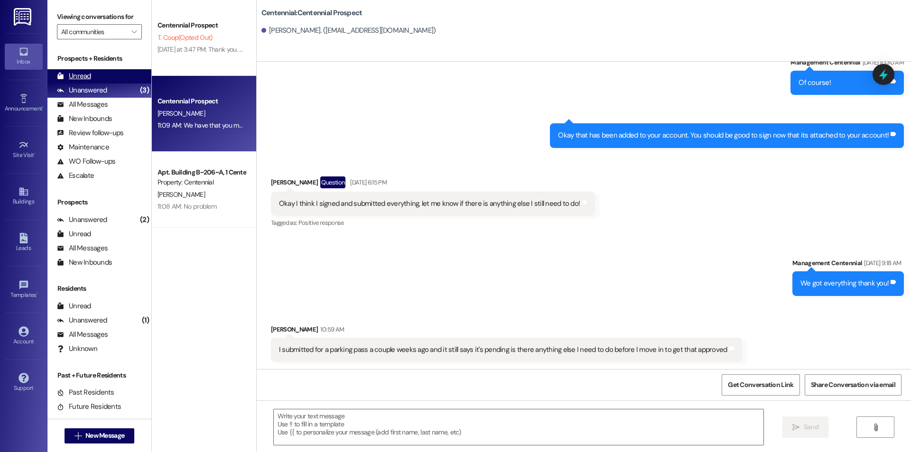
click at [112, 78] on div "Unread (0)" at bounding box center [99, 76] width 104 height 14
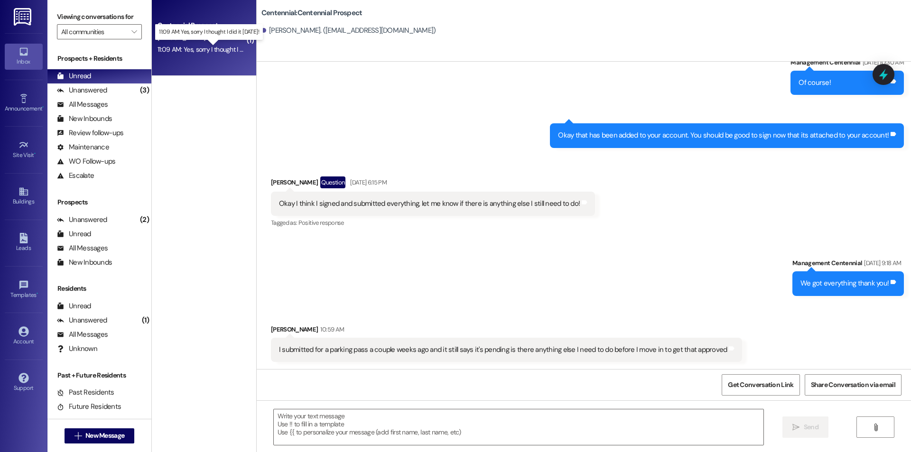
click at [206, 48] on div "11:09 AM: Yes, sorry I thought I did it [DATE]! 11:09 AM: Yes, sorry I thought …" at bounding box center [216, 49] width 116 height 9
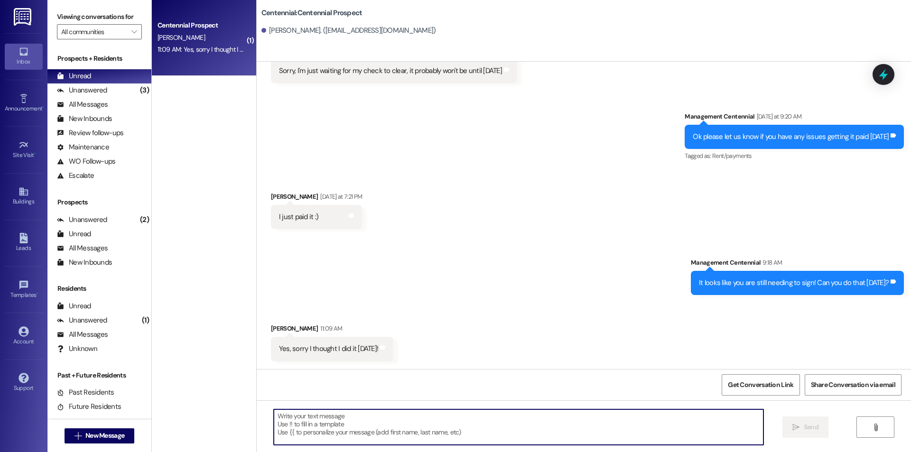
click at [419, 428] on textarea at bounding box center [519, 427] width 490 height 36
type textarea "Thanks!"
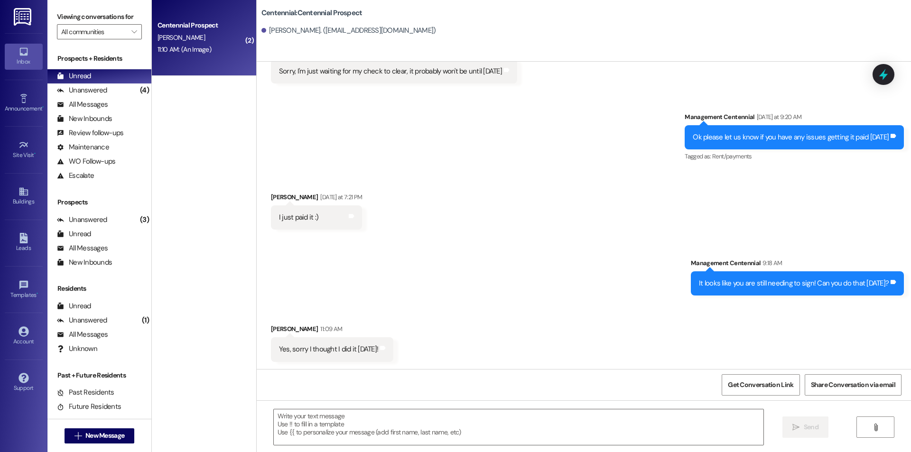
click at [183, 49] on div "11:10 AM: (An Image) 11:10 AM: (An Image)" at bounding box center [185, 49] width 54 height 9
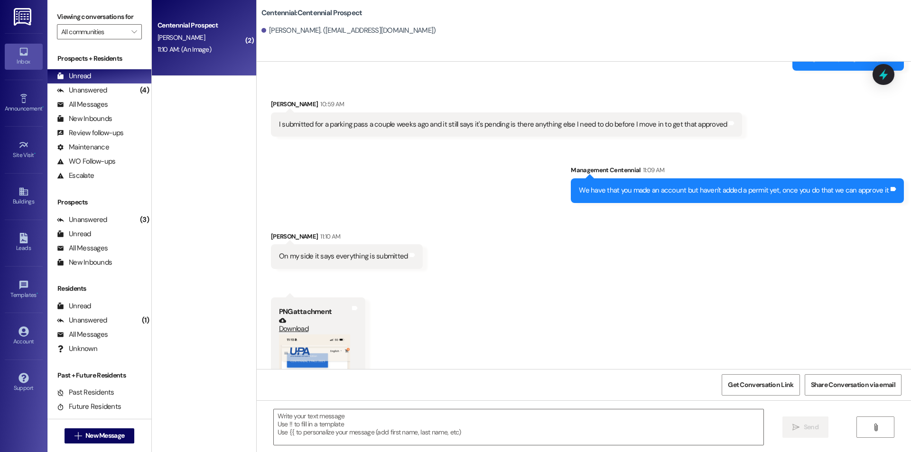
scroll to position [959, 0]
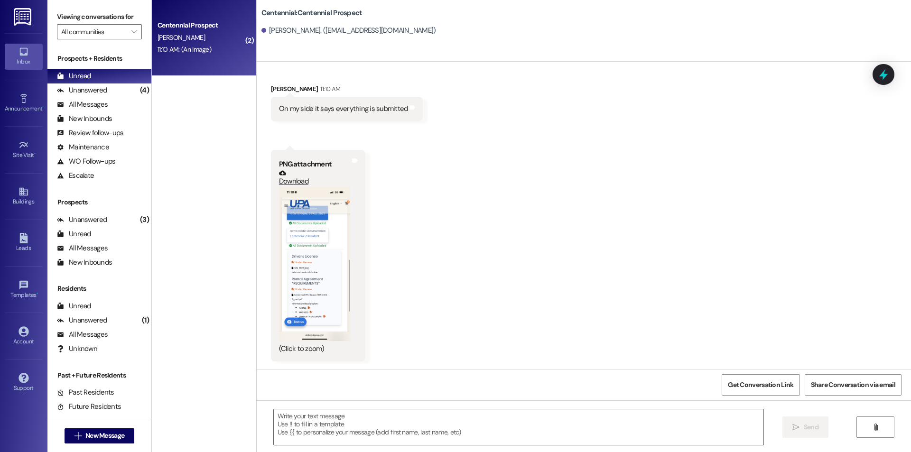
click at [316, 264] on button "Zoom image" at bounding box center [314, 264] width 71 height 154
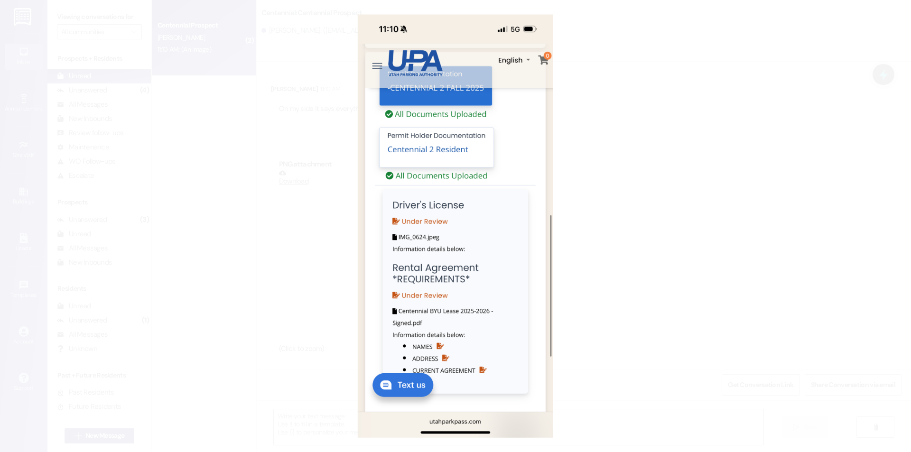
click at [688, 301] on button "Unzoom image" at bounding box center [455, 226] width 911 height 452
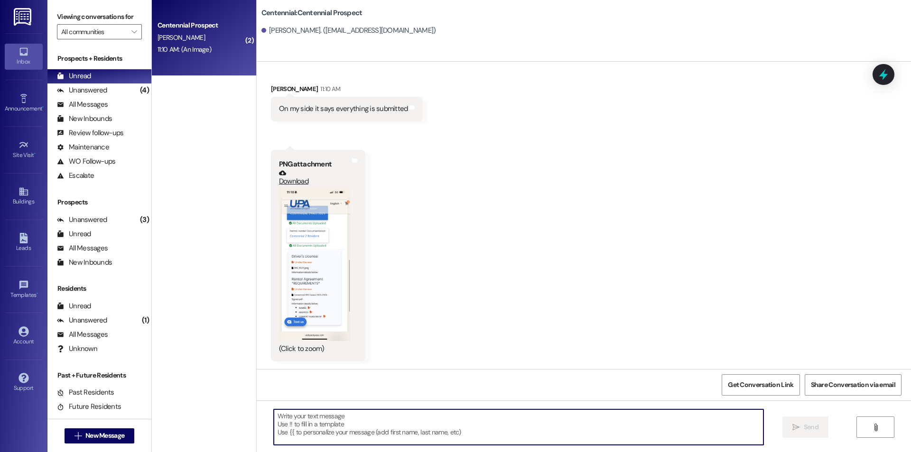
click at [514, 424] on textarea at bounding box center [519, 427] width 490 height 36
type textarea "That is for Centennial 2, we are Centennial 1!"
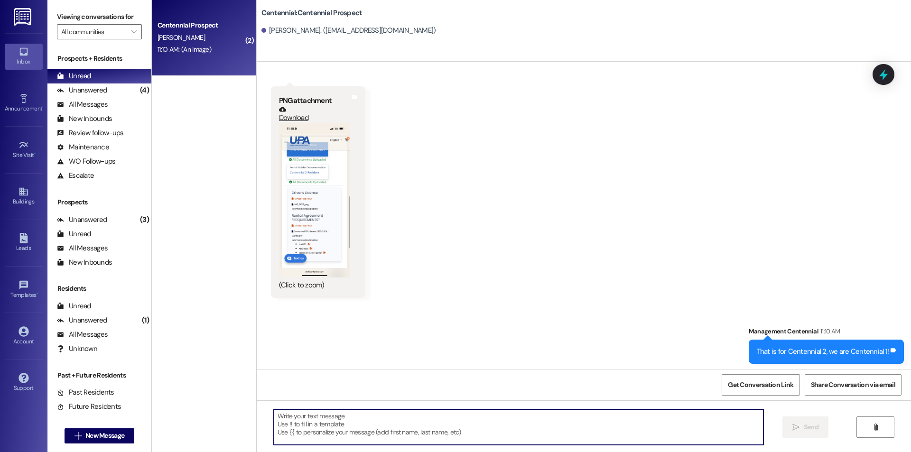
scroll to position [1025, 0]
